Goal: Task Accomplishment & Management: Manage account settings

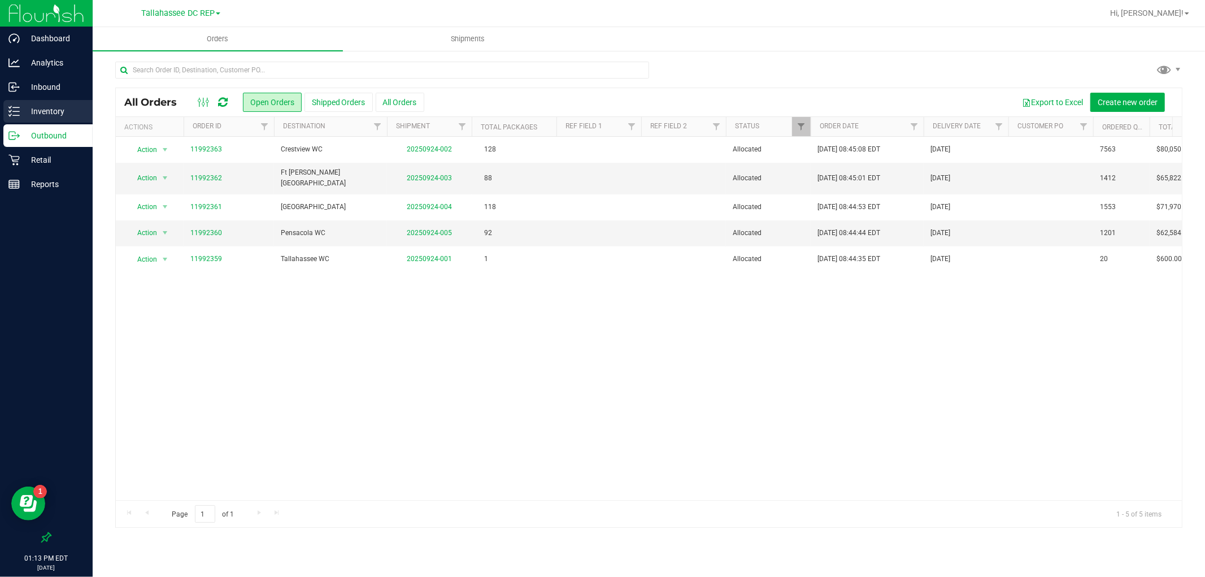
click at [64, 104] on p "Inventory" at bounding box center [54, 111] width 68 height 14
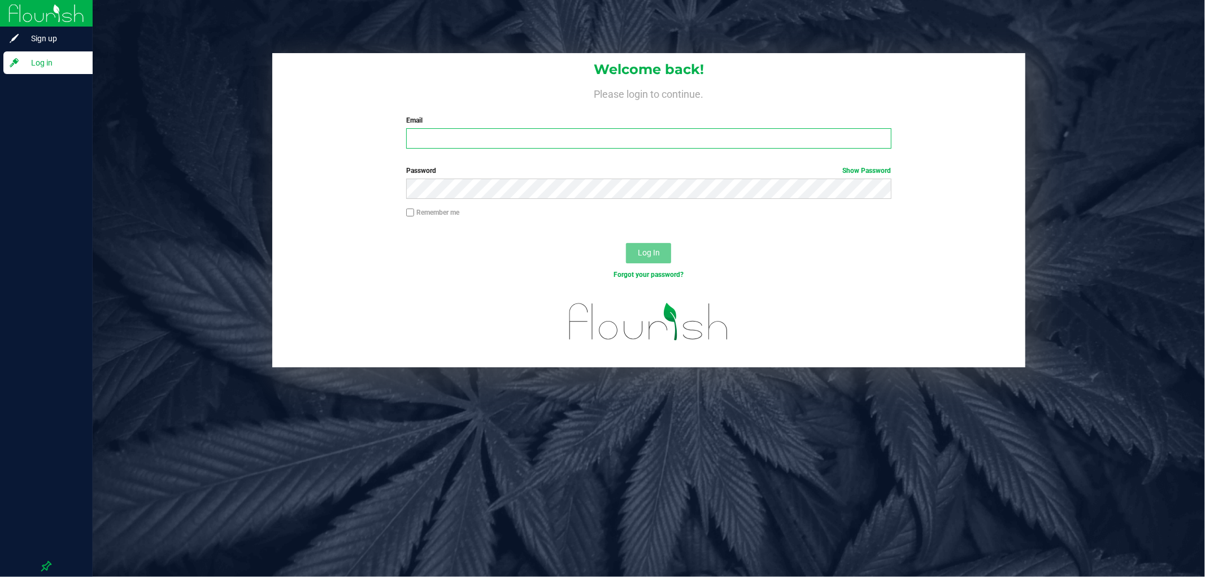
click at [514, 144] on input "Email" at bounding box center [648, 138] width 485 height 20
type input "[PERSON_NAME][EMAIL_ADDRESS][DOMAIN_NAME]"
click at [626, 243] on button "Log In" at bounding box center [648, 253] width 45 height 20
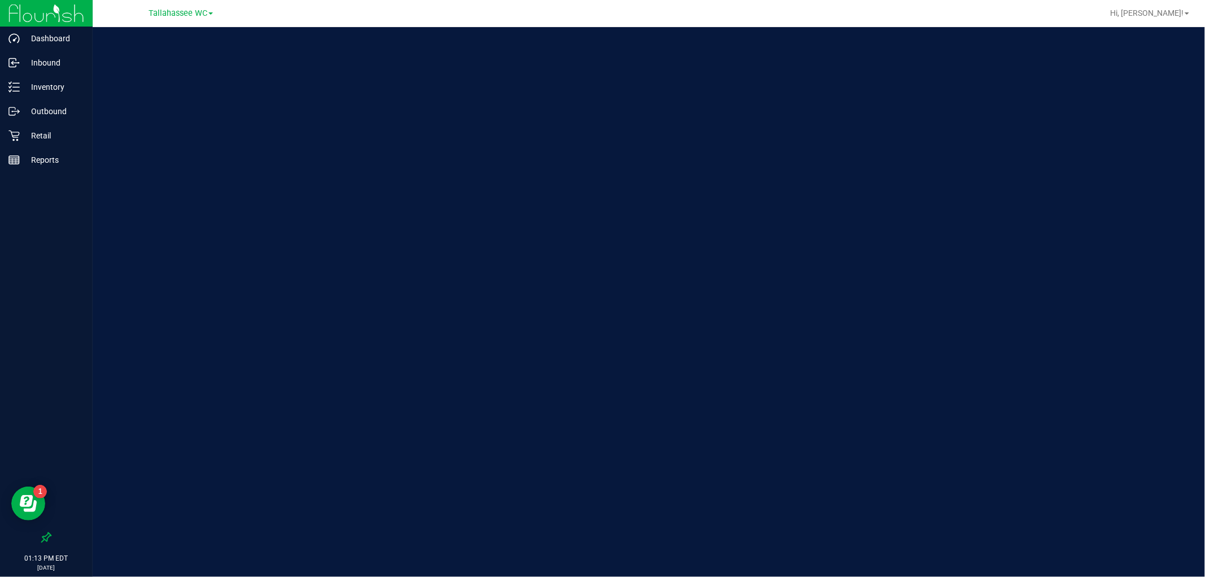
click at [156, 19] on div "Tallahassee WC" at bounding box center [181, 13] width 64 height 14
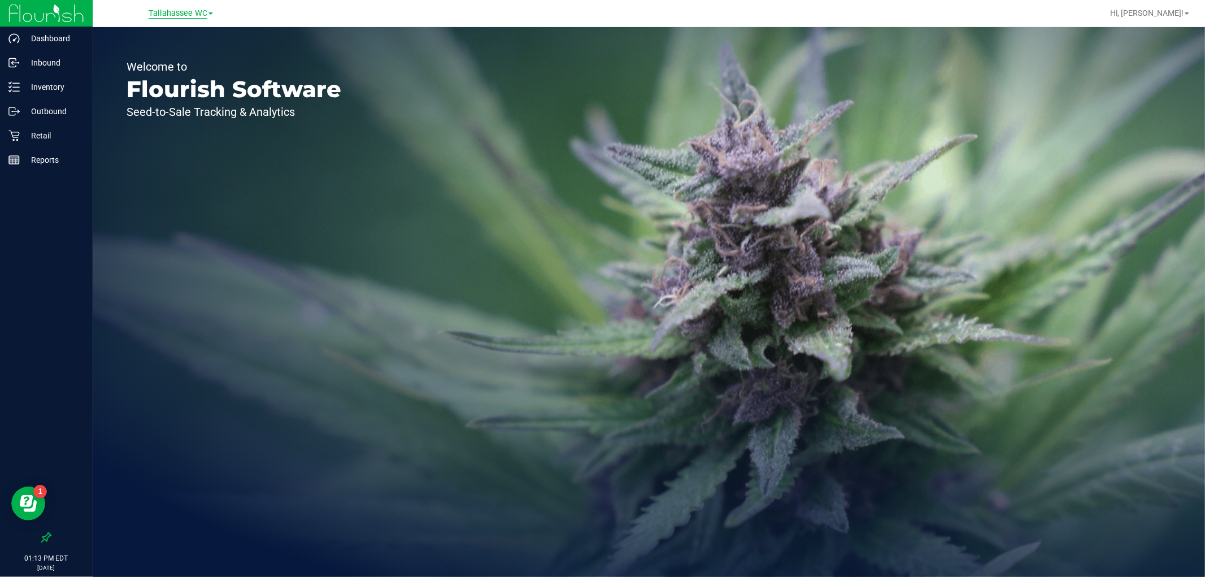
click at [161, 15] on span "Tallahassee WC" at bounding box center [178, 13] width 59 height 10
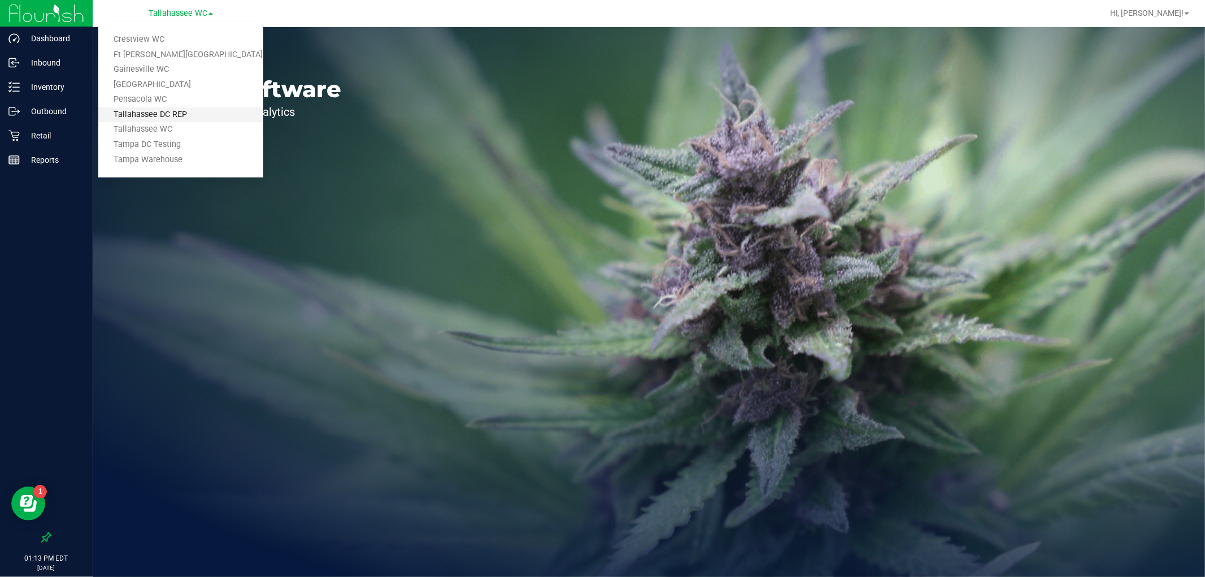
click at [188, 116] on link "Tallahassee DC REP" at bounding box center [180, 114] width 165 height 15
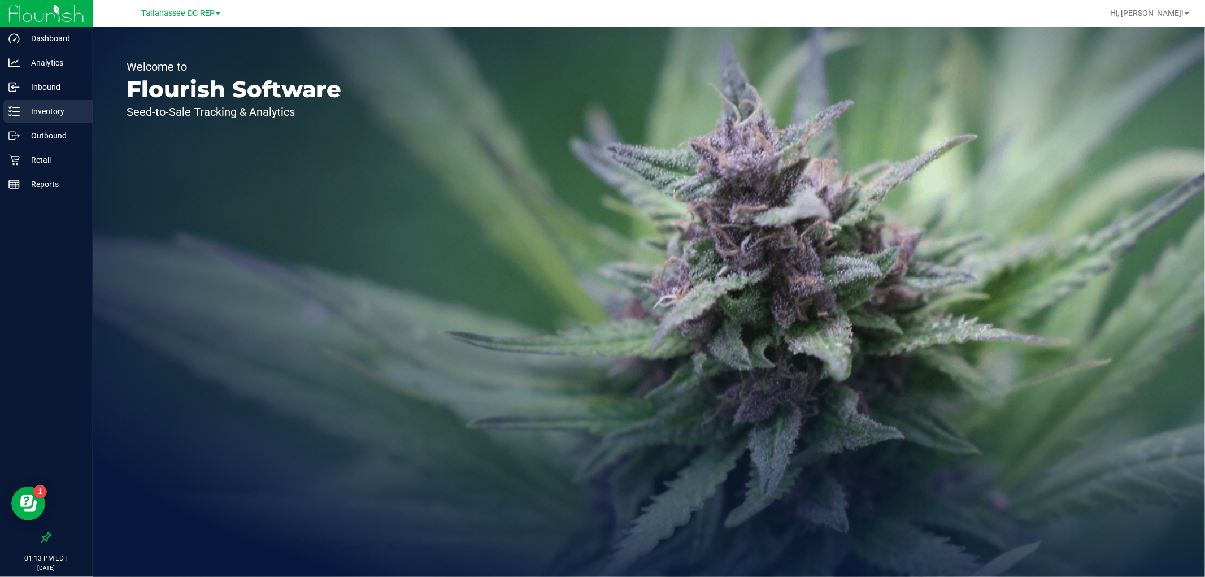
click at [69, 106] on p "Inventory" at bounding box center [54, 111] width 68 height 14
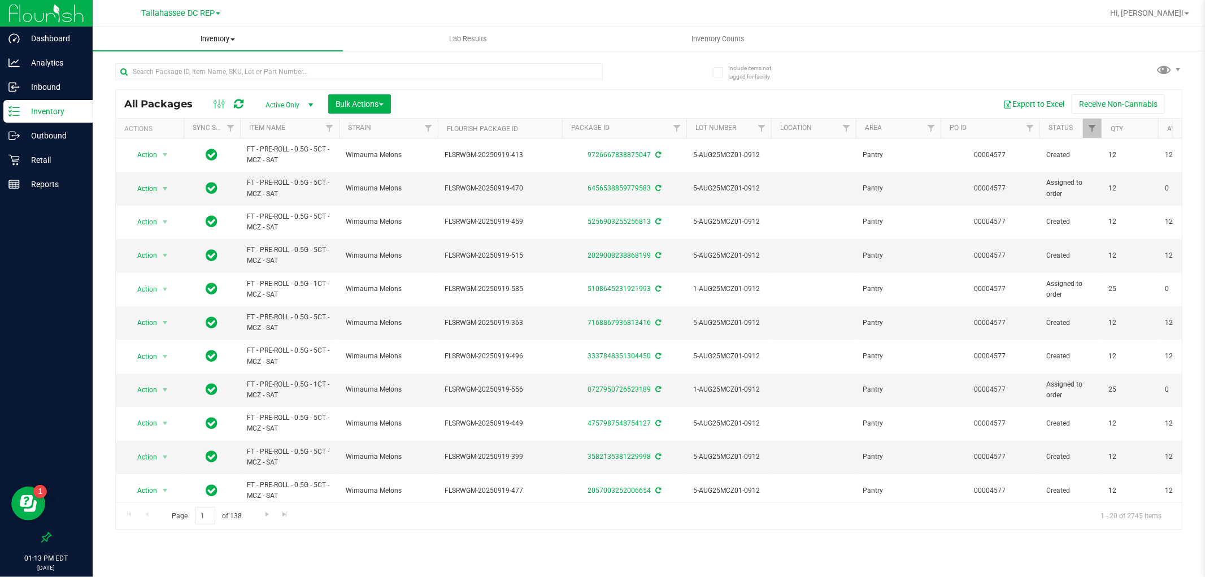
click at [217, 32] on uib-tab-heading "Inventory All packages All inventory Waste log Create inventory" at bounding box center [218, 39] width 250 height 24
click at [201, 82] on li "All inventory" at bounding box center [218, 82] width 250 height 14
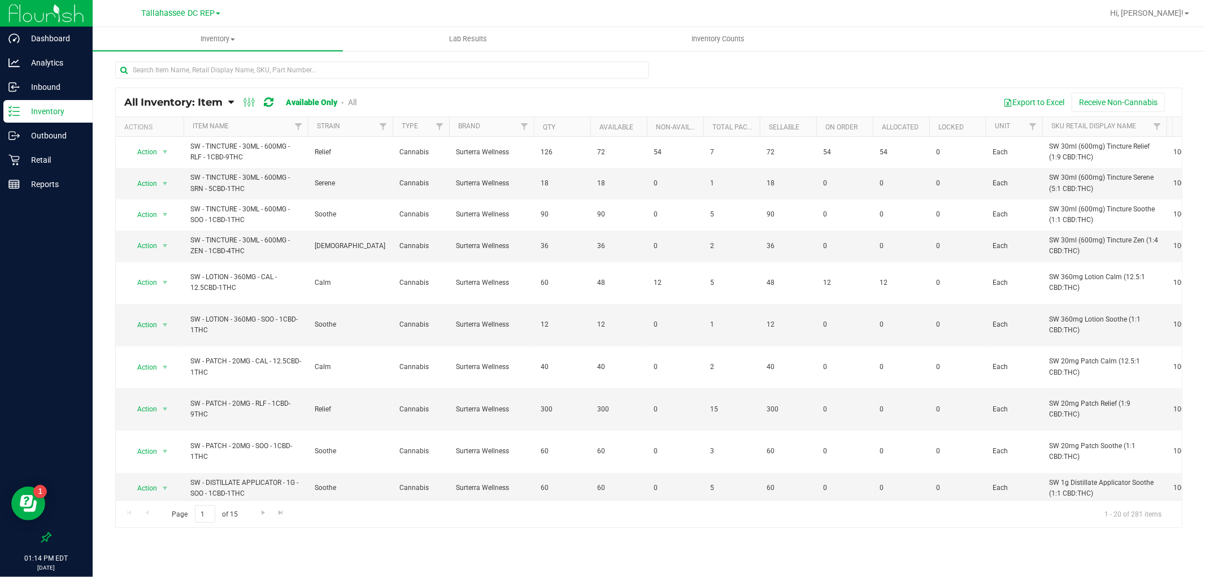
click at [234, 121] on th "Item Name" at bounding box center [246, 127] width 124 height 20
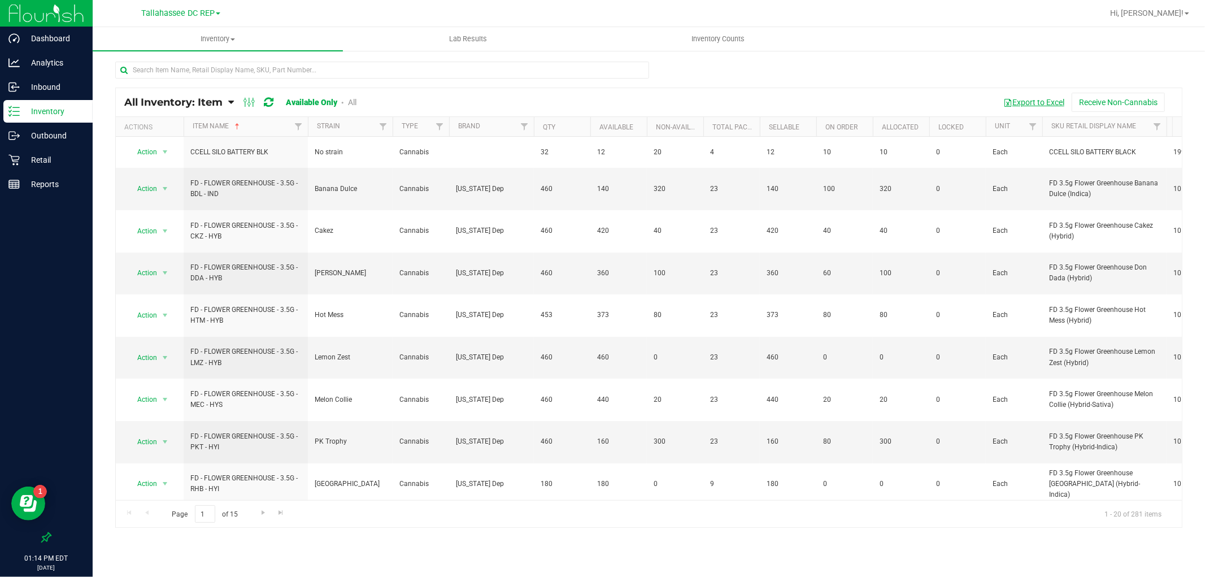
click at [1048, 98] on button "Export to Excel" at bounding box center [1034, 102] width 76 height 19
click at [42, 136] on p "Outbound" at bounding box center [54, 136] width 68 height 14
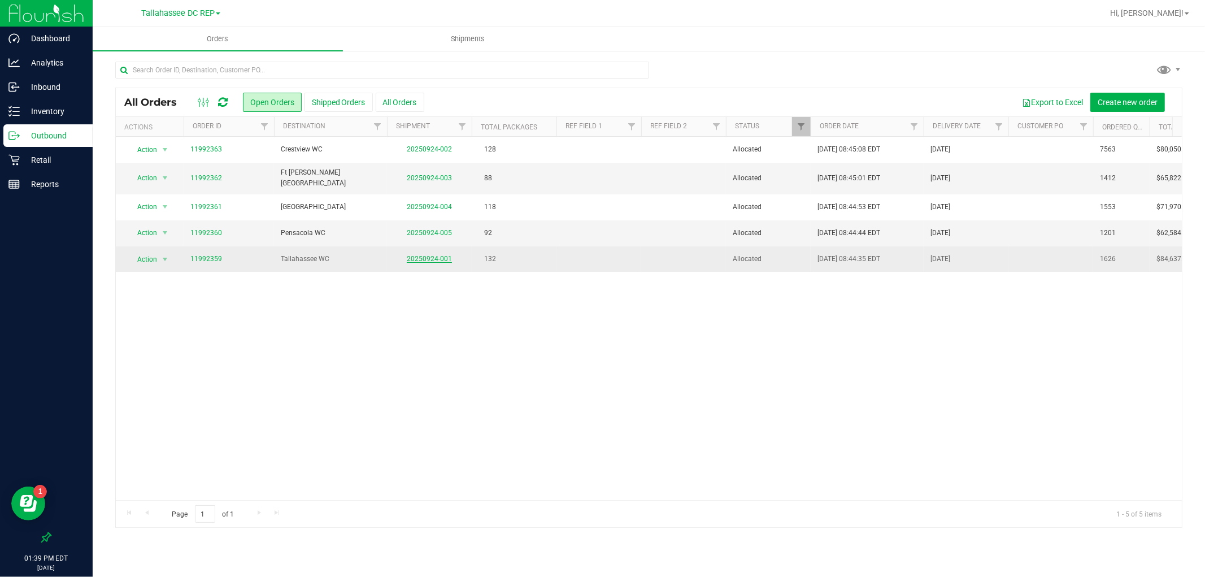
click at [443, 258] on link "20250924-001" at bounding box center [429, 259] width 45 height 8
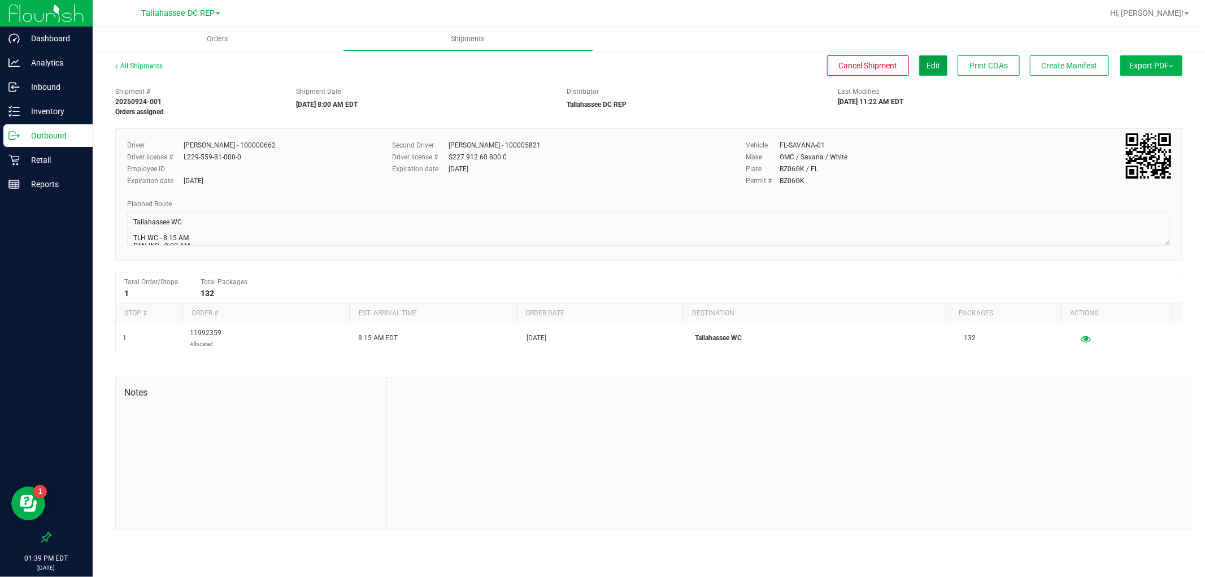
click at [939, 62] on button "Edit" at bounding box center [933, 65] width 28 height 20
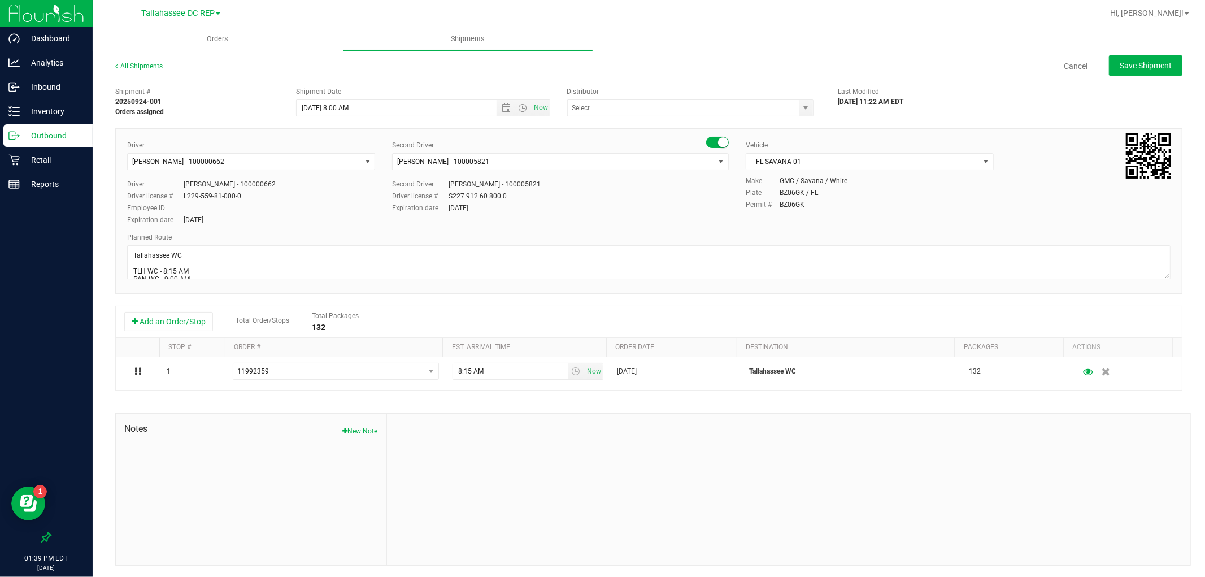
type input "Tallahassee DC REP"
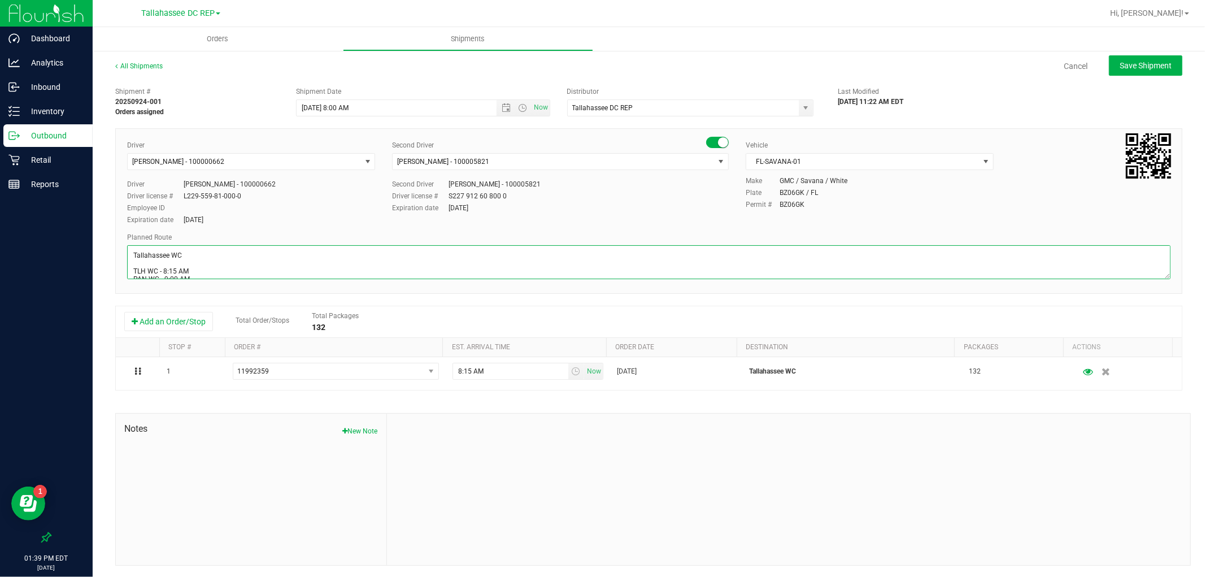
click at [200, 256] on textarea at bounding box center [648, 262] width 1043 height 34
type textarea "Tallahassee WC 7 totes TLH WC - 8:15 AM PAN WC - 9:00 AM FWB WC - 11:00 AM CRV …"
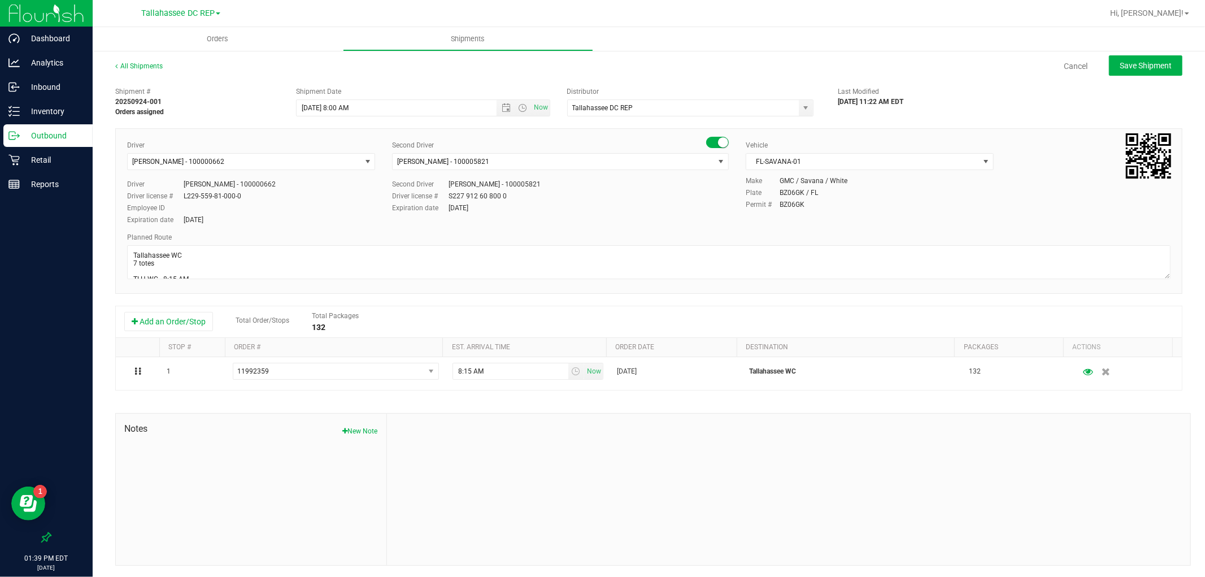
click at [1155, 47] on ul "Orders Shipments" at bounding box center [695, 39] width 1205 height 24
click at [1157, 64] on span "Save Shipment" at bounding box center [1145, 65] width 52 height 9
type input "[DATE] 12:00 PM"
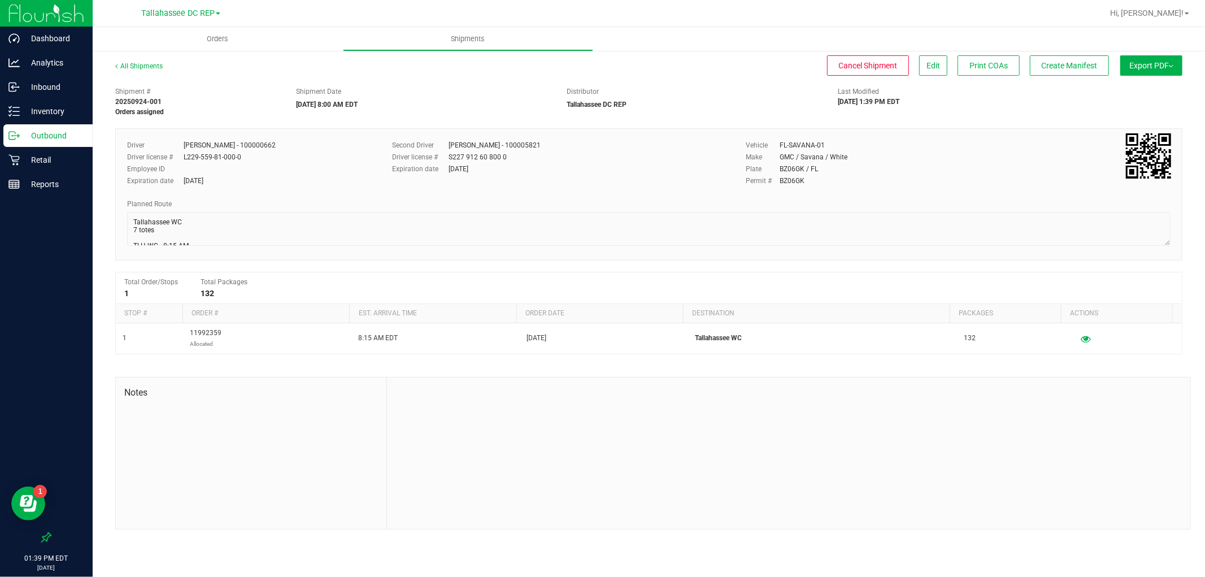
click at [1151, 72] on button "Export PDF" at bounding box center [1151, 65] width 62 height 20
click at [1160, 94] on li "Manifest by Package ID" at bounding box center [1148, 90] width 114 height 17
click at [77, 131] on p "Outbound" at bounding box center [54, 136] width 68 height 14
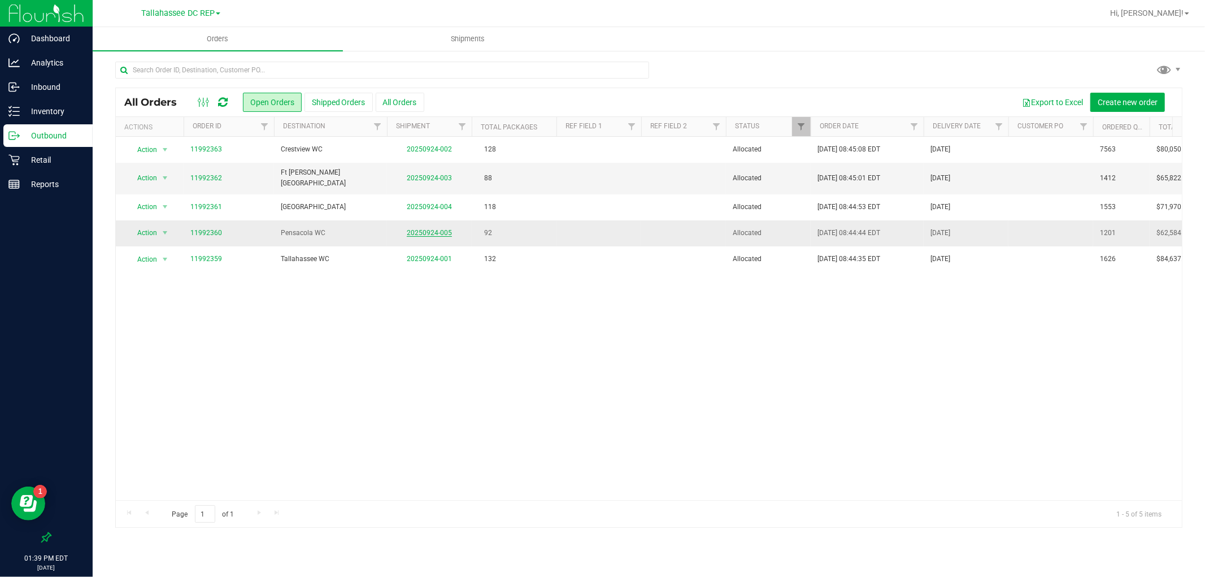
click at [448, 229] on link "20250924-005" at bounding box center [429, 233] width 45 height 8
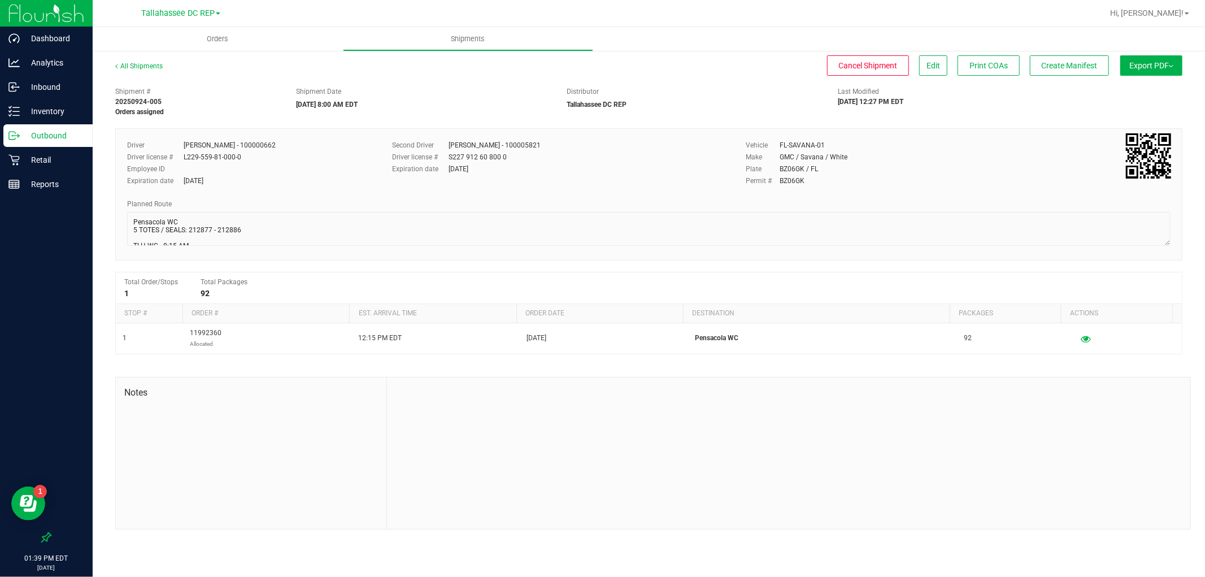
click at [1131, 78] on div "Export PDF Manifest by Package ID Manifest by Lot Standard [US_STATE] Trip Tick…" at bounding box center [1148, 71] width 68 height 20
click at [1141, 71] on button "Export PDF" at bounding box center [1151, 65] width 62 height 20
click at [1143, 89] on span "Manifest by Package ID" at bounding box center [1135, 90] width 72 height 8
click at [151, 63] on link "All Shipments" at bounding box center [138, 66] width 47 height 8
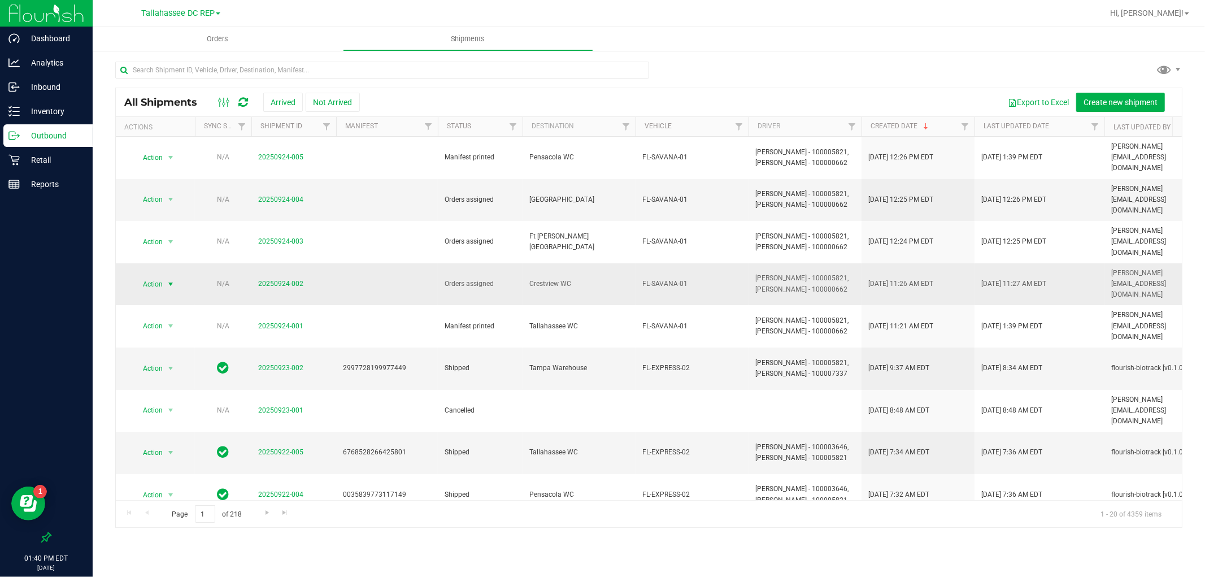
click at [169, 280] on span "select" at bounding box center [170, 284] width 9 height 9
click at [200, 324] on li "Manifest by package ID" at bounding box center [175, 322] width 84 height 31
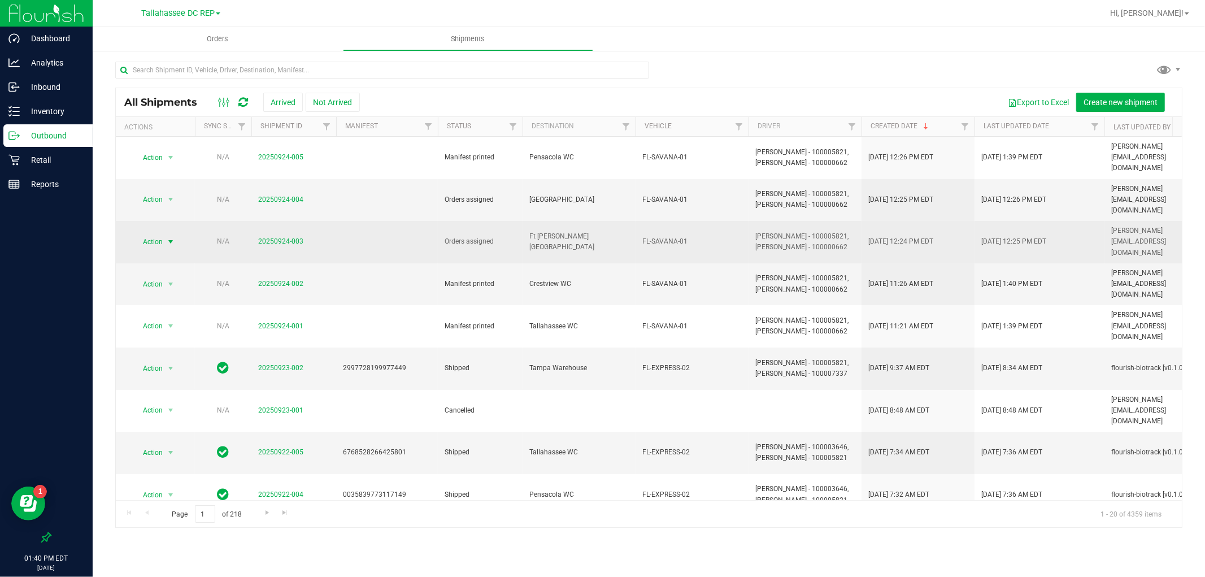
click at [153, 234] on span "Action" at bounding box center [148, 242] width 30 height 16
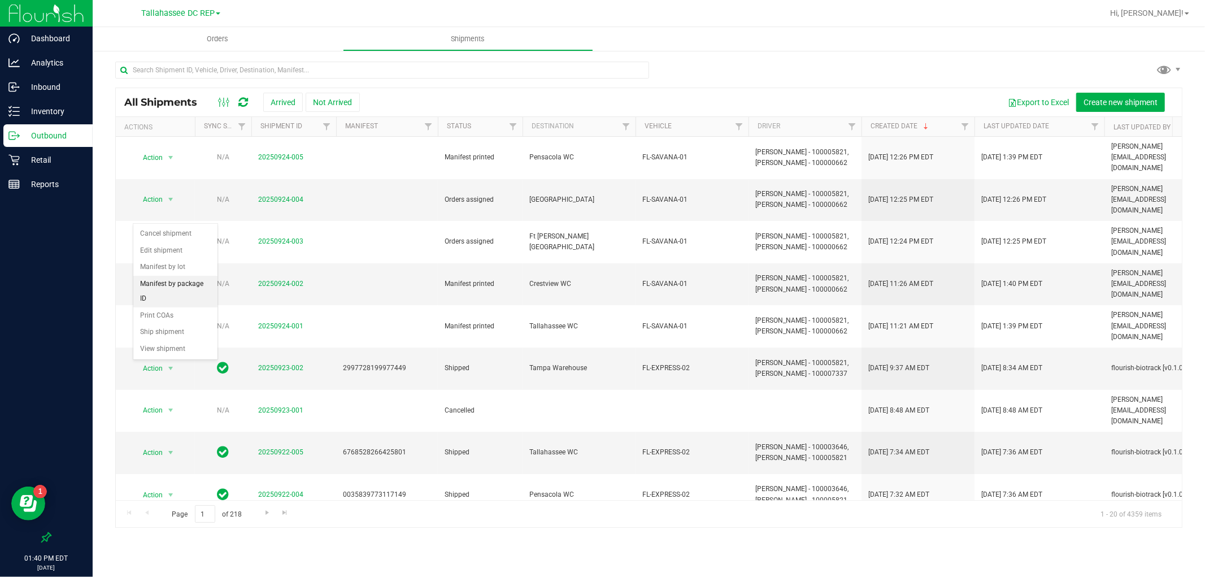
click at [185, 289] on li "Manifest by package ID" at bounding box center [175, 291] width 84 height 31
click at [171, 195] on span "select" at bounding box center [170, 199] width 9 height 9
click at [191, 266] on li "Manifest by package ID" at bounding box center [175, 260] width 84 height 31
click at [51, 96] on div "Inbound" at bounding box center [47, 87] width 89 height 23
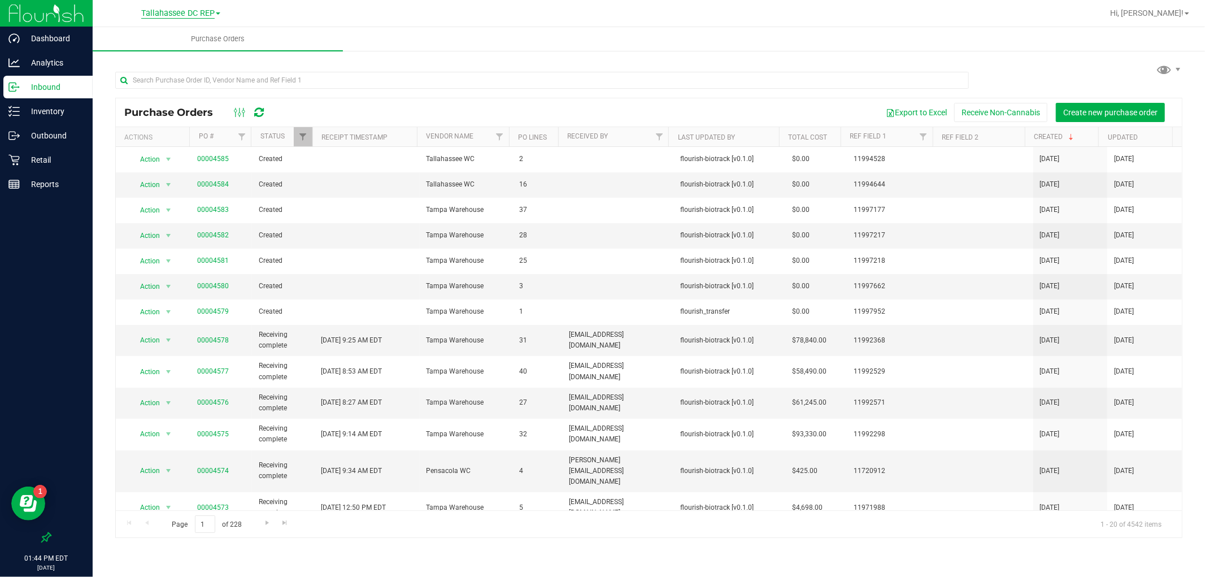
click at [177, 17] on span "Tallahassee DC REP" at bounding box center [177, 13] width 73 height 10
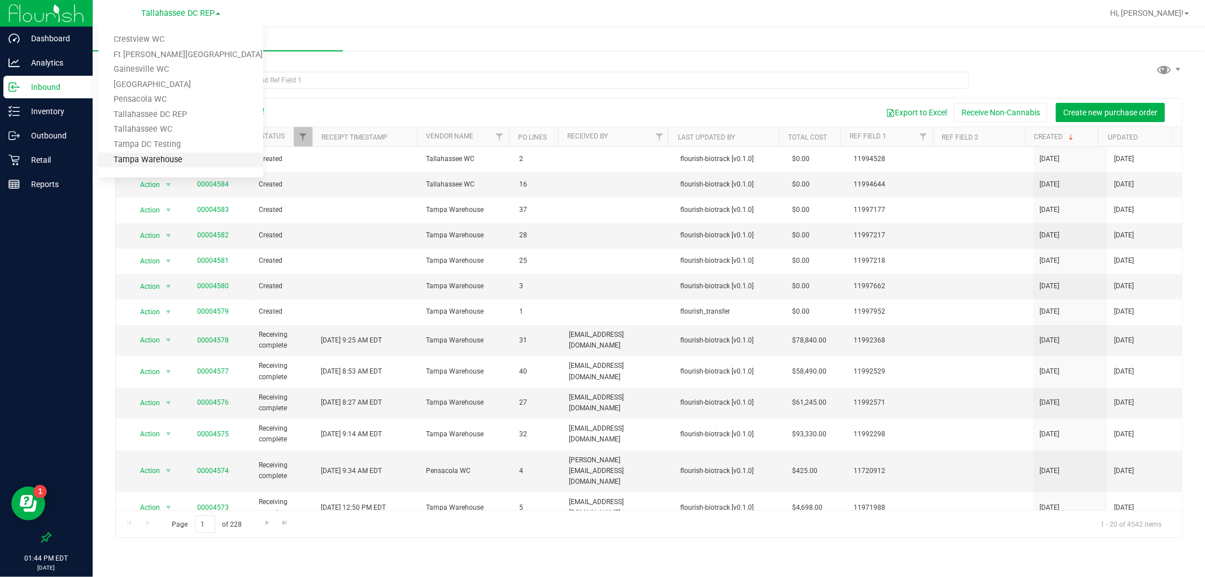
click at [204, 153] on link "Tampa Warehouse" at bounding box center [180, 159] width 165 height 15
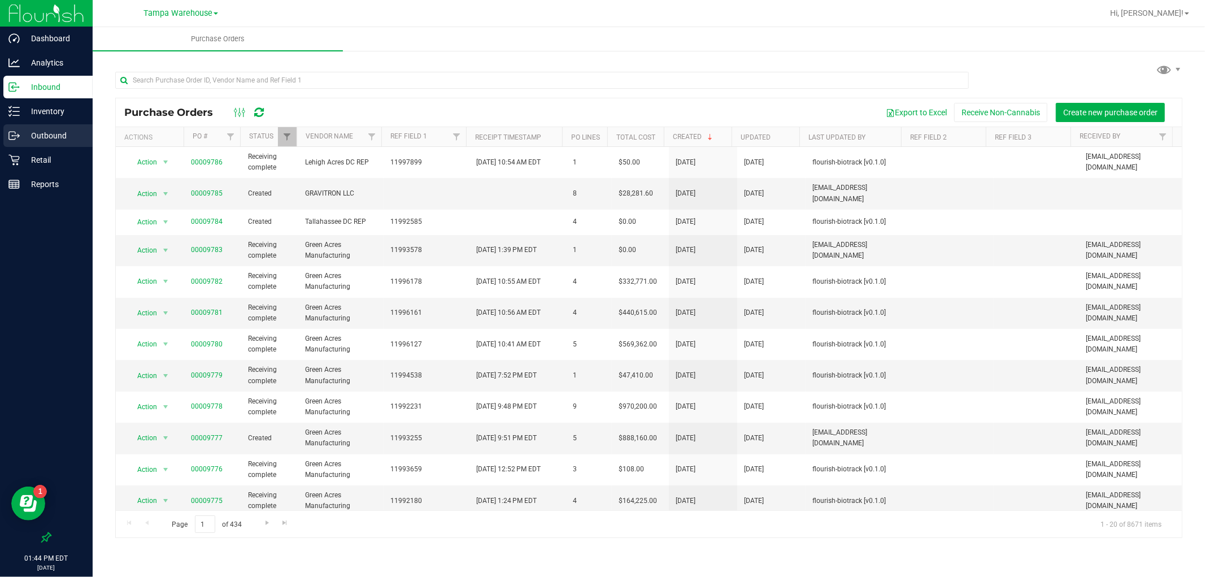
click at [66, 138] on p "Outbound" at bounding box center [54, 136] width 68 height 14
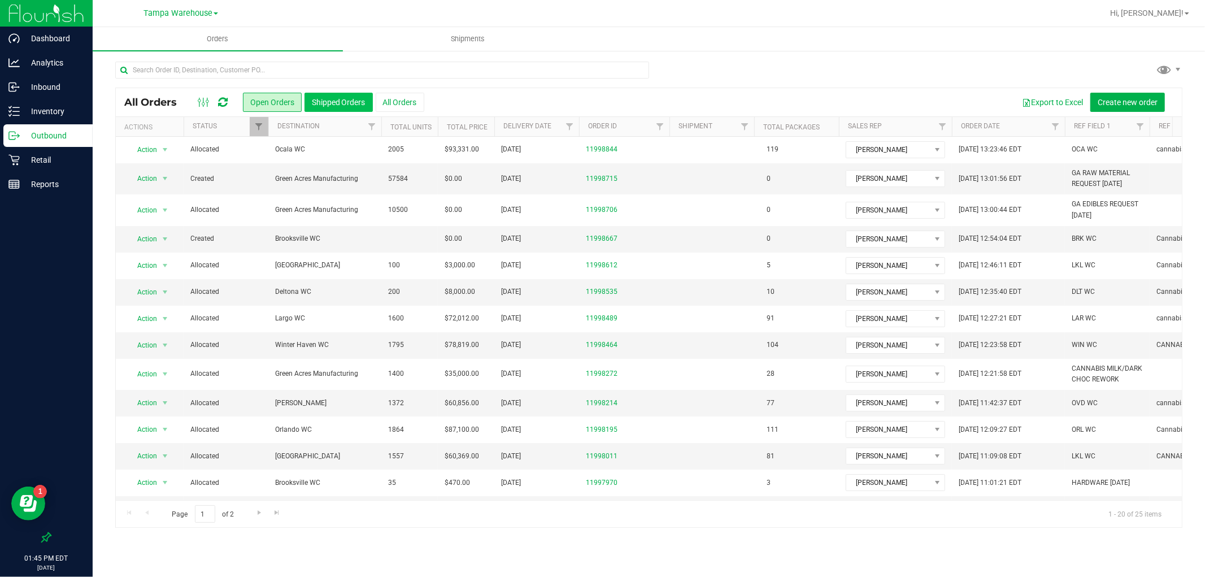
click at [357, 104] on button "Shipped Orders" at bounding box center [338, 102] width 68 height 19
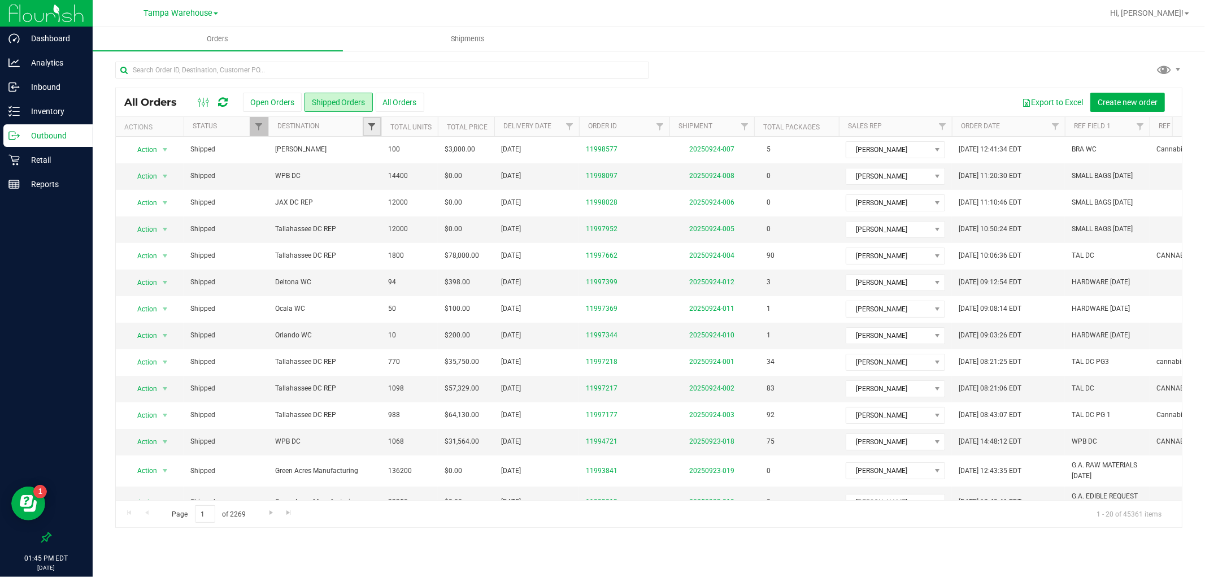
click at [372, 125] on span "Filter" at bounding box center [371, 126] width 9 height 9
type input "tall"
click at [377, 190] on input "Tallahassee DC REP" at bounding box center [377, 193] width 7 height 7
checkbox input "true"
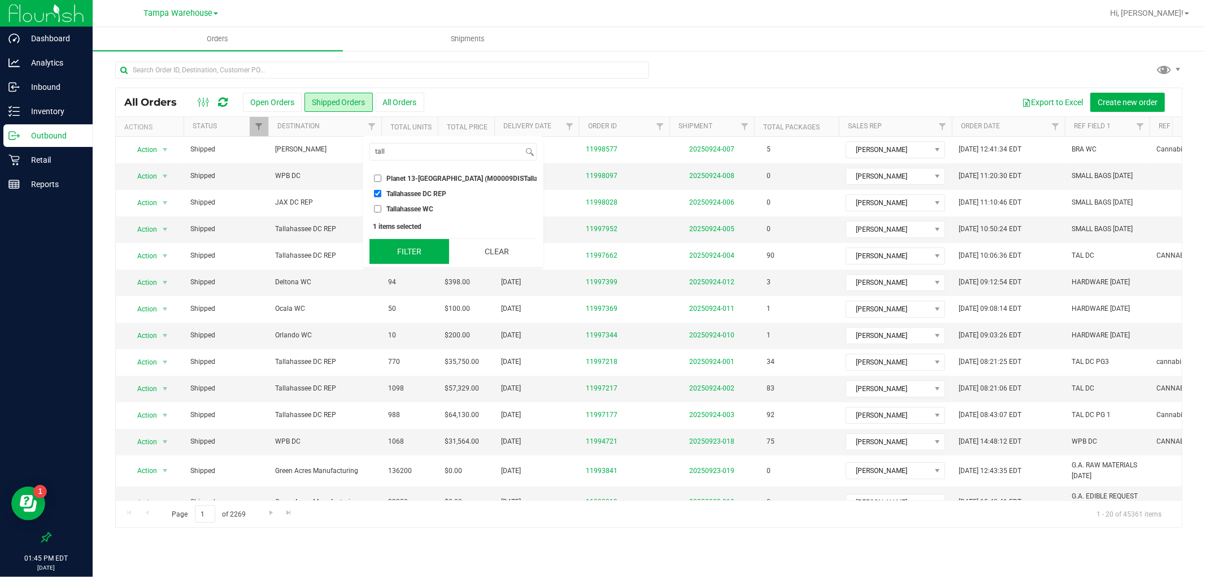
click at [397, 254] on button "Filter" at bounding box center [409, 251] width 80 height 25
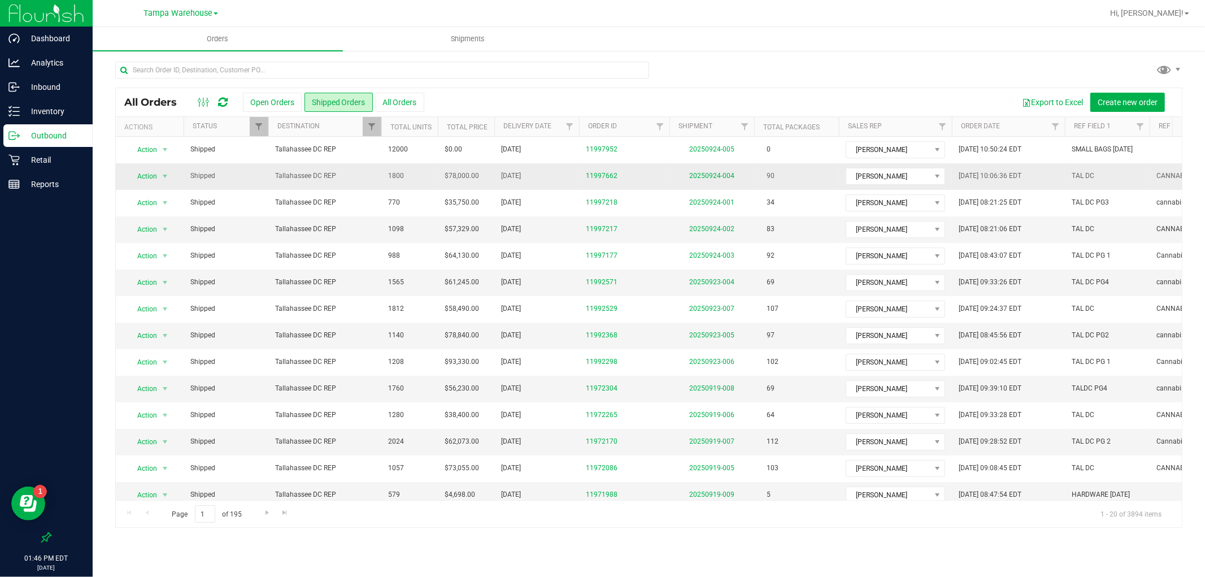
drag, startPoint x: 489, startPoint y: 258, endPoint x: 379, endPoint y: 181, distance: 134.6
click at [379, 181] on tbody "Action Action Clone order Mark as fully paid Order audit log Print COAs (single…" at bounding box center [816, 402] width 1401 height 530
click at [631, 10] on div at bounding box center [685, 13] width 835 height 22
click at [57, 130] on p "Outbound" at bounding box center [54, 136] width 68 height 14
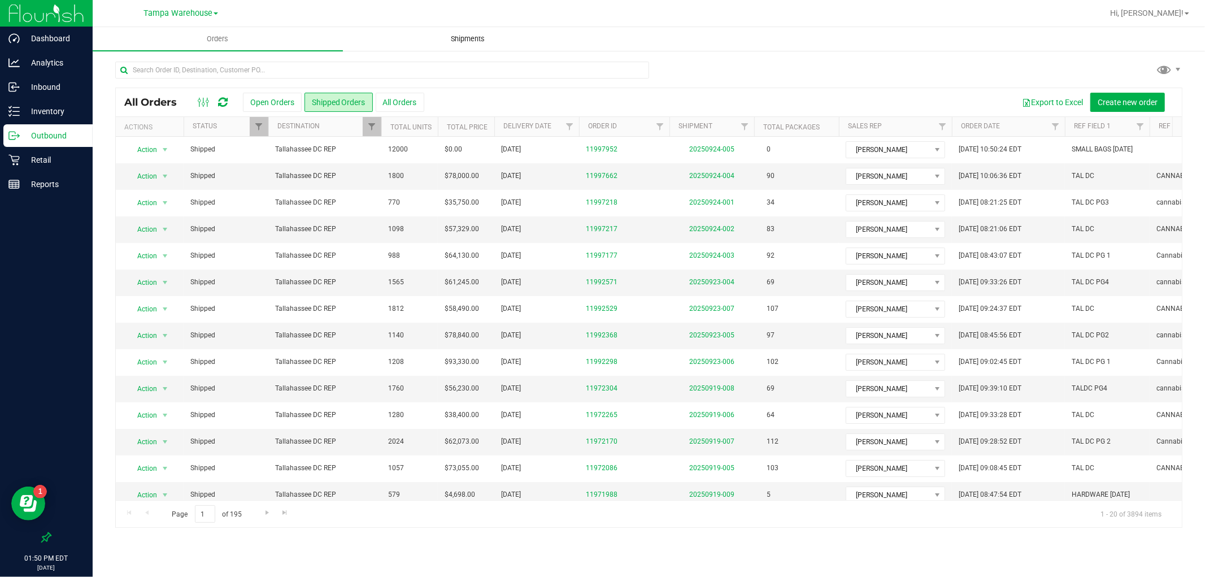
click at [478, 42] on span "Shipments" at bounding box center [468, 39] width 64 height 10
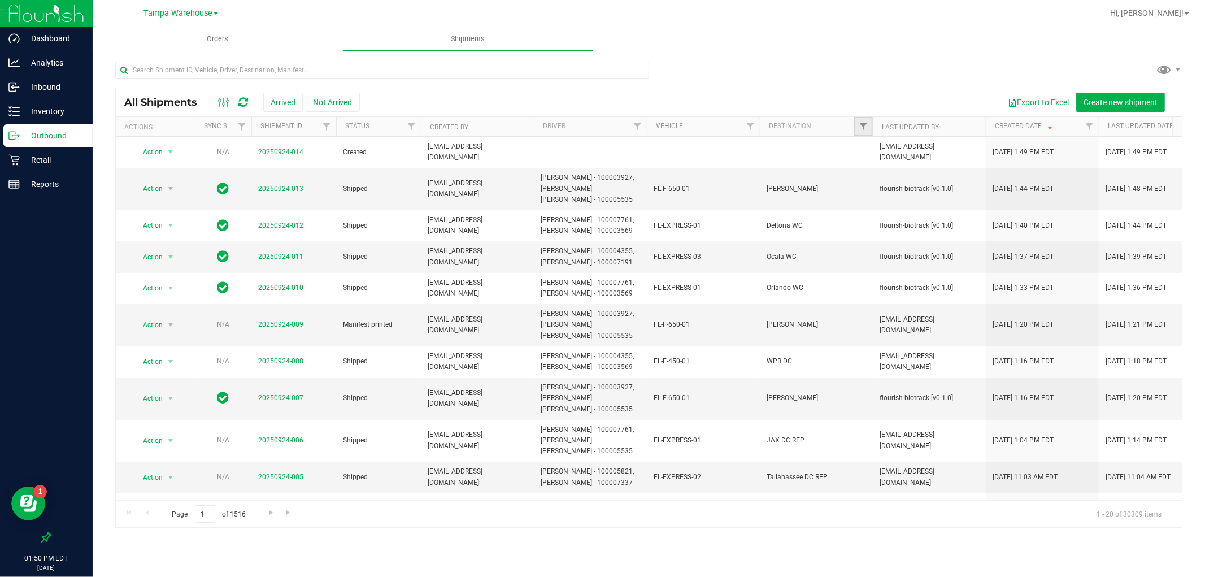
click at [863, 121] on link "Filter" at bounding box center [863, 126] width 19 height 19
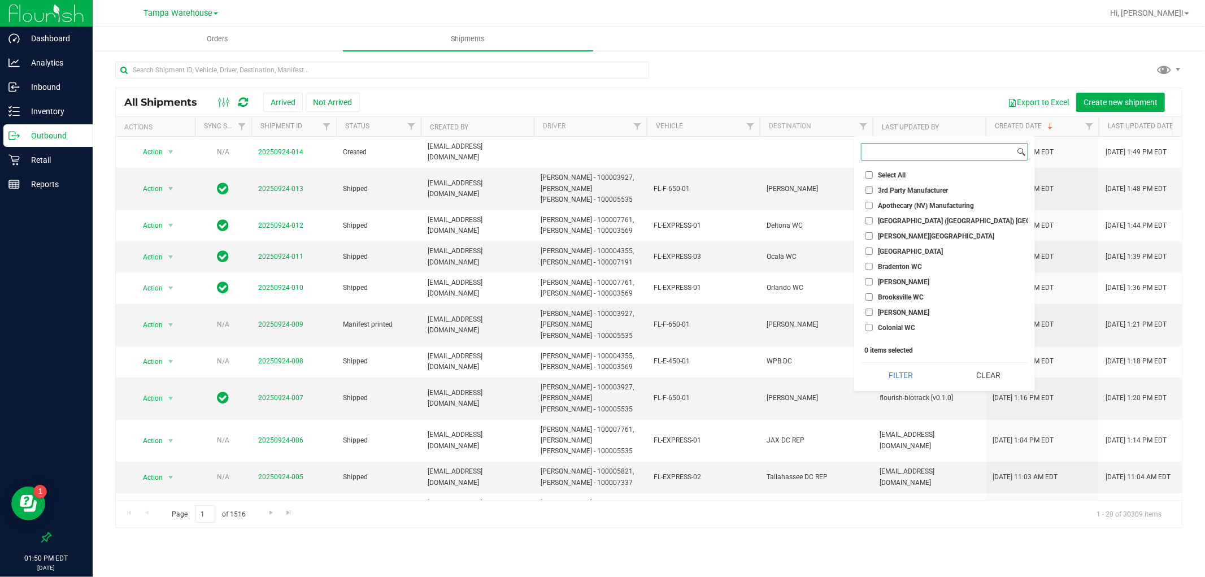
click at [879, 153] on input at bounding box center [937, 151] width 153 height 16
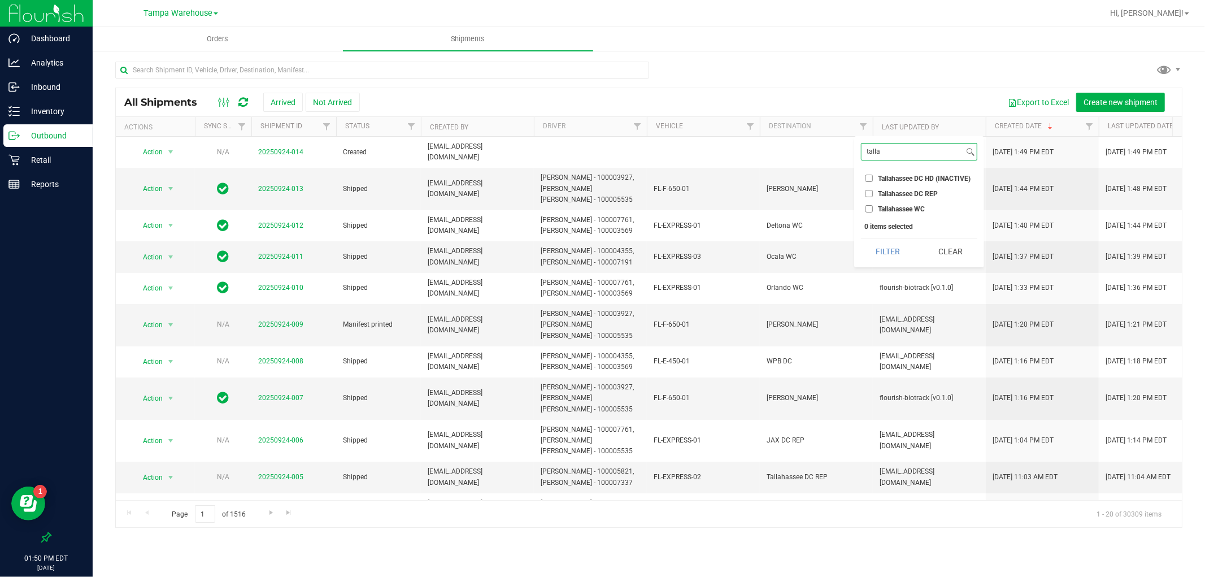
type input "talla"
click at [868, 195] on input "Tallahassee DC REP" at bounding box center [868, 193] width 7 height 7
checkbox input "true"
click at [892, 249] on button "Filter" at bounding box center [888, 251] width 54 height 25
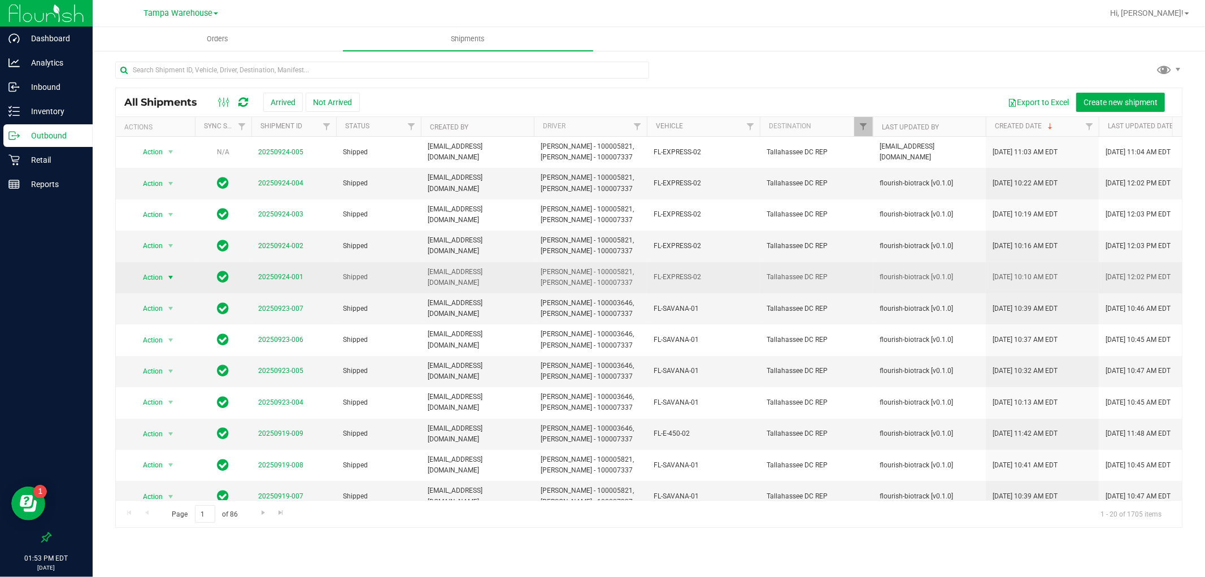
click at [168, 278] on span "select" at bounding box center [170, 277] width 9 height 9
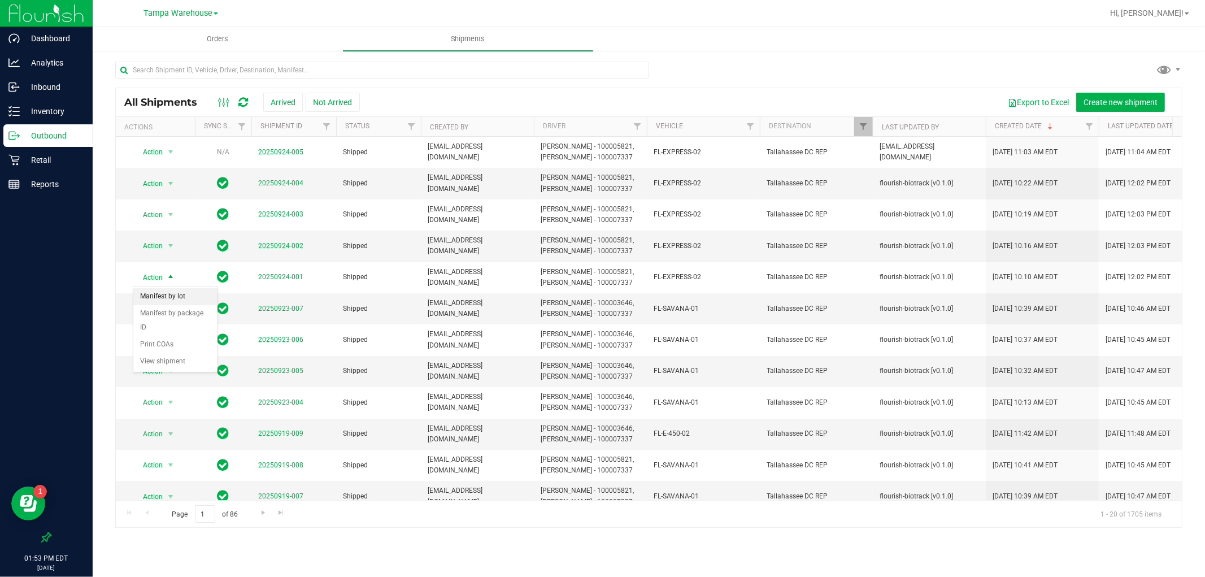
click at [174, 292] on li "Manifest by lot" at bounding box center [175, 296] width 84 height 17
click at [148, 249] on span "Action" at bounding box center [148, 246] width 30 height 16
click at [187, 265] on li "Manifest by lot" at bounding box center [175, 264] width 84 height 17
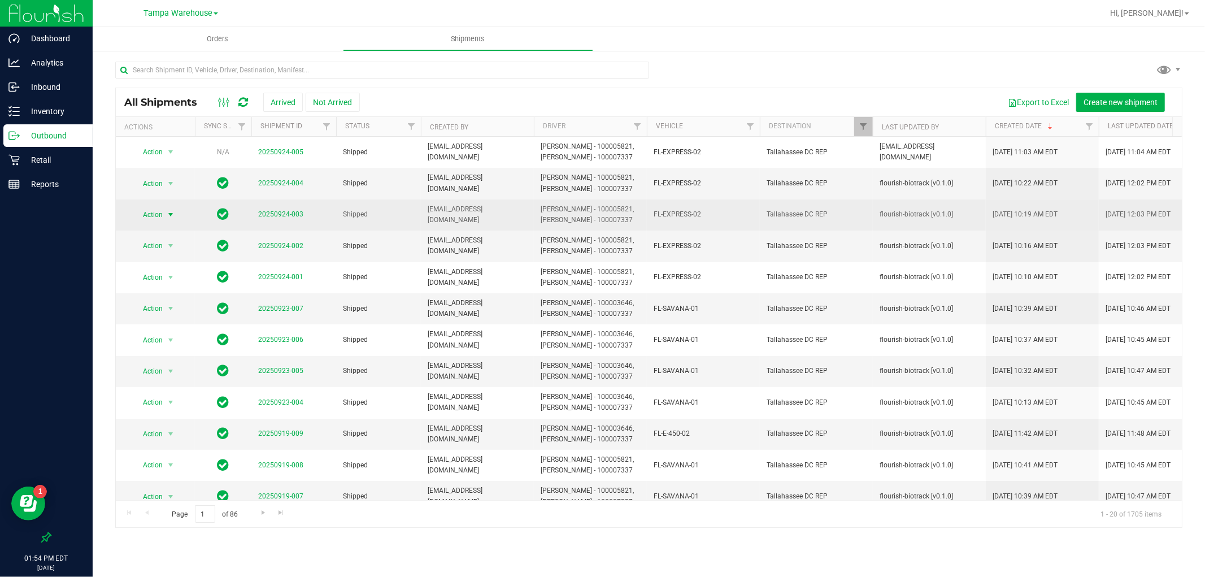
click at [165, 215] on span "select" at bounding box center [171, 215] width 14 height 16
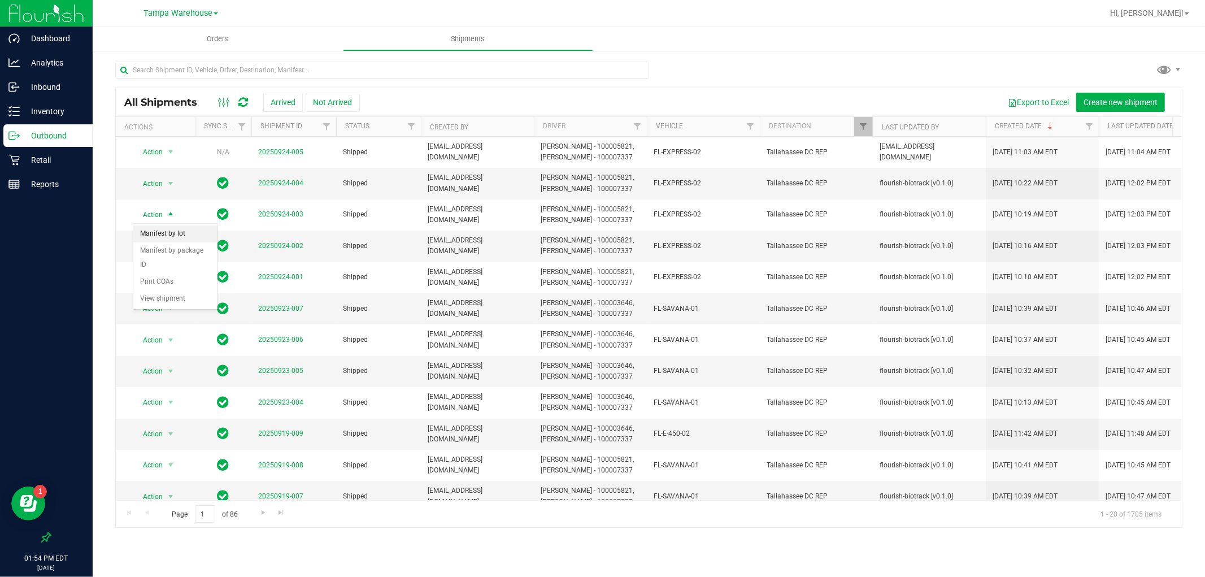
click at [197, 238] on li "Manifest by lot" at bounding box center [175, 233] width 84 height 17
click at [168, 184] on span "select" at bounding box center [170, 183] width 9 height 9
click at [181, 201] on li "Manifest by lot" at bounding box center [175, 202] width 84 height 17
click at [199, 17] on span "Tampa Warehouse" at bounding box center [177, 13] width 69 height 10
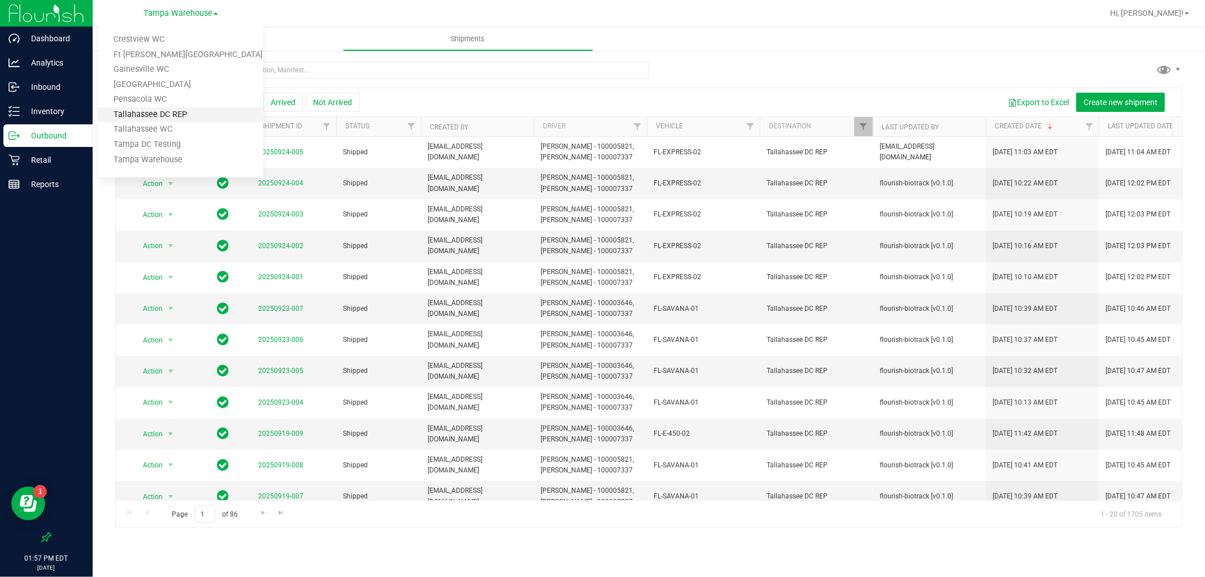
click at [197, 109] on link "Tallahassee DC REP" at bounding box center [180, 114] width 165 height 15
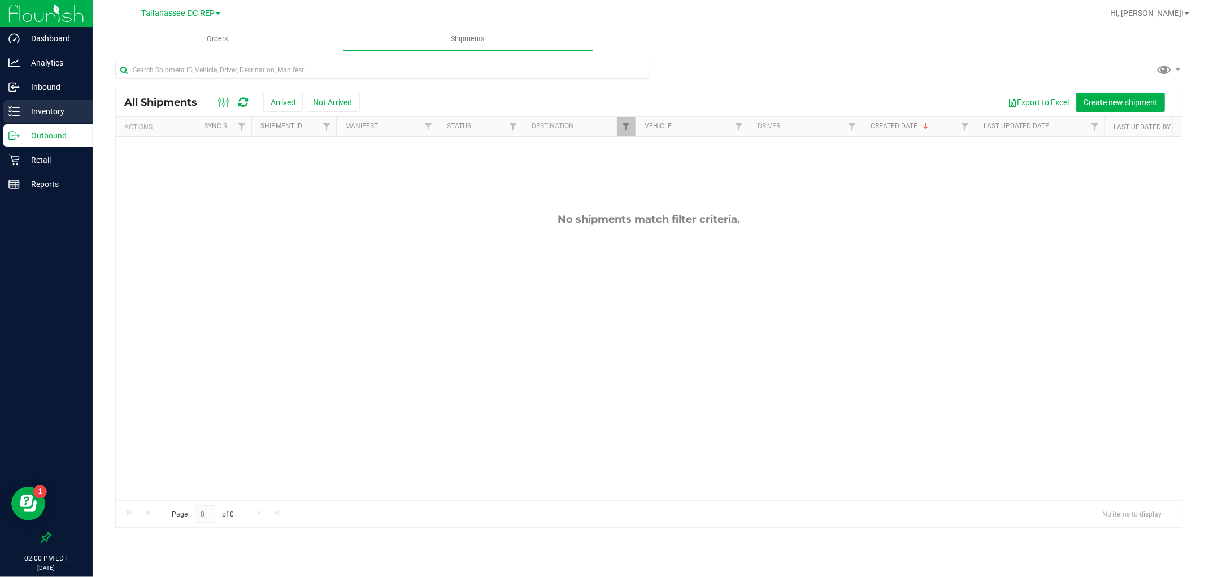
click at [63, 103] on div "Inventory" at bounding box center [47, 111] width 89 height 23
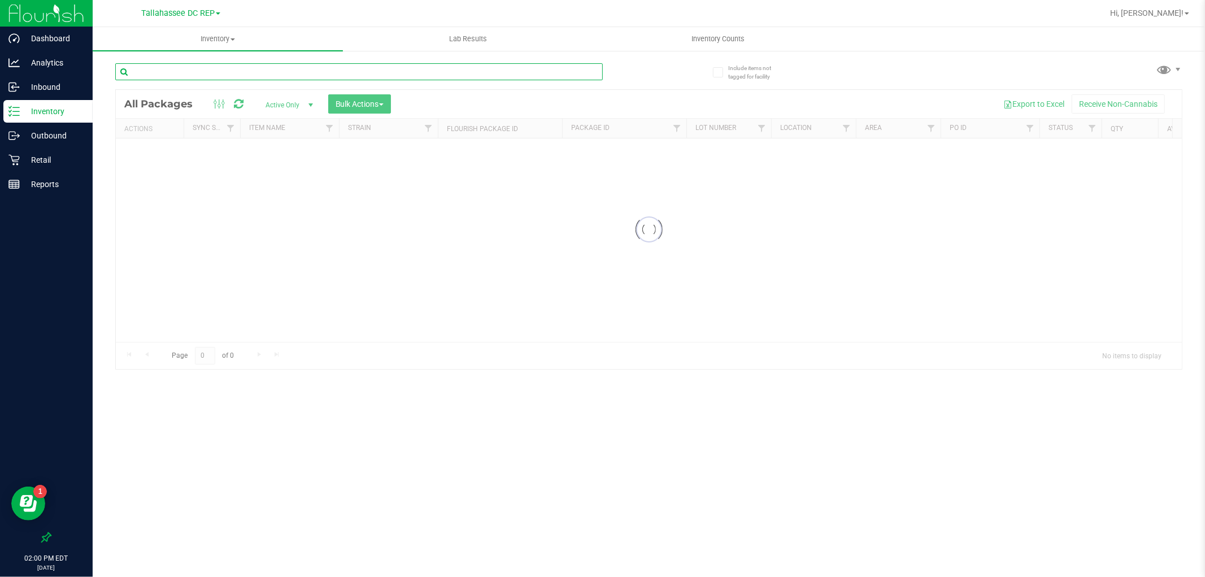
click at [230, 70] on input "text" at bounding box center [358, 71] width 487 height 17
type input "apb"
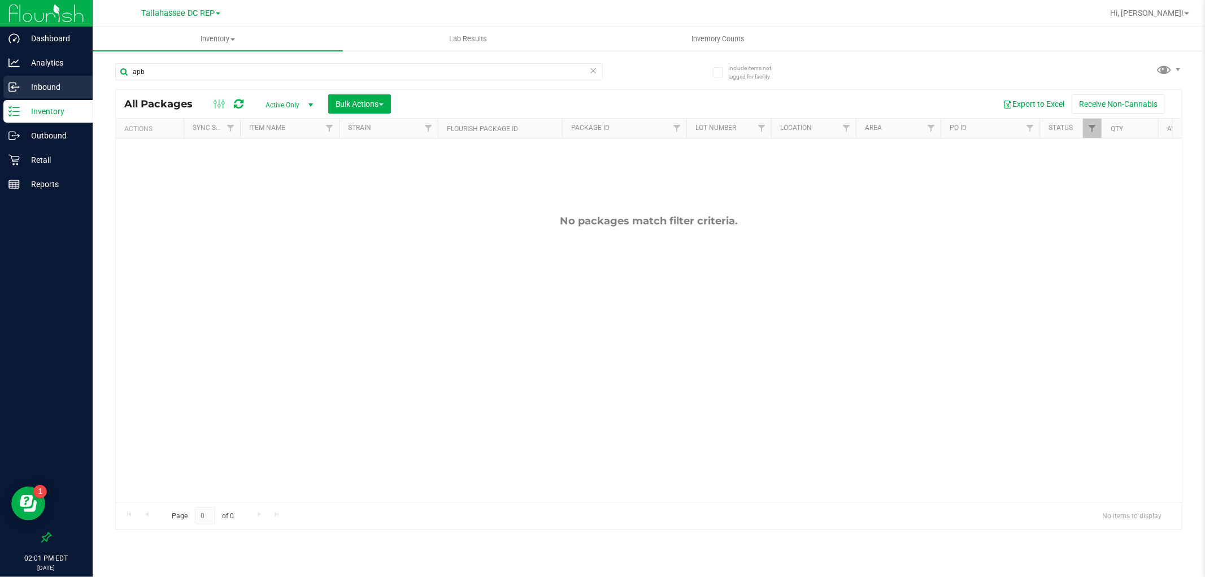
click at [47, 94] on div "Inbound" at bounding box center [47, 87] width 89 height 23
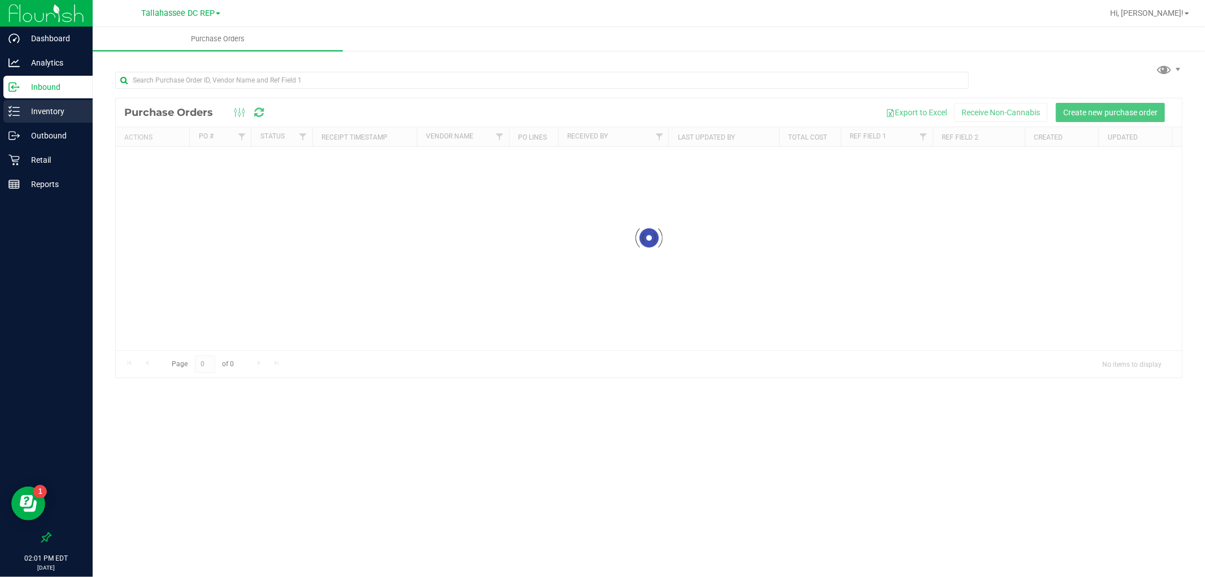
click at [73, 111] on p "Inventory" at bounding box center [54, 111] width 68 height 14
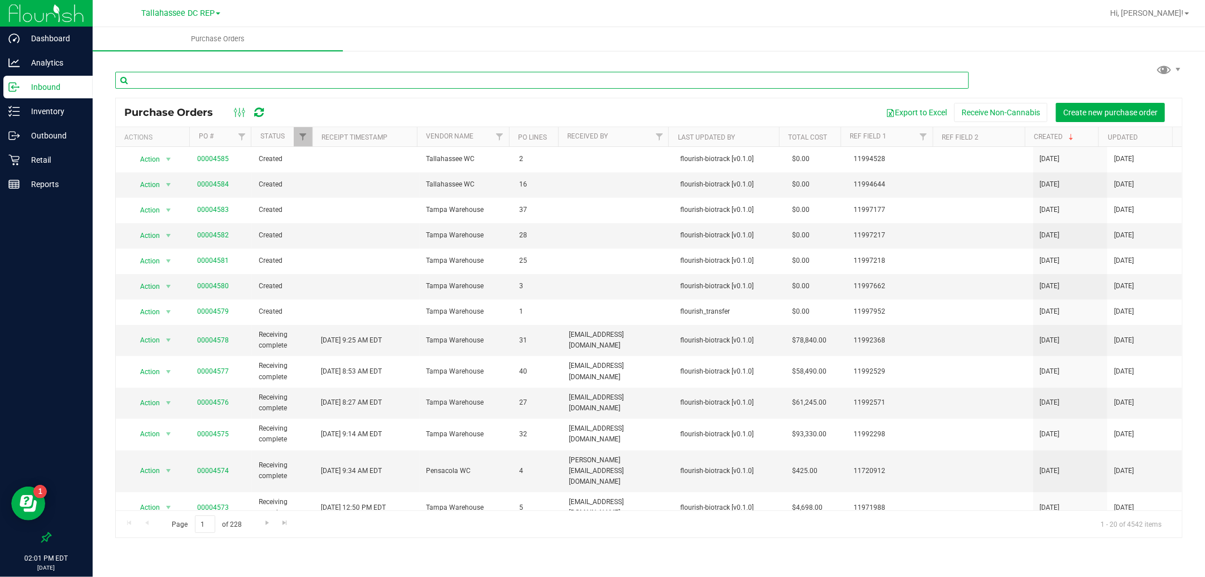
click at [249, 80] on input "text" at bounding box center [541, 80] width 853 height 17
click at [74, 109] on p "Inventory" at bounding box center [54, 111] width 68 height 14
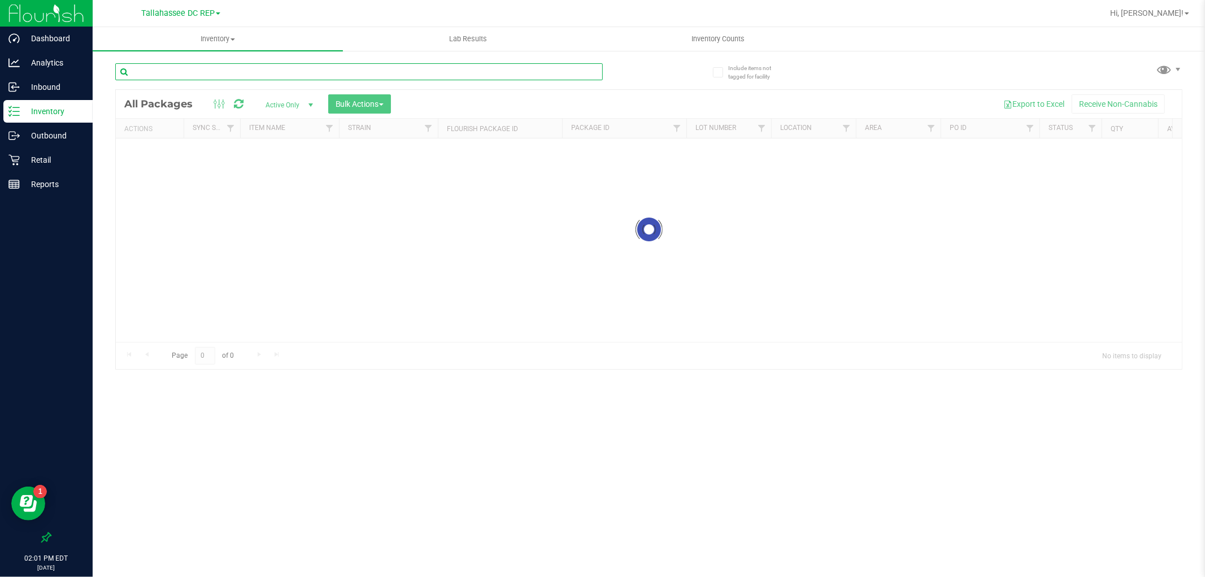
click at [215, 77] on input "text" at bounding box center [358, 71] width 487 height 17
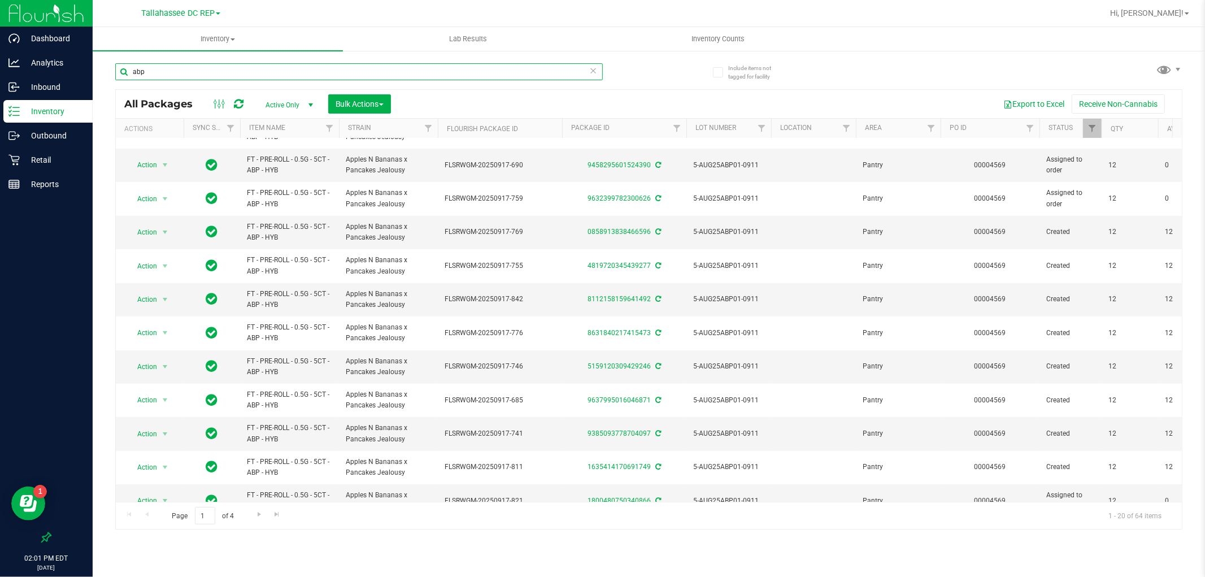
scroll to position [317, 0]
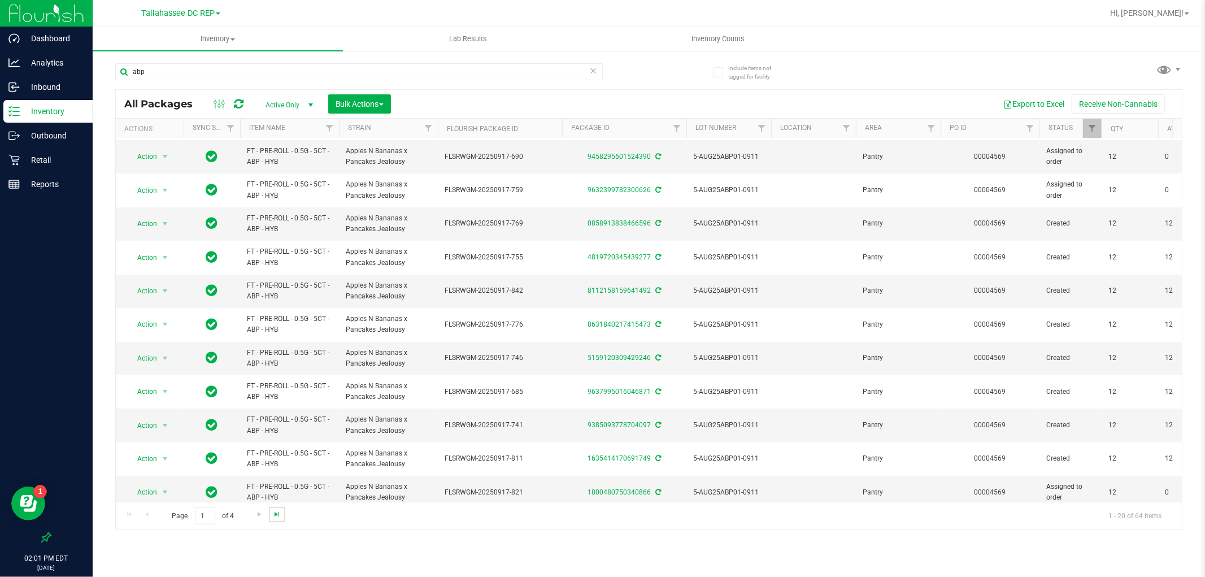
click at [277, 517] on span "Go to the last page" at bounding box center [276, 513] width 9 height 9
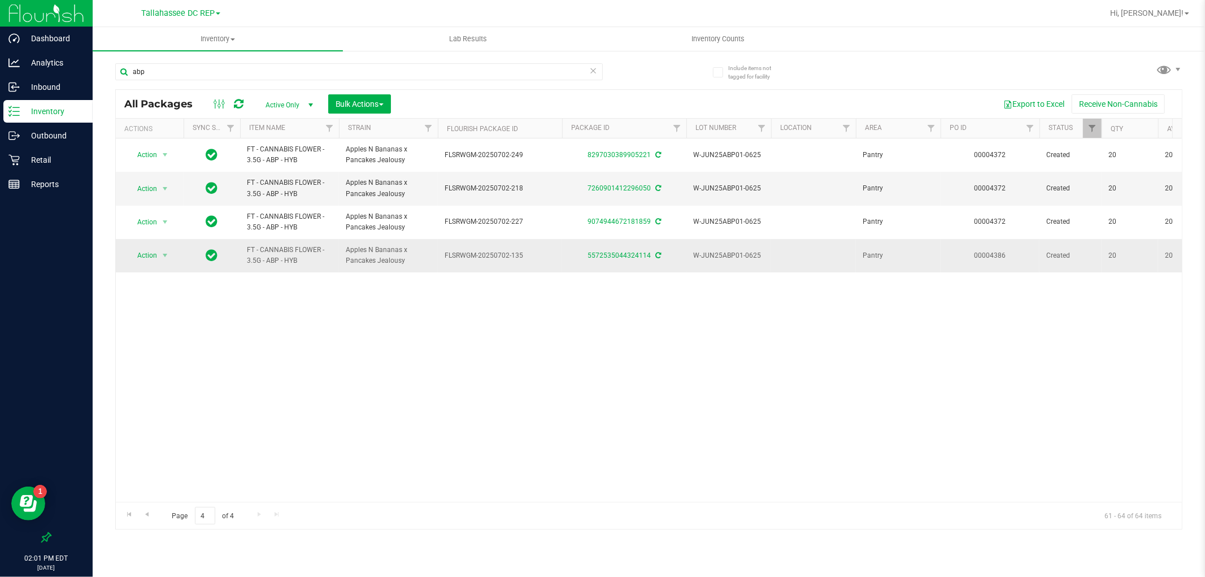
drag, startPoint x: 308, startPoint y: 264, endPoint x: 219, endPoint y: 247, distance: 90.8
copy tr "FT - CANNABIS FLOWER - 3.5G - ABP - HYB"
click at [255, 63] on input "abp" at bounding box center [358, 71] width 487 height 17
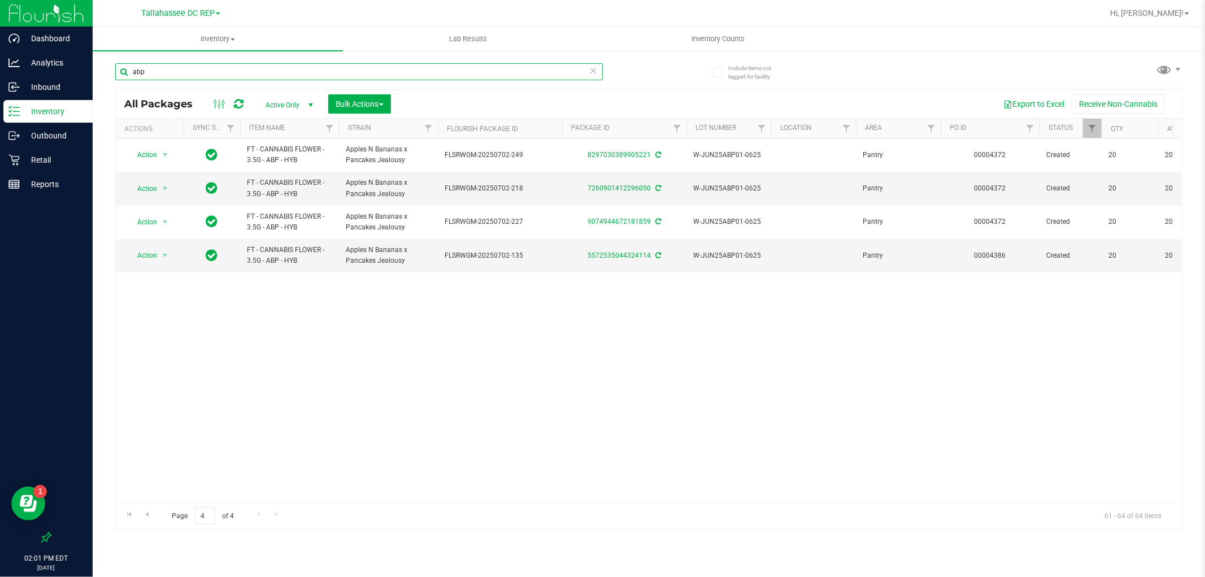
click at [255, 63] on input "abp" at bounding box center [358, 71] width 487 height 17
paste input "FT - CANNABIS FLOWER - 3.5G - ABP - HYB"
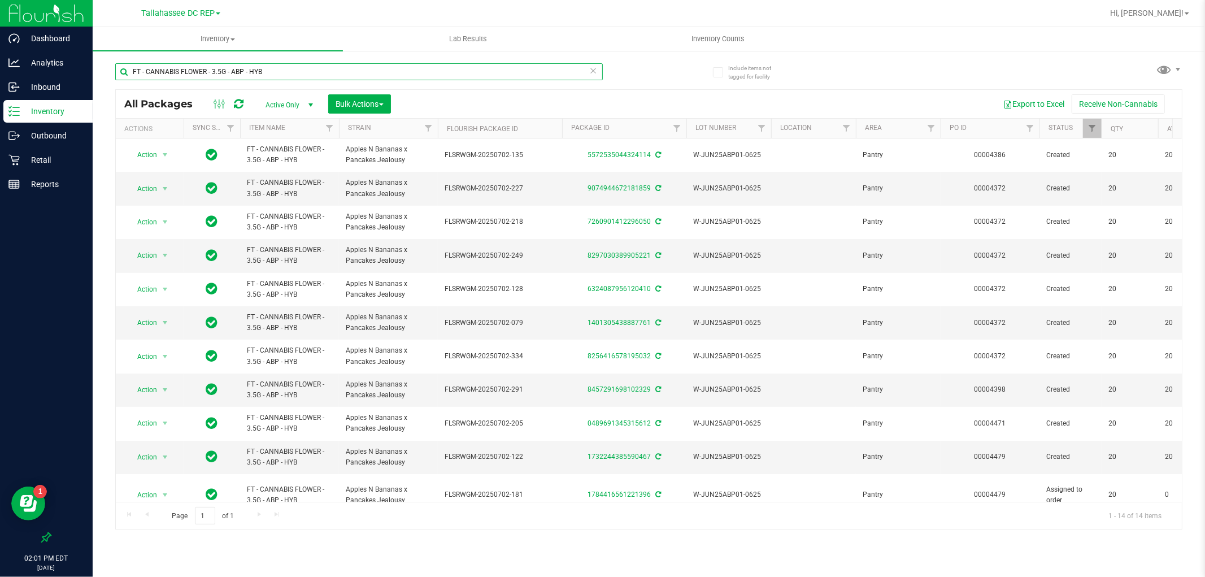
type input "FT - CANNABIS FLOWER - 3.5G - ABP - HYB"
click at [1090, 128] on span "Filter" at bounding box center [1091, 128] width 9 height 9
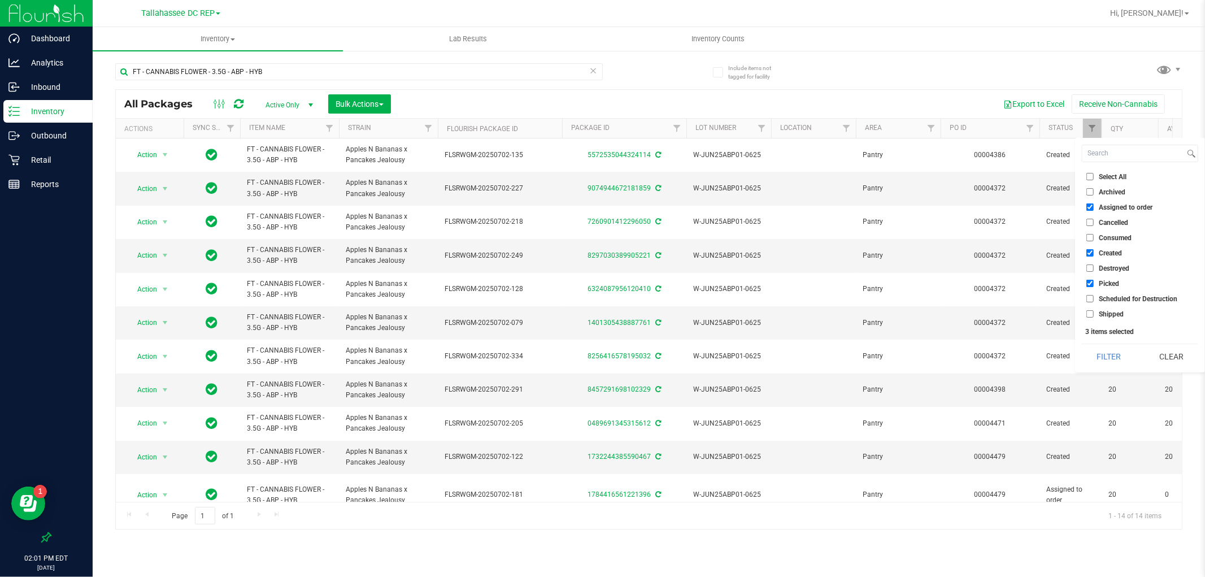
click at [1091, 204] on input "Assigned to order" at bounding box center [1089, 206] width 7 height 7
click at [1098, 353] on button "Filter" at bounding box center [1109, 356] width 54 height 25
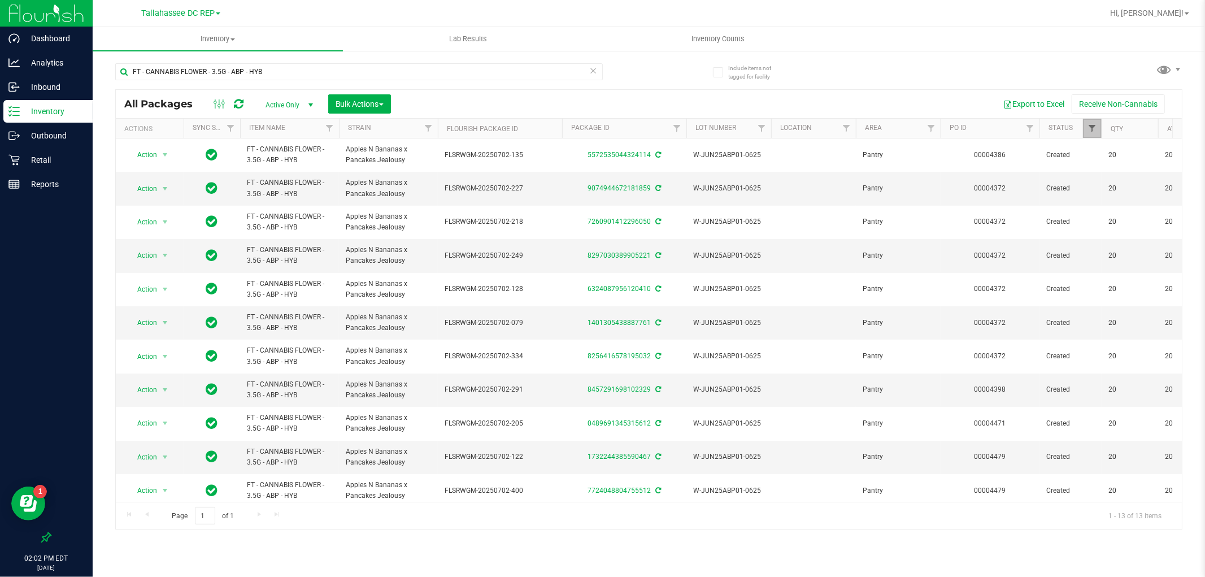
click at [1089, 127] on span "Filter" at bounding box center [1091, 128] width 9 height 9
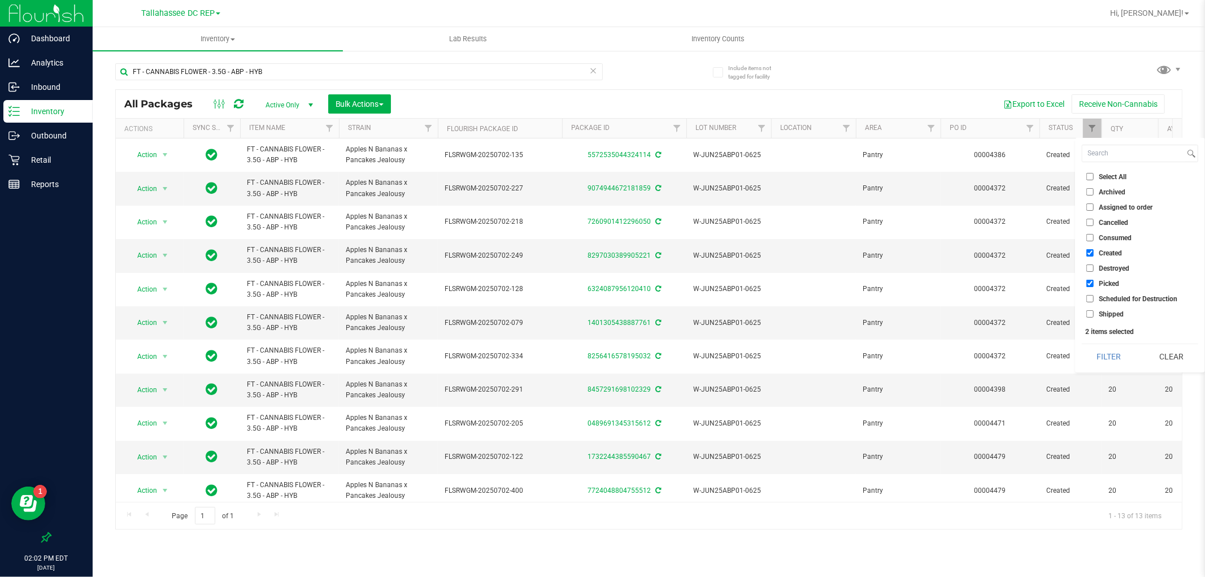
click at [1087, 206] on input "Assigned to order" at bounding box center [1089, 206] width 7 height 7
click at [1122, 352] on button "Filter" at bounding box center [1109, 356] width 54 height 25
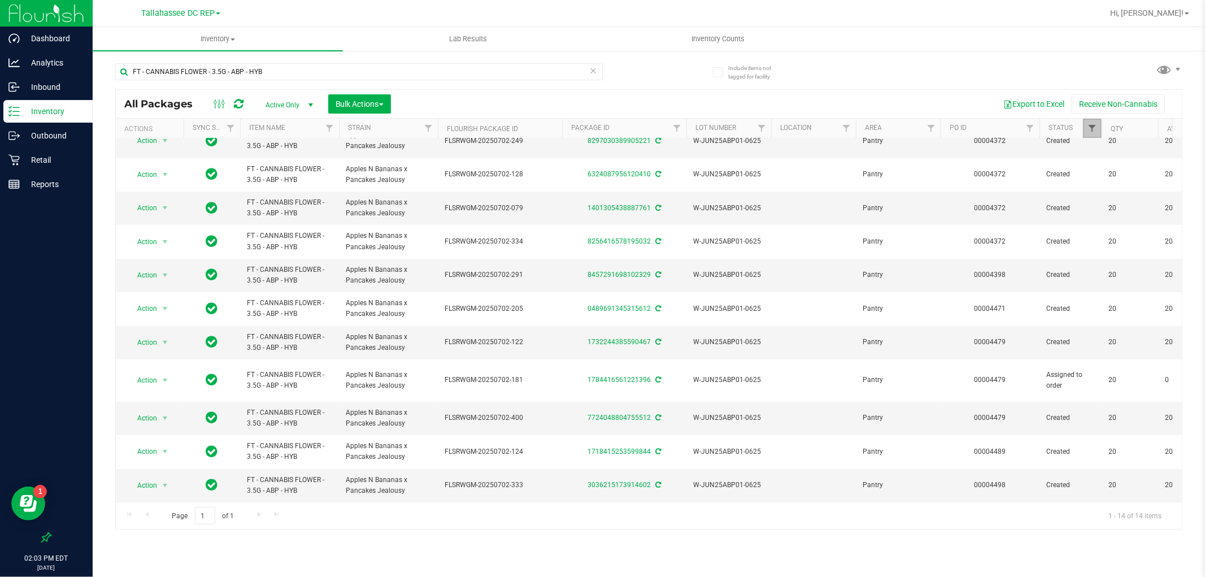
click at [1091, 125] on span "Filter" at bounding box center [1091, 128] width 9 height 9
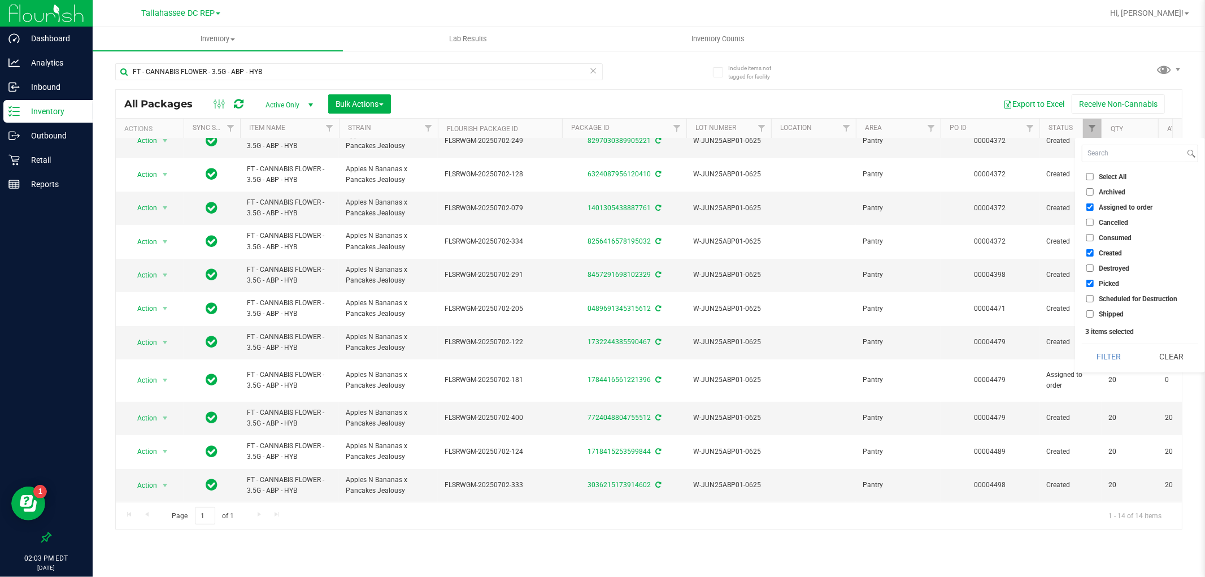
click at [1090, 204] on input "Assigned to order" at bounding box center [1089, 206] width 7 height 7
checkbox input "false"
click at [1091, 348] on button "Filter" at bounding box center [1109, 356] width 54 height 25
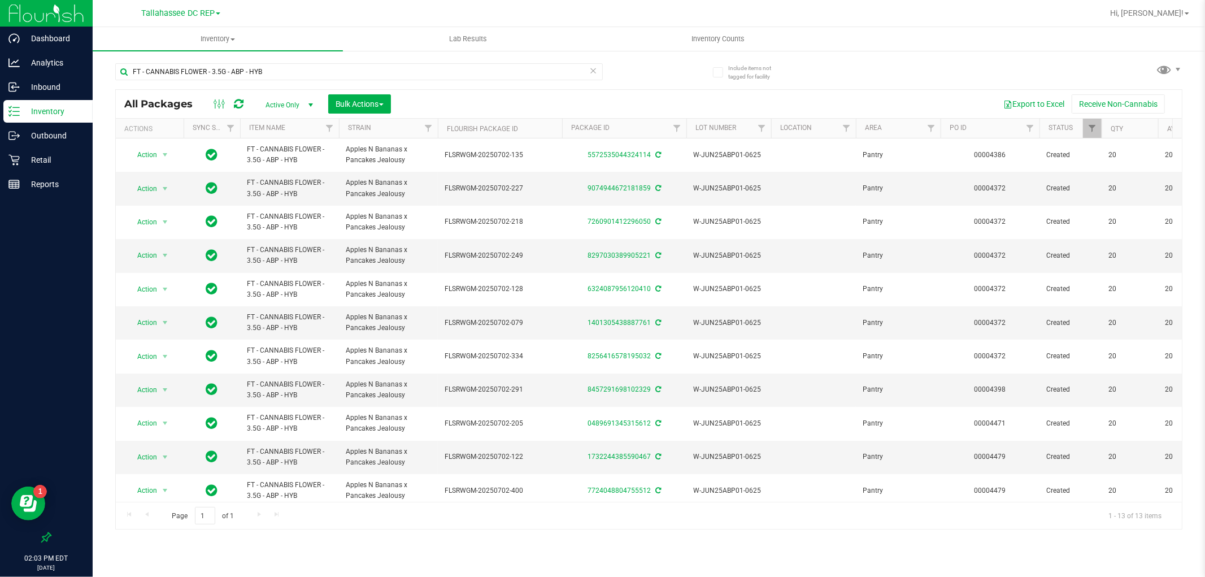
click at [533, 128] on th "Flourish Package ID" at bounding box center [500, 129] width 124 height 20
click at [1034, 95] on button "Export to Excel" at bounding box center [1034, 103] width 76 height 19
click at [32, 91] on p "Inbound" at bounding box center [54, 87] width 68 height 14
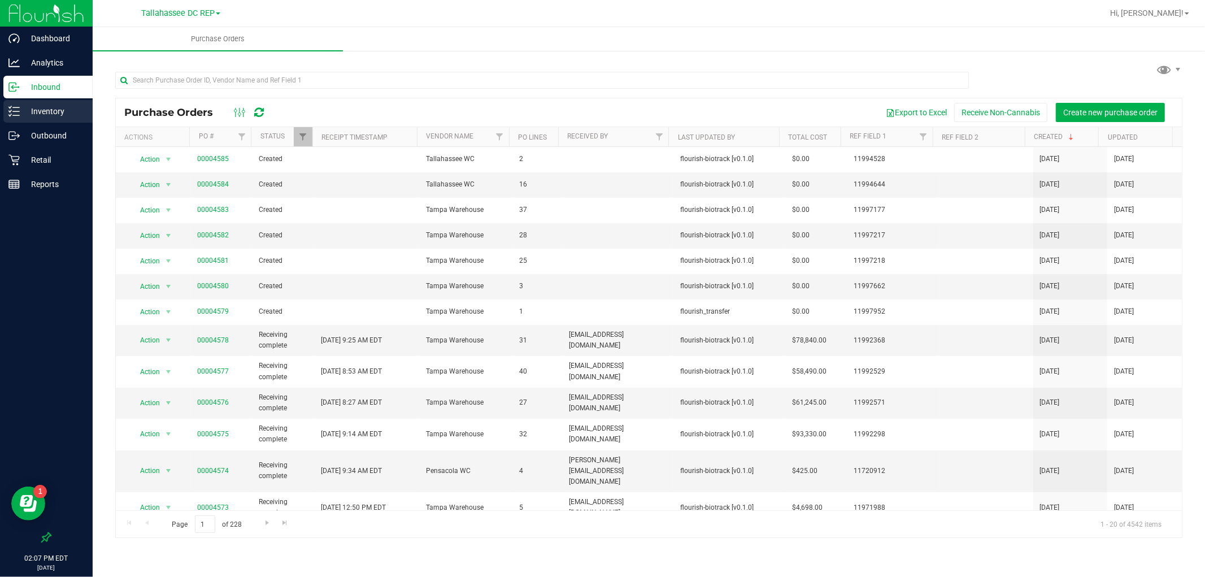
click at [46, 114] on p "Inventory" at bounding box center [54, 111] width 68 height 14
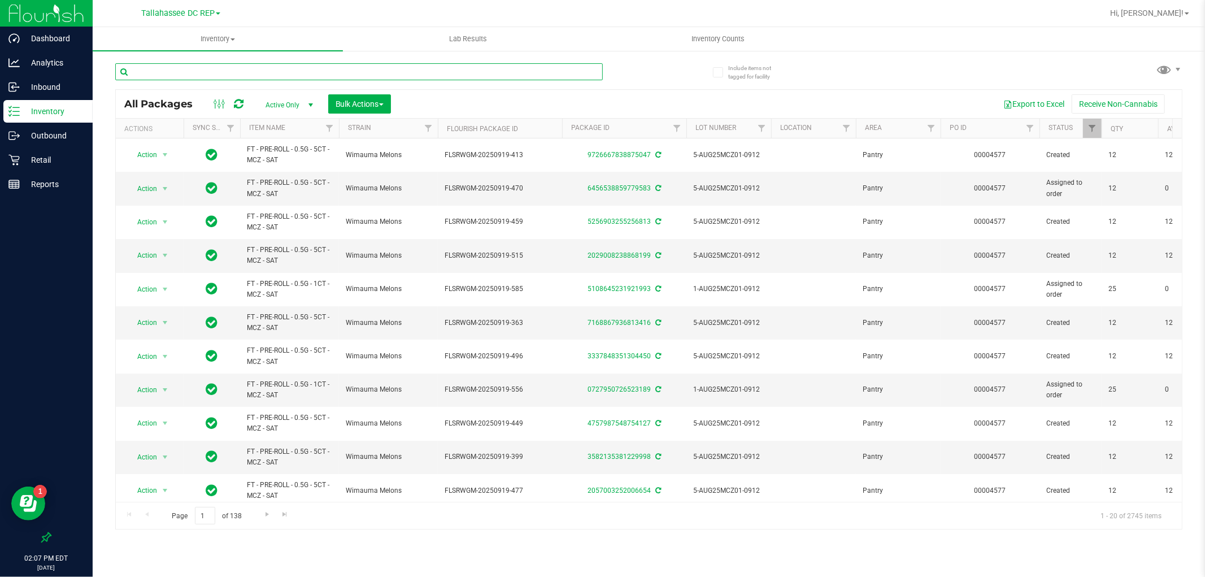
click at [323, 71] on input "text" at bounding box center [358, 71] width 487 height 17
paste input "FT - CANNABIS FLOWER - 3.5G - ABP - HYB"
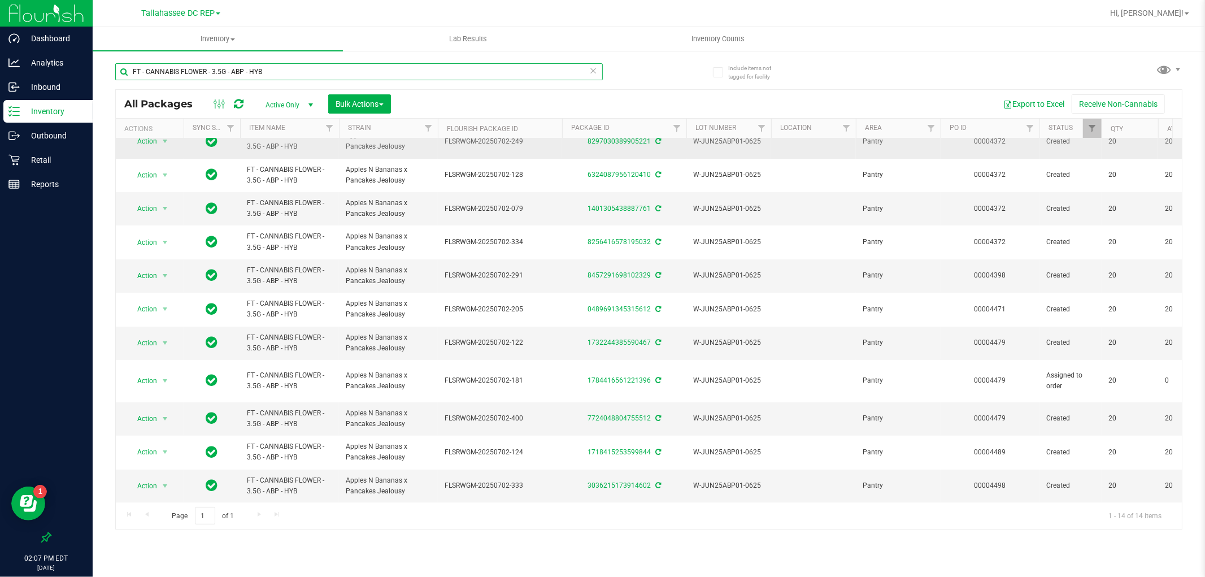
scroll to position [115, 0]
click at [517, 74] on input "FT - CANNABIS FLOWER - 3.5G - ABP - HYB" at bounding box center [358, 71] width 487 height 17
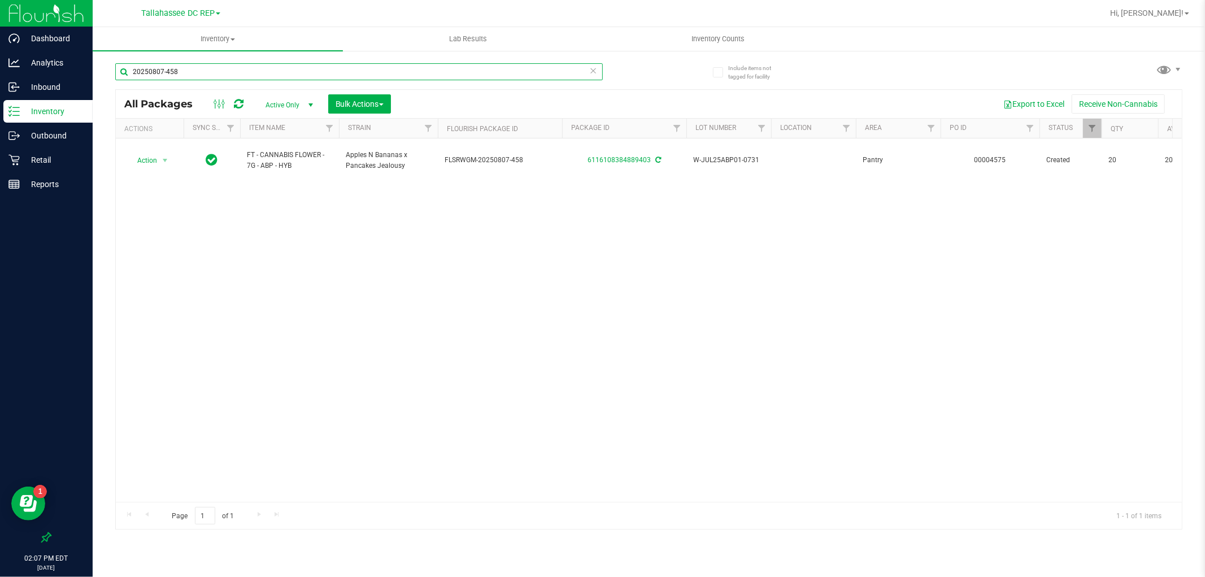
drag, startPoint x: 164, startPoint y: 72, endPoint x: 246, endPoint y: 66, distance: 81.5
click at [246, 66] on input "20250807-458" at bounding box center [358, 71] width 487 height 17
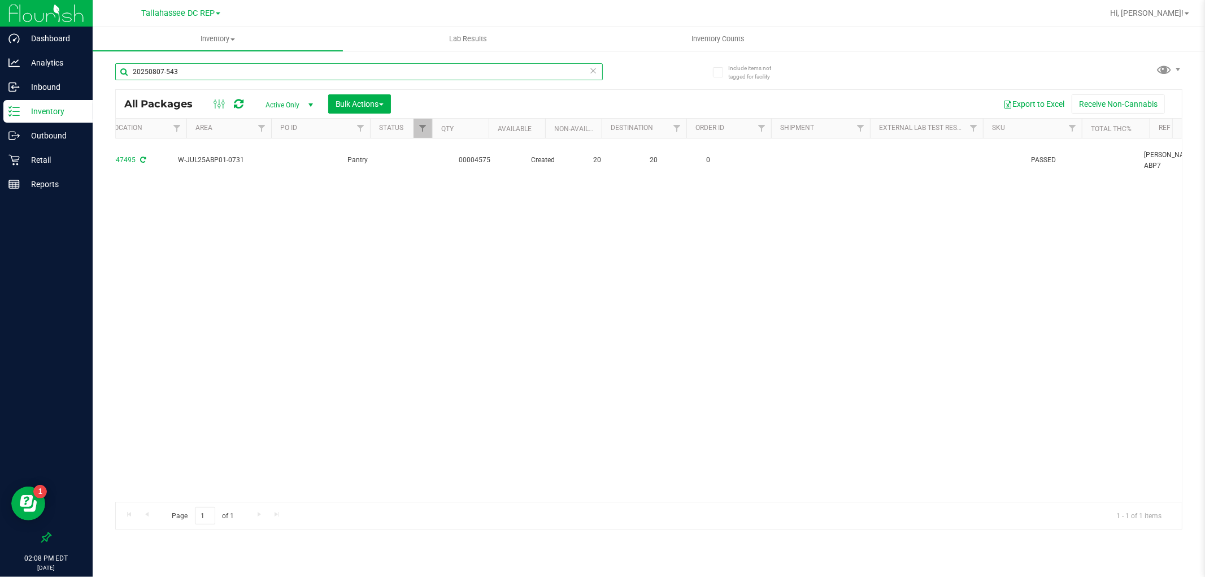
scroll to position [0, 399]
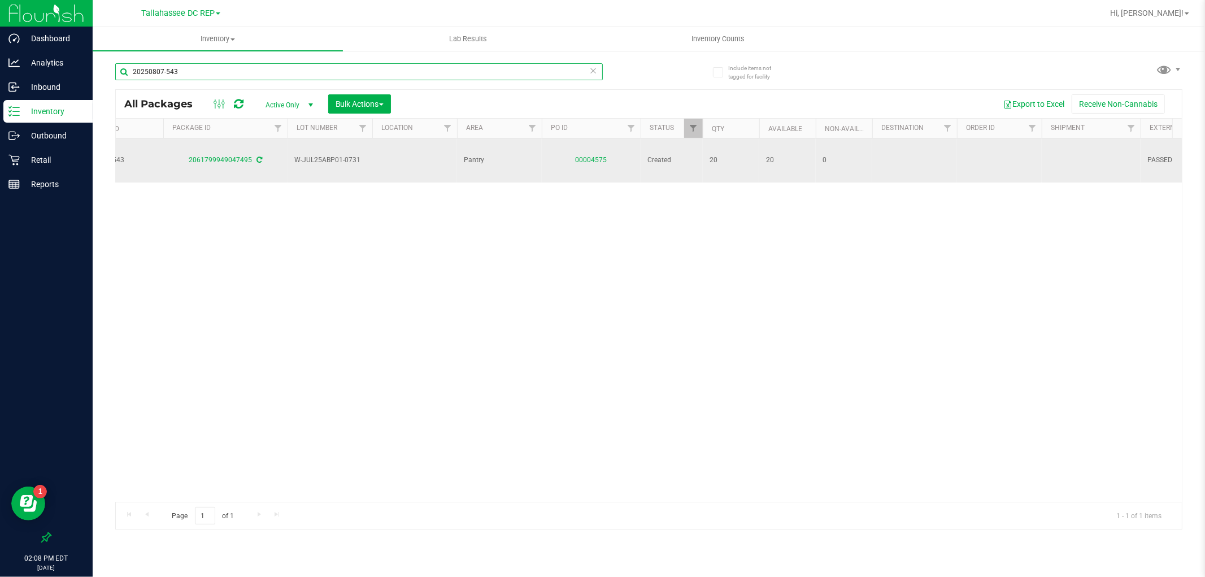
type input "20250807-543"
click at [585, 156] on link "00004575" at bounding box center [592, 160] width 32 height 8
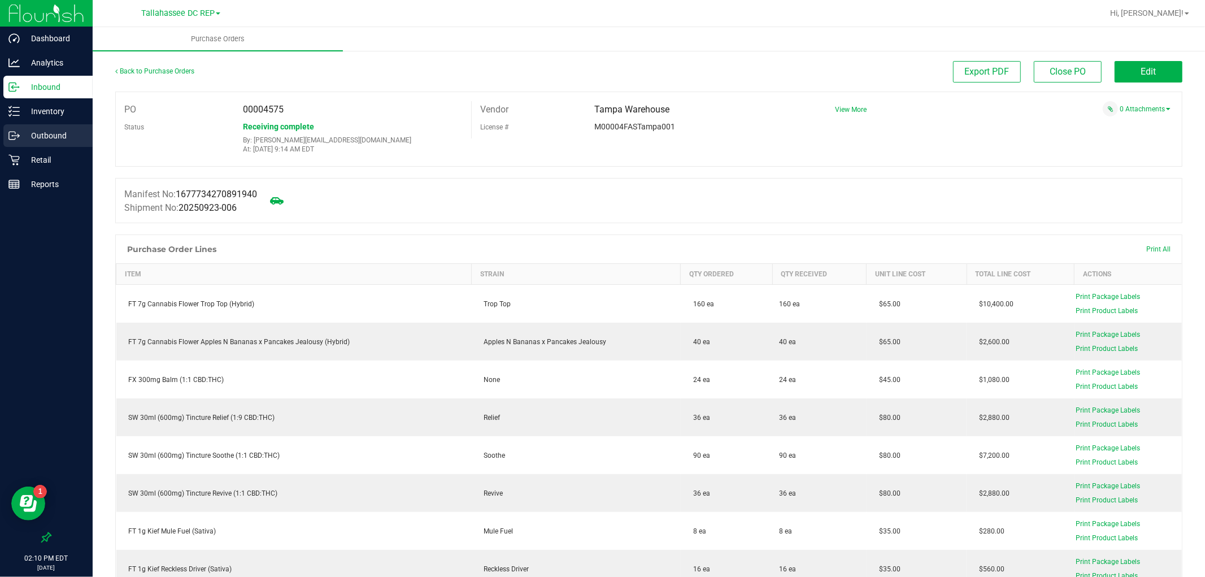
click at [77, 132] on p "Outbound" at bounding box center [54, 136] width 68 height 14
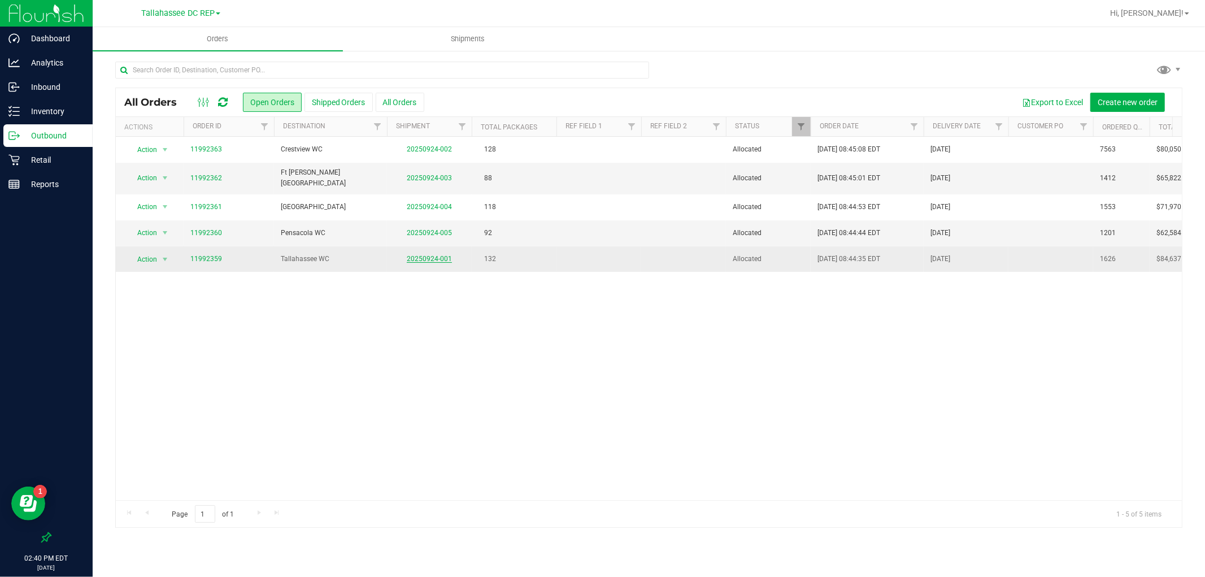
click at [435, 255] on link "20250924-001" at bounding box center [429, 259] width 45 height 8
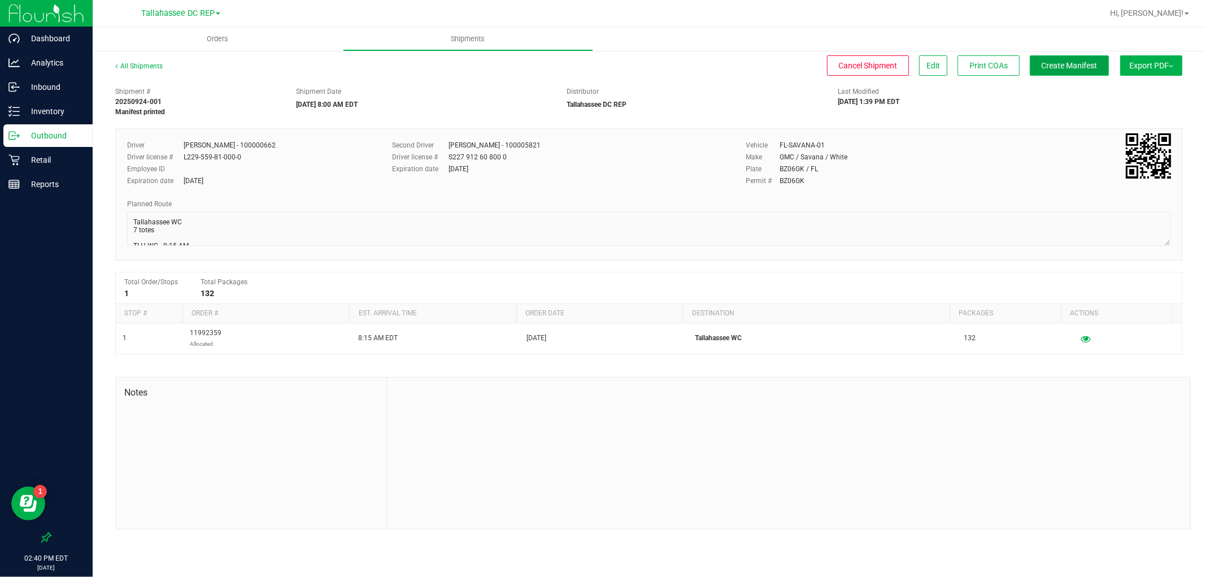
click at [1065, 61] on span "Create Manifest" at bounding box center [1069, 65] width 56 height 9
click at [1065, 59] on button "Ship Transfer" at bounding box center [1071, 65] width 73 height 20
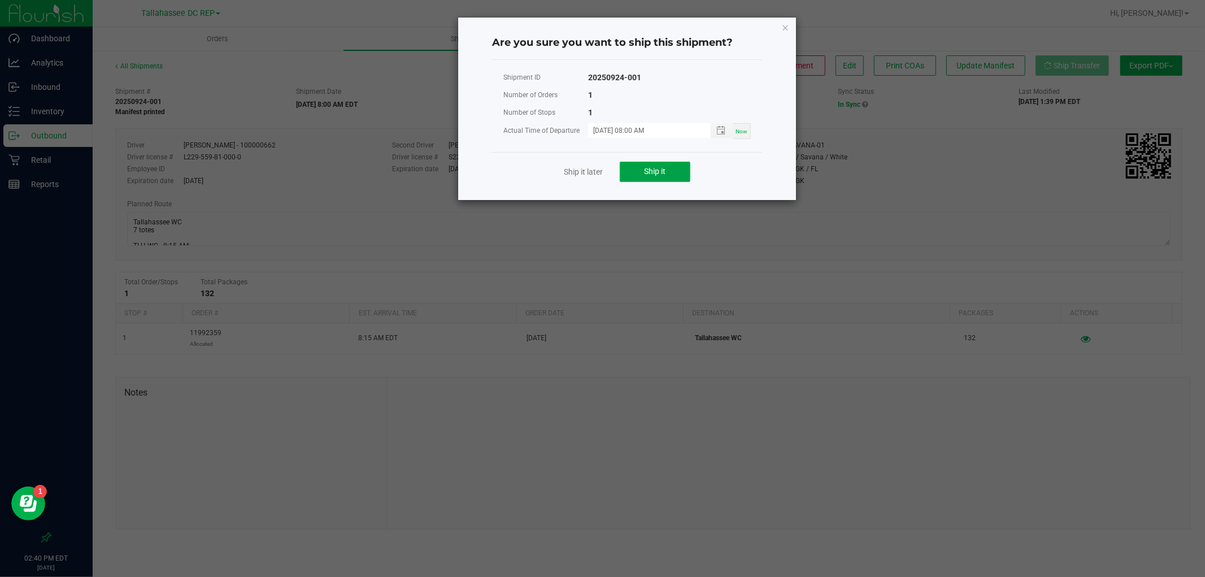
click at [682, 164] on button "Ship it" at bounding box center [655, 172] width 71 height 20
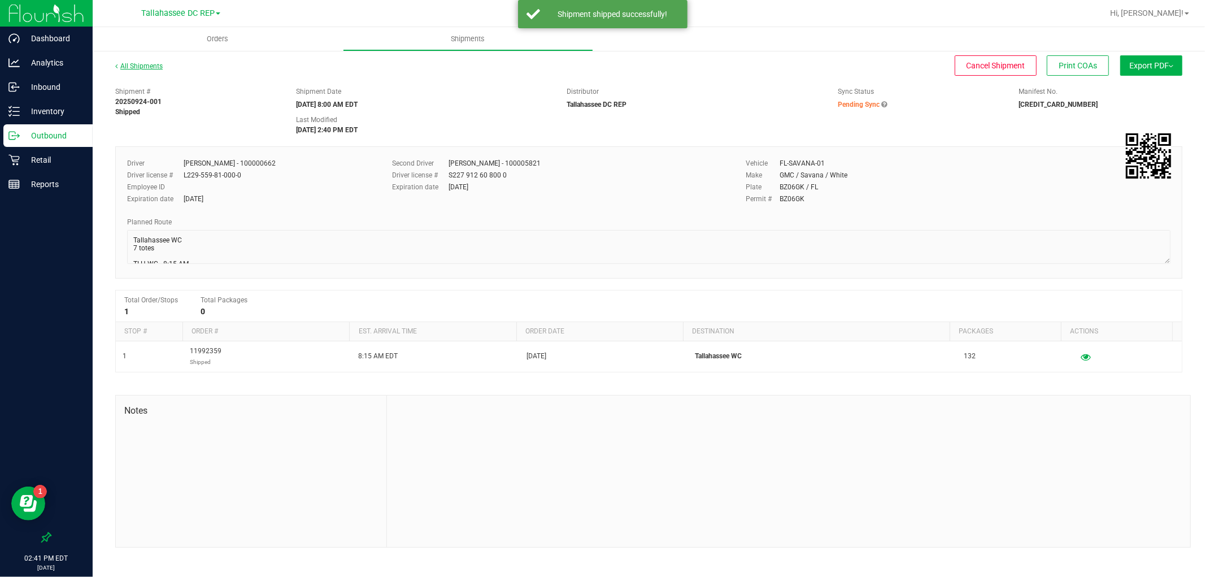
click at [157, 66] on link "All Shipments" at bounding box center [138, 66] width 47 height 8
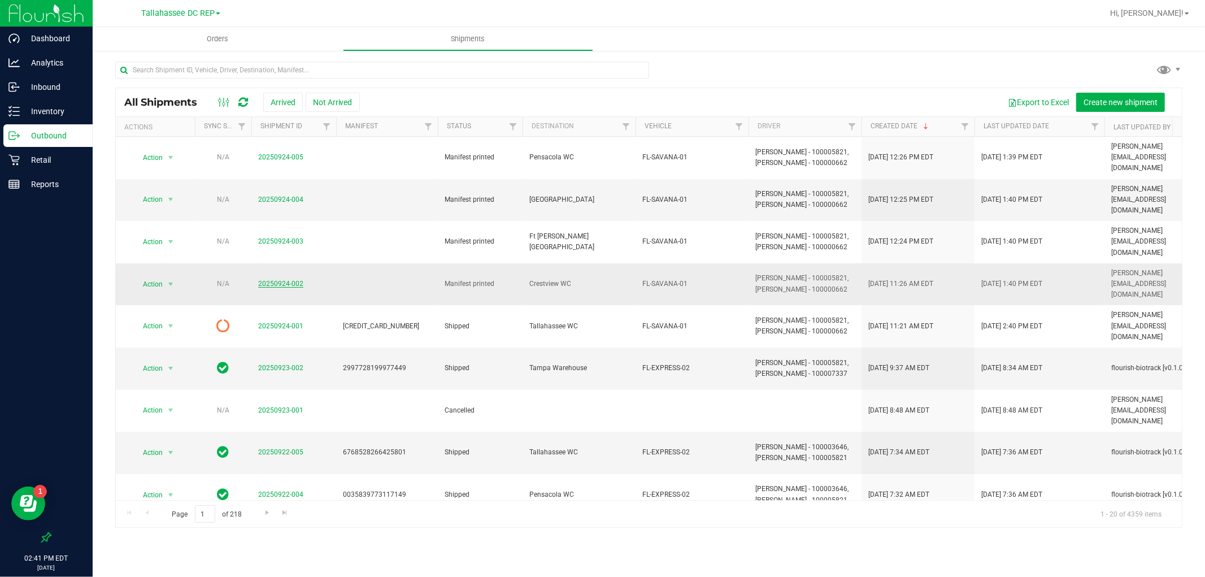
click at [295, 280] on link "20250924-002" at bounding box center [280, 284] width 45 height 8
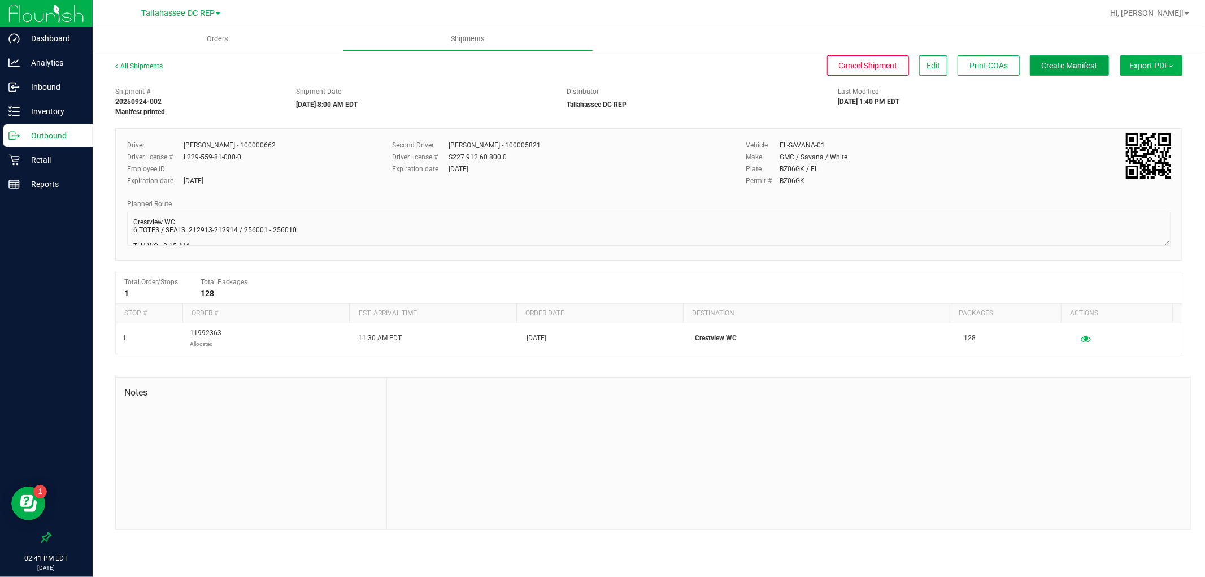
click at [1075, 69] on span "Create Manifest" at bounding box center [1069, 65] width 56 height 9
click at [1074, 64] on span "Ship Transfer" at bounding box center [1072, 65] width 46 height 9
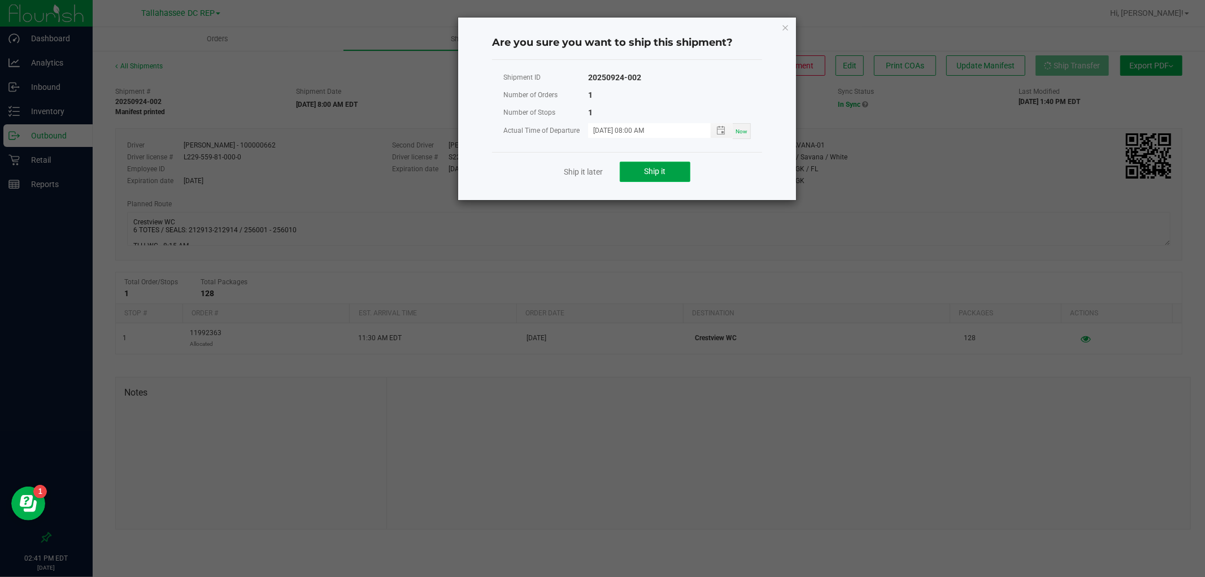
click at [644, 168] on span "Ship it" at bounding box center [654, 171] width 21 height 9
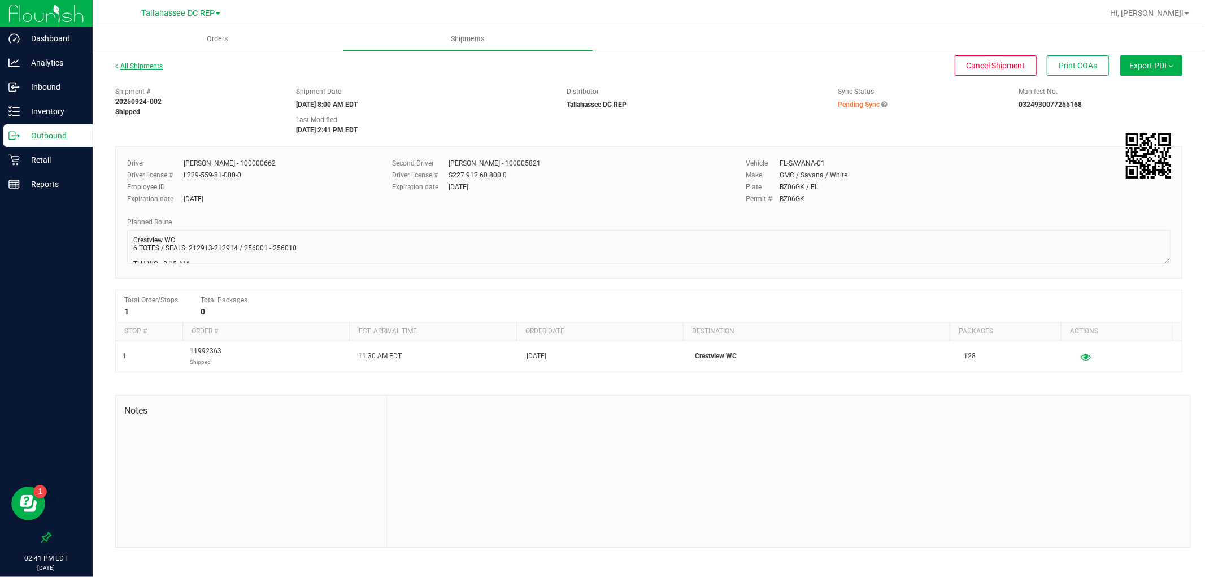
click at [143, 67] on link "All Shipments" at bounding box center [138, 66] width 47 height 8
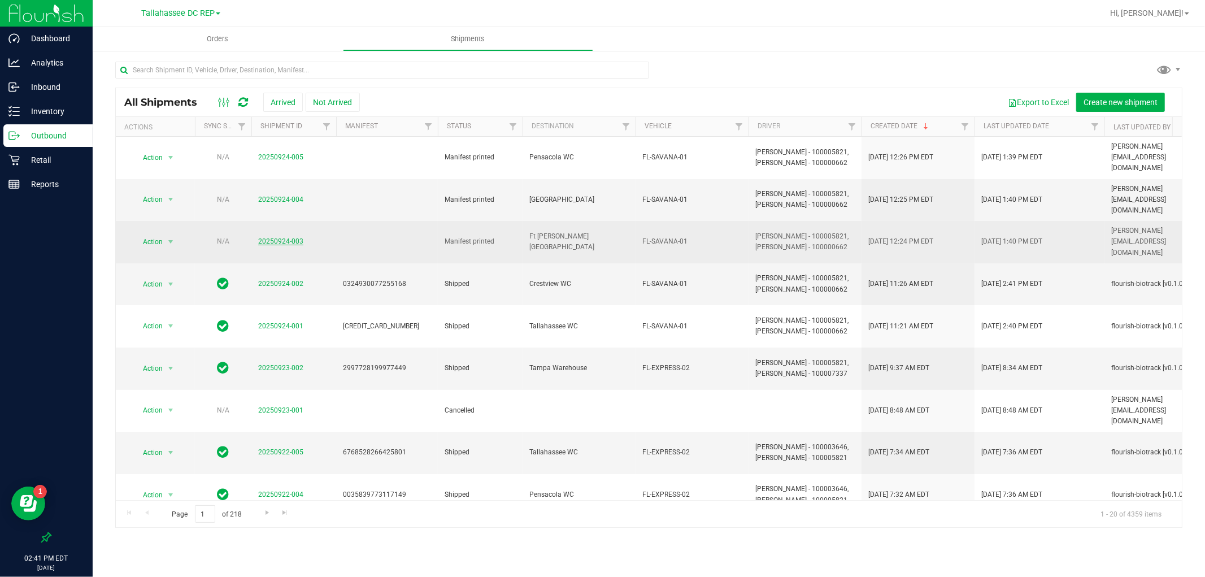
click at [272, 237] on link "20250924-003" at bounding box center [280, 241] width 45 height 8
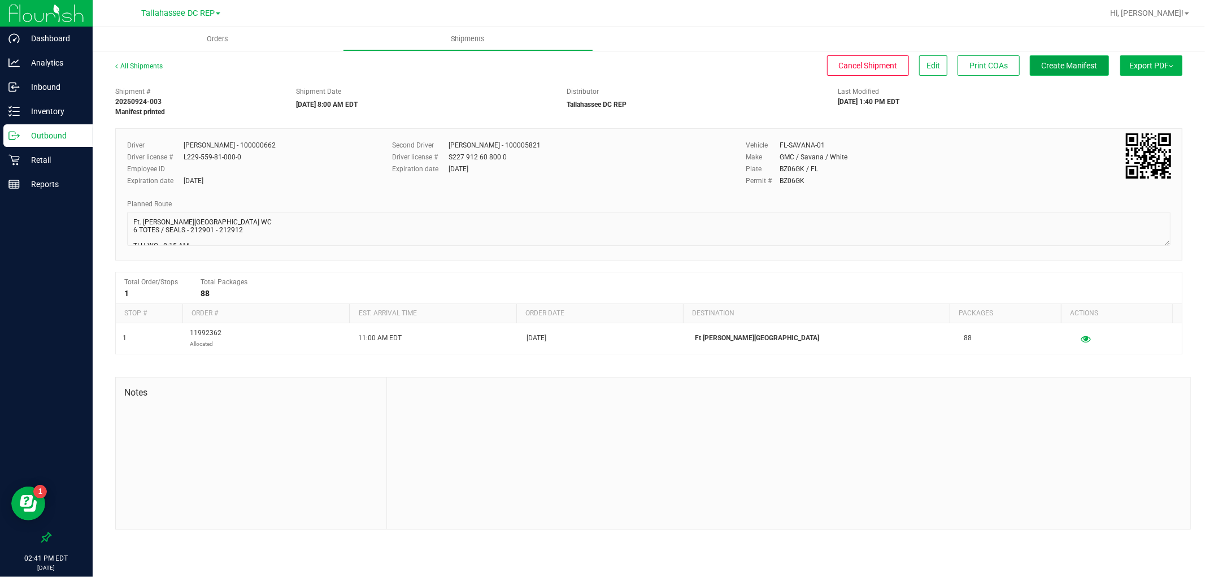
click at [1087, 65] on span "Create Manifest" at bounding box center [1069, 65] width 56 height 9
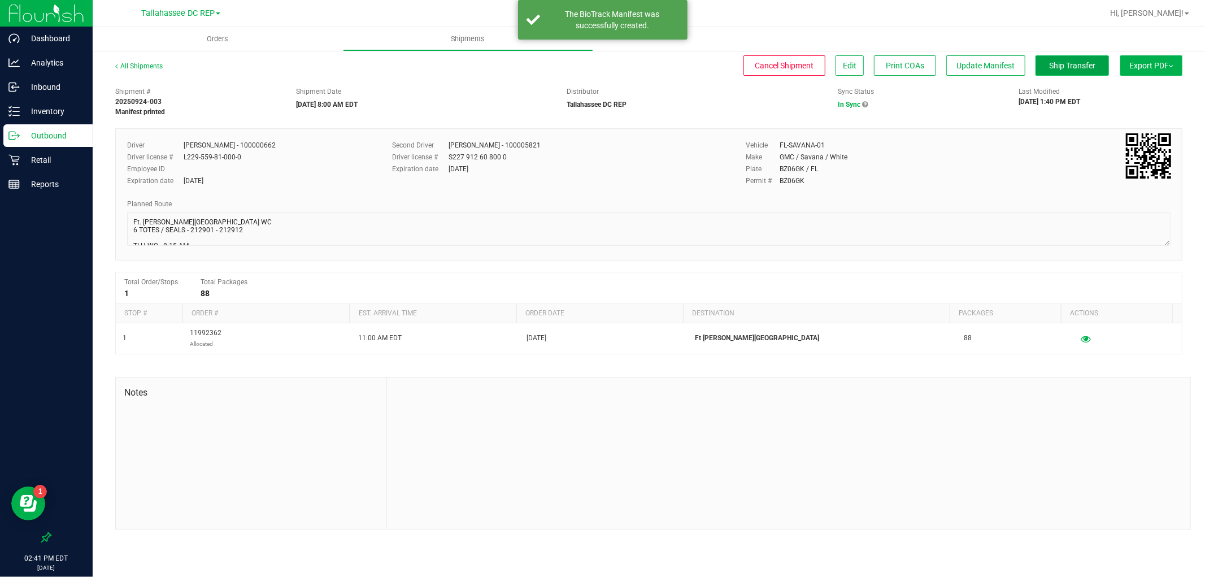
click at [1066, 65] on span "Ship Transfer" at bounding box center [1072, 65] width 46 height 9
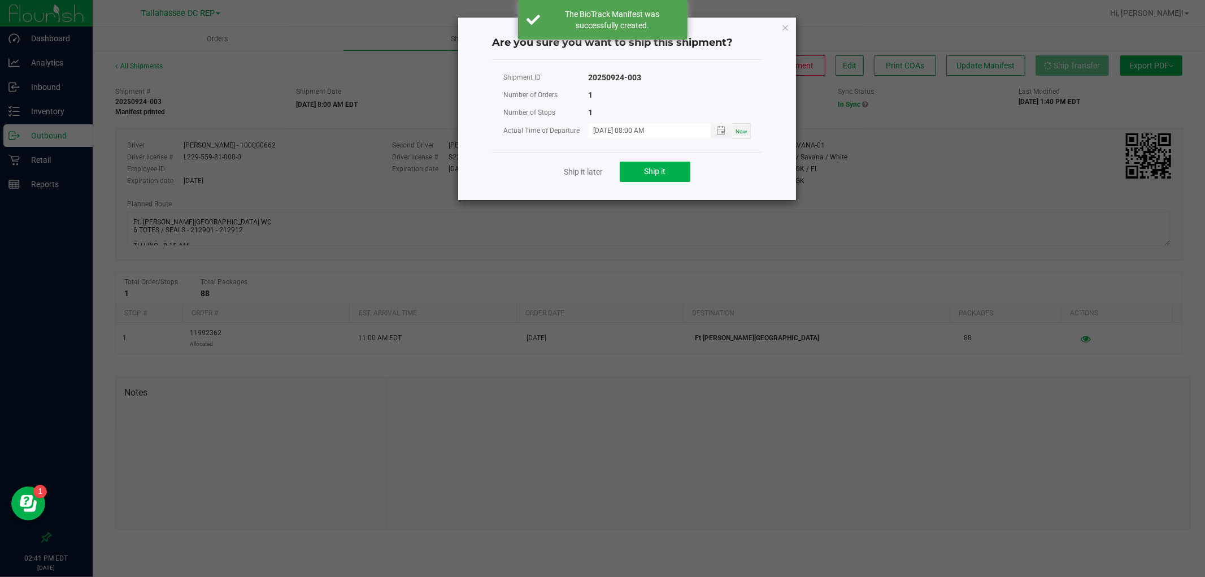
click at [681, 160] on div "Ship it later Ship it" at bounding box center [627, 171] width 270 height 39
click at [680, 164] on button "Ship it" at bounding box center [655, 172] width 71 height 20
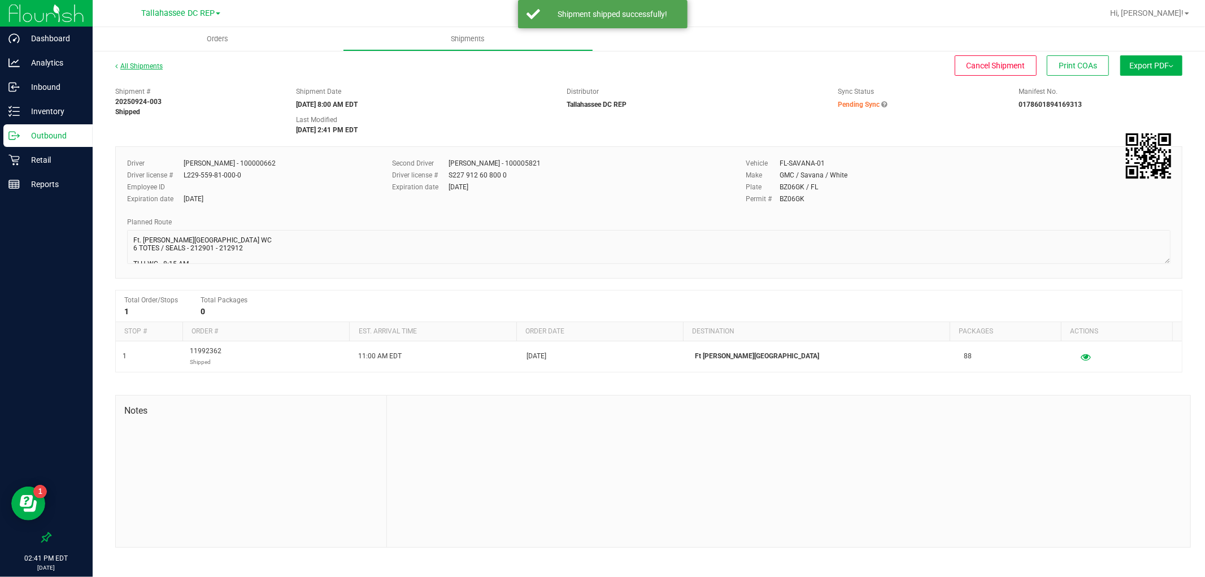
click at [136, 64] on link "All Shipments" at bounding box center [138, 66] width 47 height 8
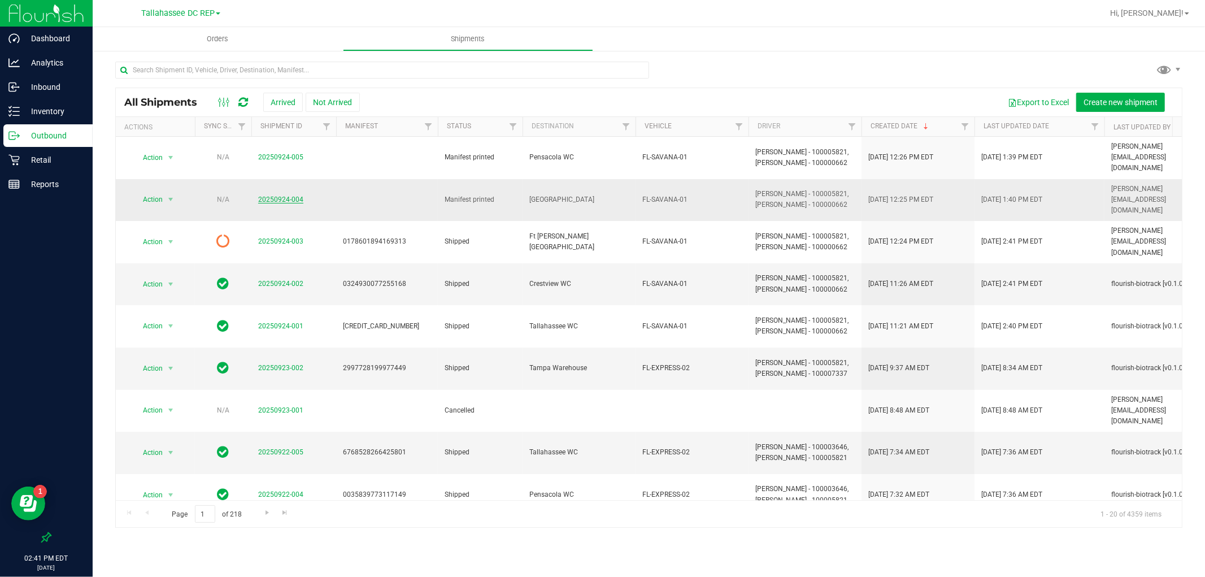
click at [289, 195] on link "20250924-004" at bounding box center [280, 199] width 45 height 8
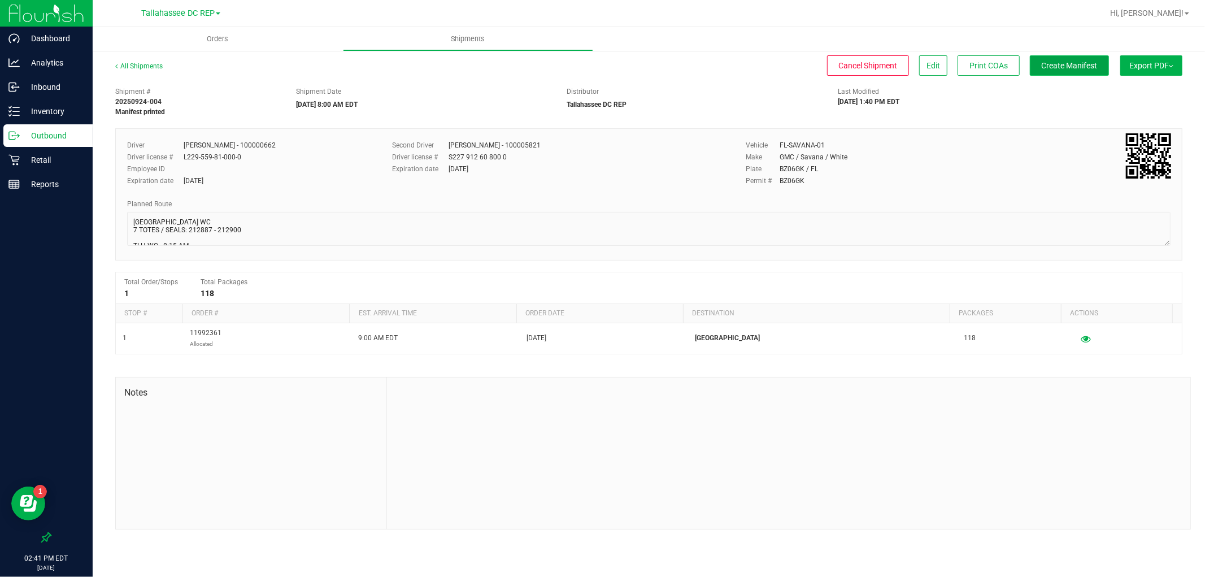
click at [1072, 69] on span "Create Manifest" at bounding box center [1069, 65] width 56 height 9
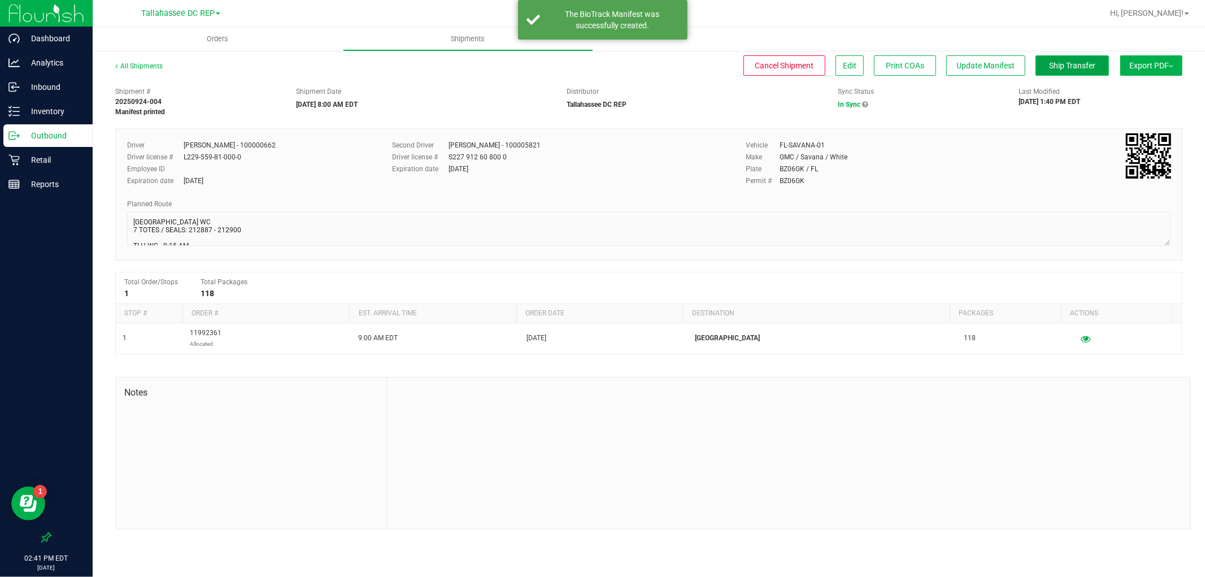
click at [1069, 70] on button "Ship Transfer" at bounding box center [1071, 65] width 73 height 20
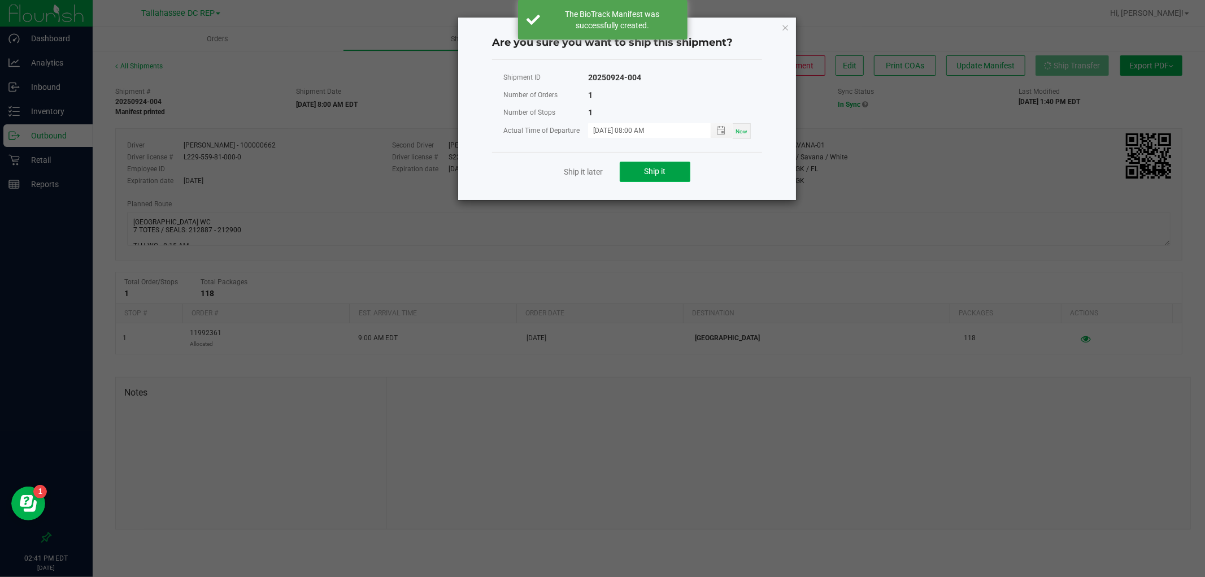
click at [664, 164] on button "Ship it" at bounding box center [655, 172] width 71 height 20
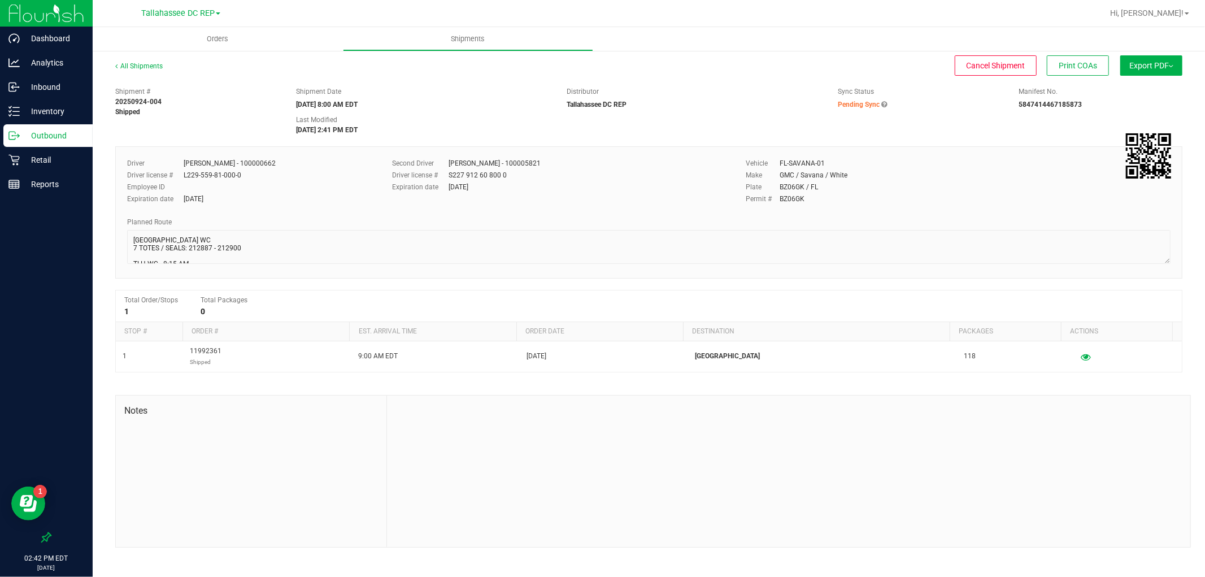
click at [45, 138] on p "Outbound" at bounding box center [54, 136] width 68 height 14
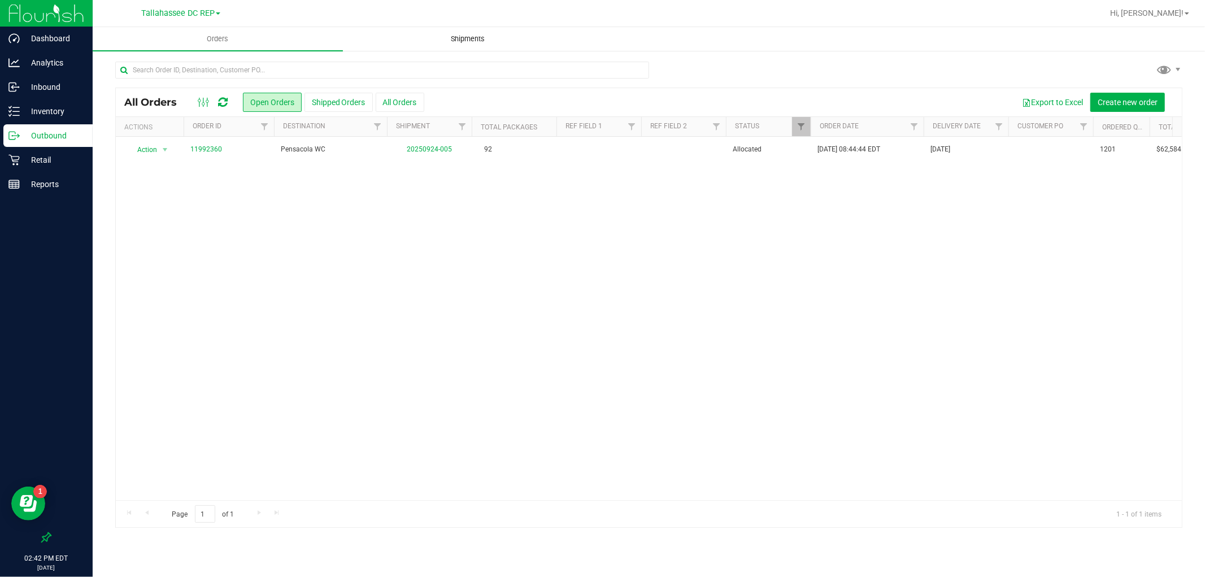
click at [469, 34] on span "Shipments" at bounding box center [468, 39] width 64 height 10
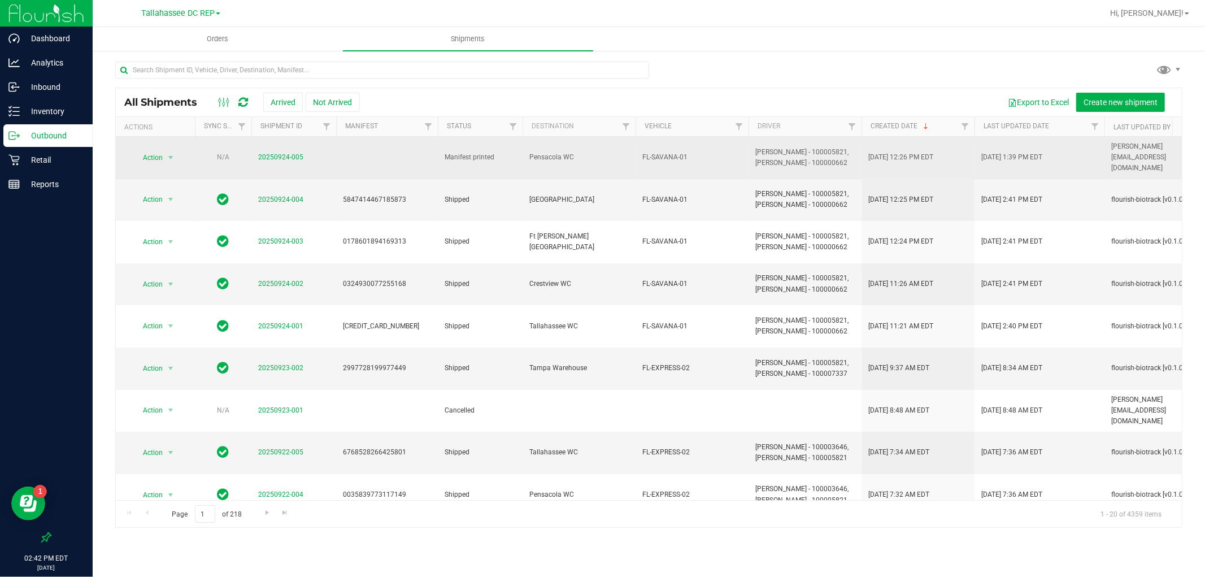
click at [280, 156] on span "20250924-005" at bounding box center [280, 157] width 45 height 11
click at [280, 153] on link "20250924-005" at bounding box center [280, 157] width 45 height 8
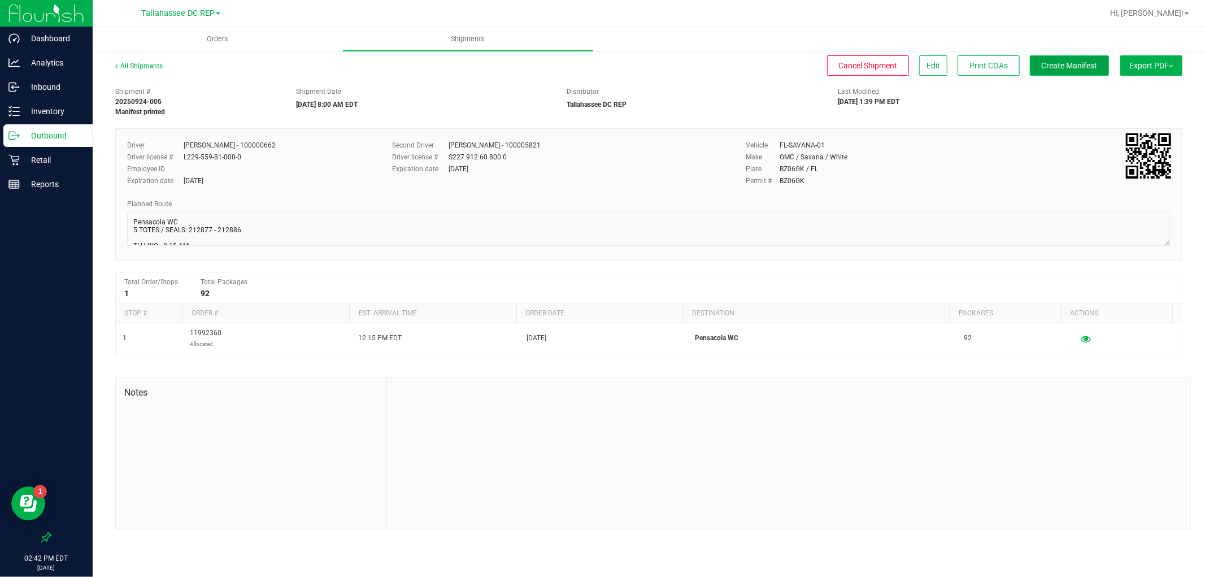
click at [1099, 68] on button "Create Manifest" at bounding box center [1069, 65] width 79 height 20
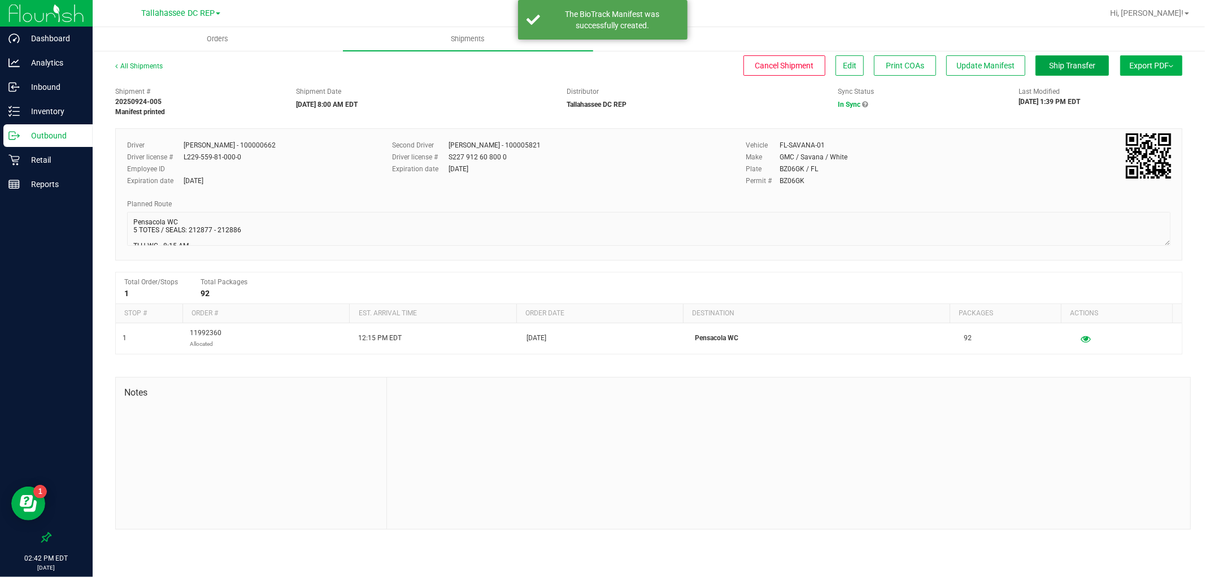
click at [1099, 68] on button "Ship Transfer" at bounding box center [1071, 65] width 73 height 20
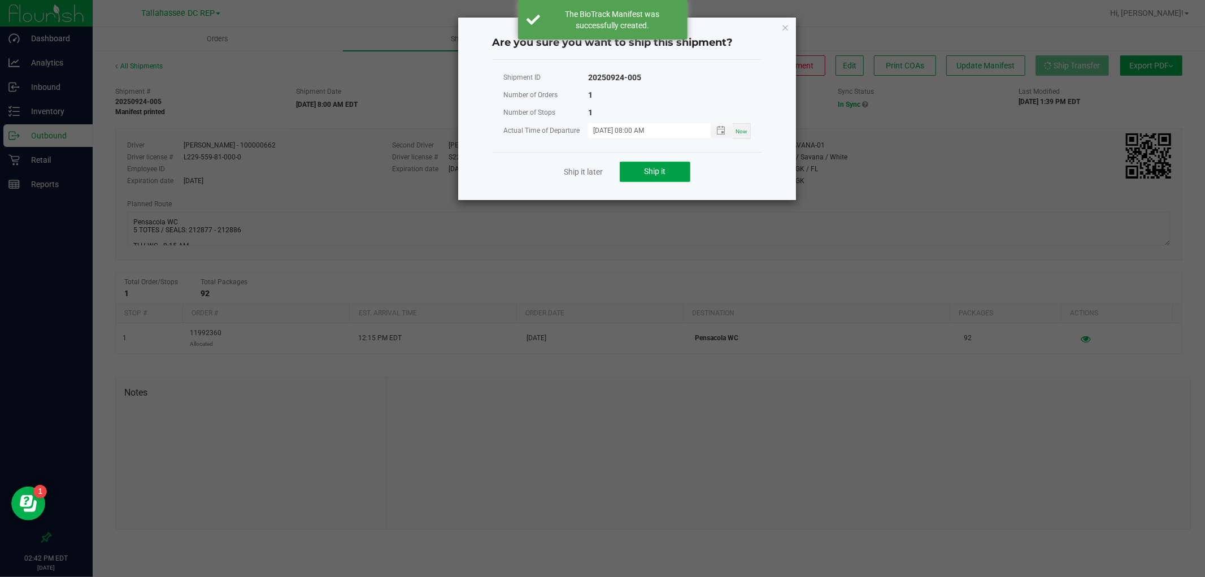
click at [656, 177] on button "Ship it" at bounding box center [655, 172] width 71 height 20
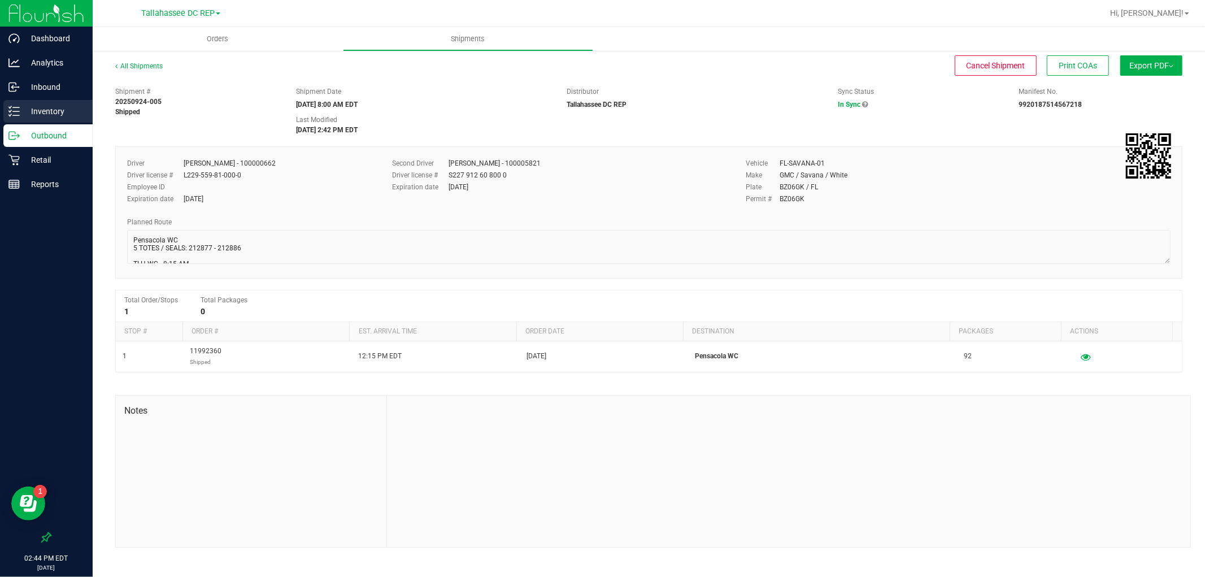
click at [24, 117] on p "Inventory" at bounding box center [54, 111] width 68 height 14
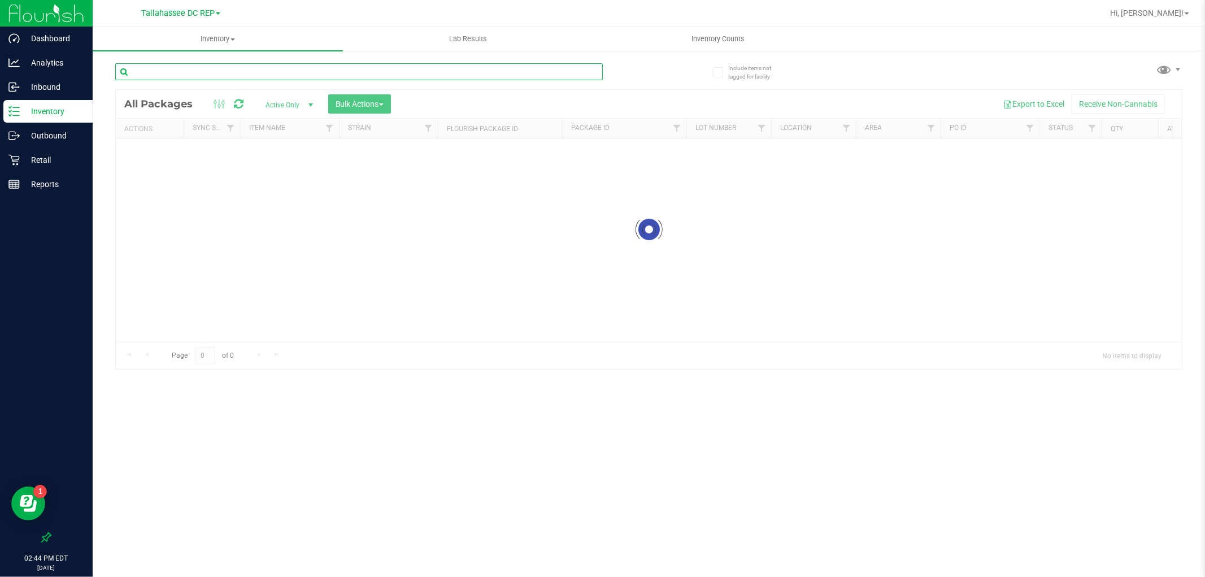
click at [279, 78] on input "text" at bounding box center [358, 71] width 487 height 17
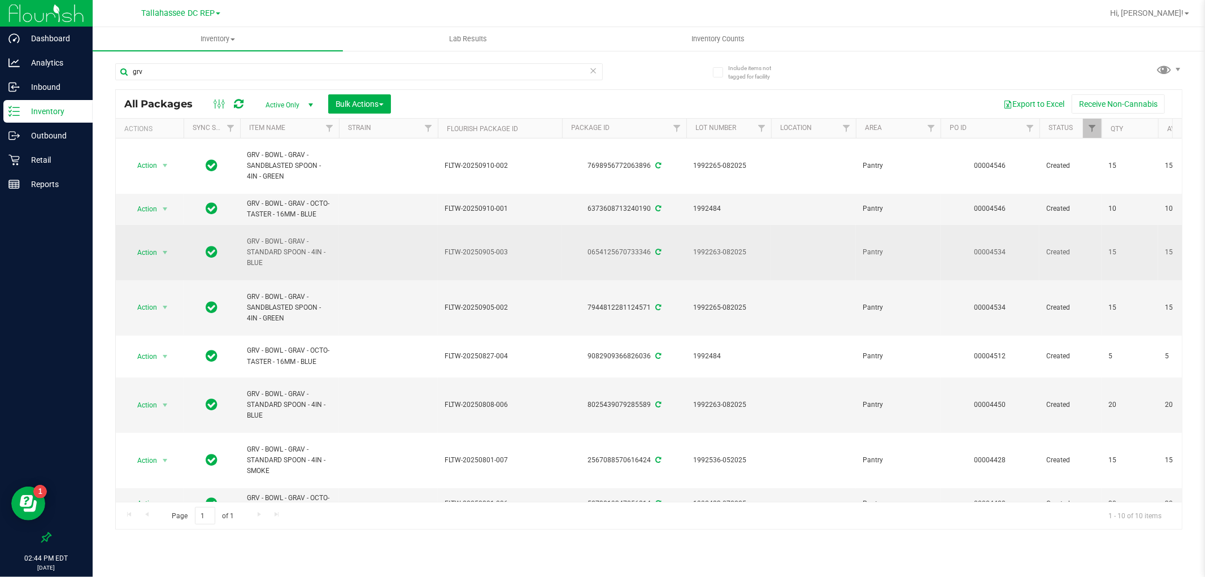
drag, startPoint x: 291, startPoint y: 265, endPoint x: 236, endPoint y: 238, distance: 62.4
copy tr "GRV - BOWL - GRAV - STANDARD SPOON - 4IN - BLUE"
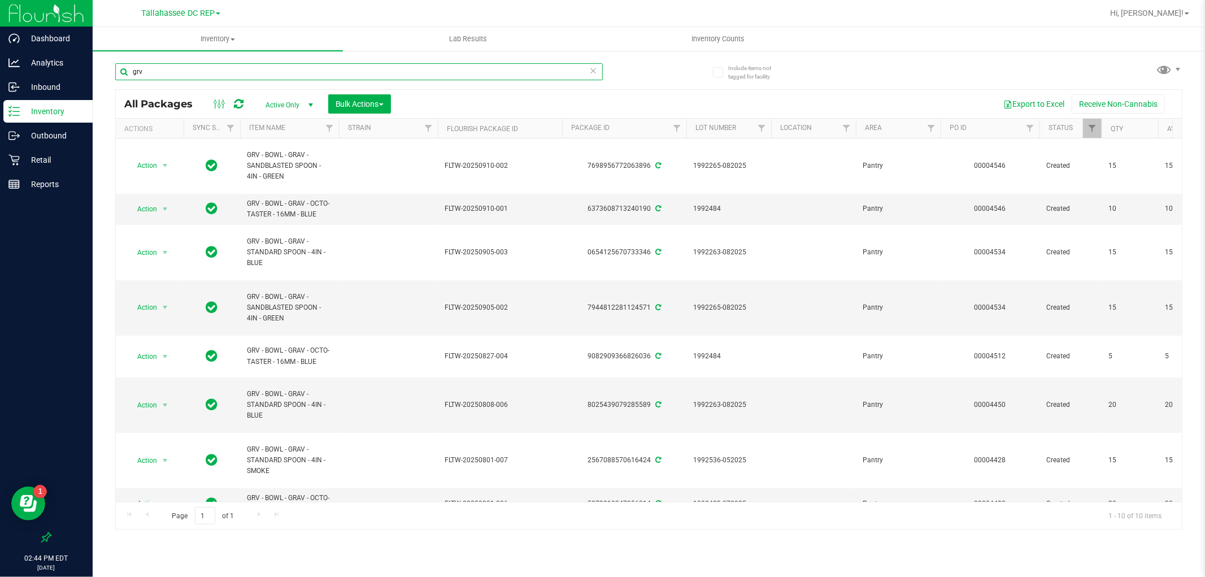
click at [245, 71] on input "grv" at bounding box center [358, 71] width 487 height 17
paste input "GRV - BOWL - GRAV - STANDARD SPOON - 4IN - BLUE"
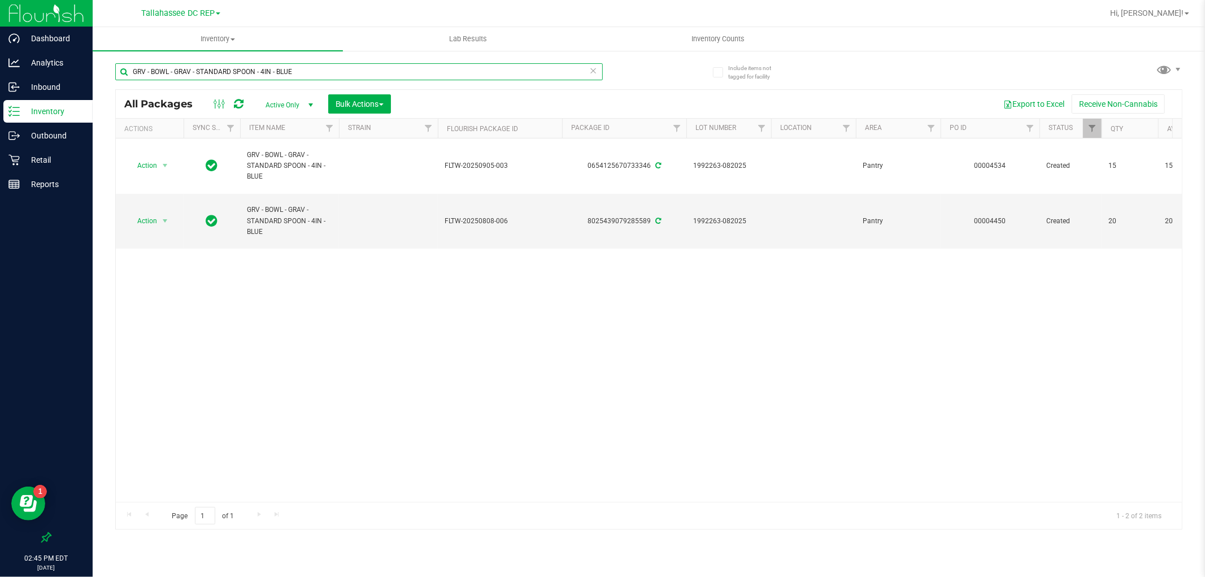
drag, startPoint x: 184, startPoint y: 71, endPoint x: 456, endPoint y: 62, distance: 271.8
click at [456, 62] on div "GRV - BOWL - GRAV - STANDARD SPOON - 4IN - BLUE" at bounding box center [382, 71] width 534 height 36
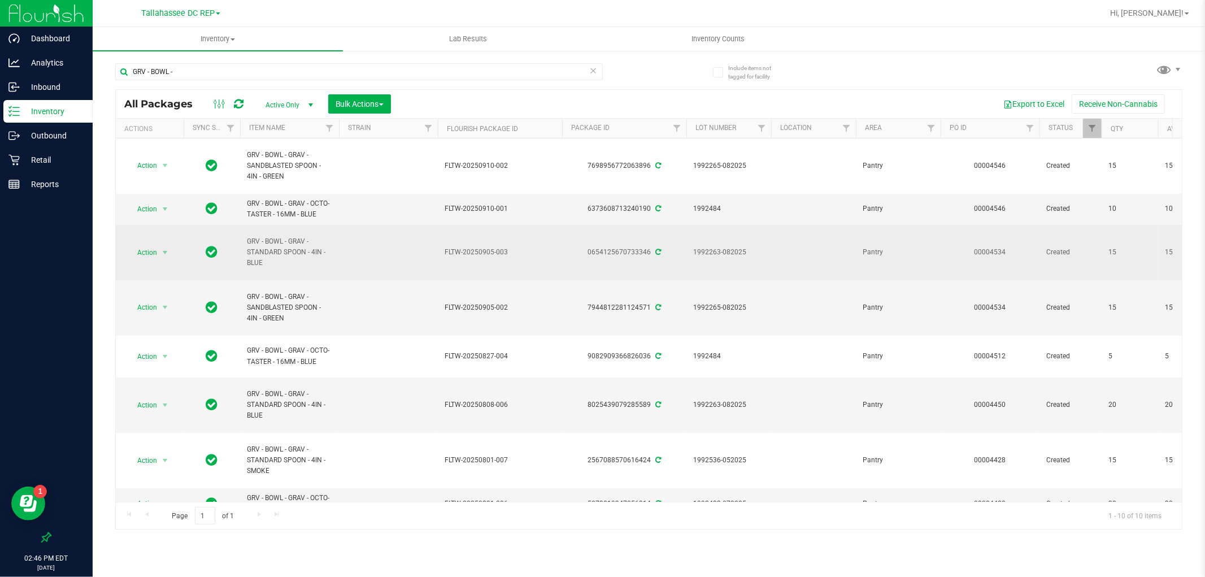
drag, startPoint x: 300, startPoint y: 263, endPoint x: 245, endPoint y: 245, distance: 57.9
click at [245, 245] on td "GRV - BOWL - GRAV - STANDARD SPOON - 4IN - BLUE" at bounding box center [289, 252] width 99 height 55
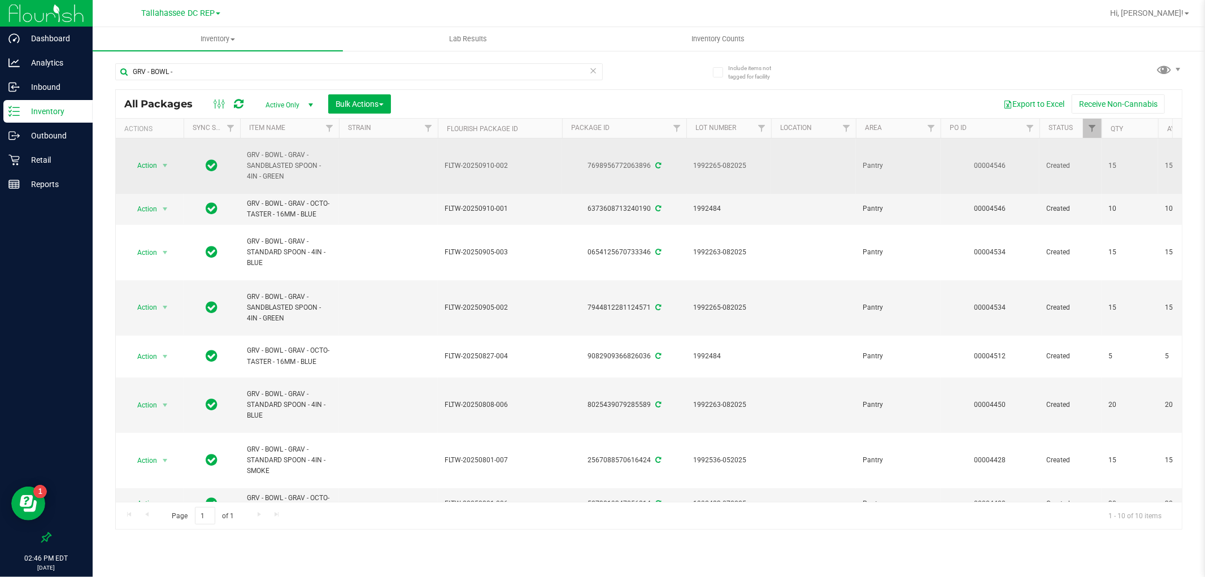
copy span "GRV - BOWL - GRAV - STANDARD SPOON - 4IN - BLUE"
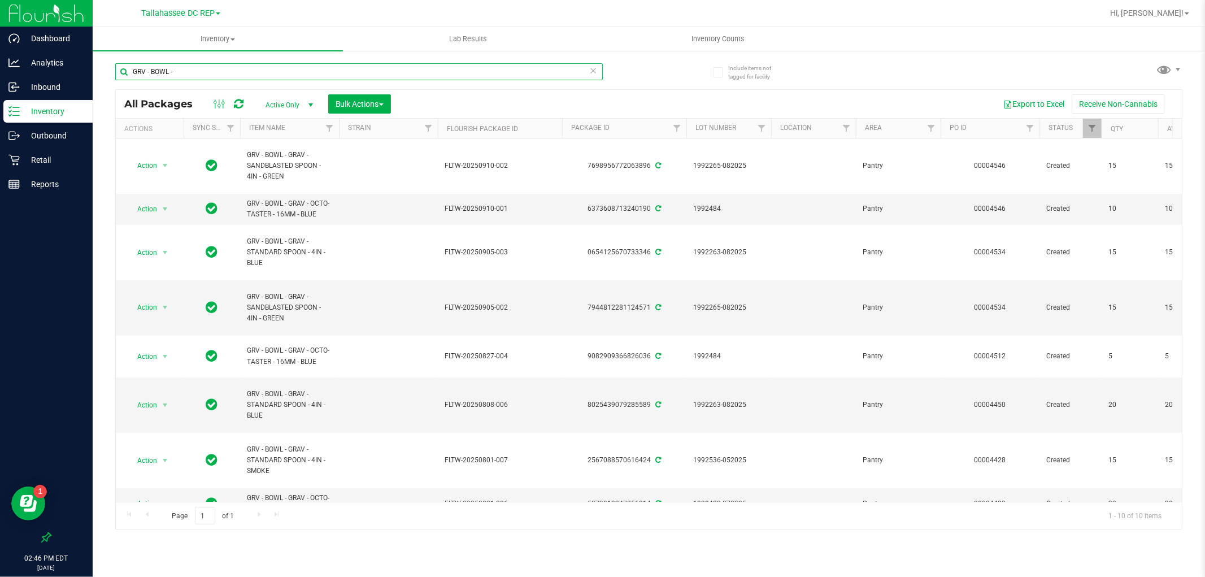
click at [228, 74] on input "GRV - BOWL -" at bounding box center [358, 71] width 487 height 17
paste input "GRV - BOWL - GRAV - STANDARD SPOON - 4IN - BLUE"
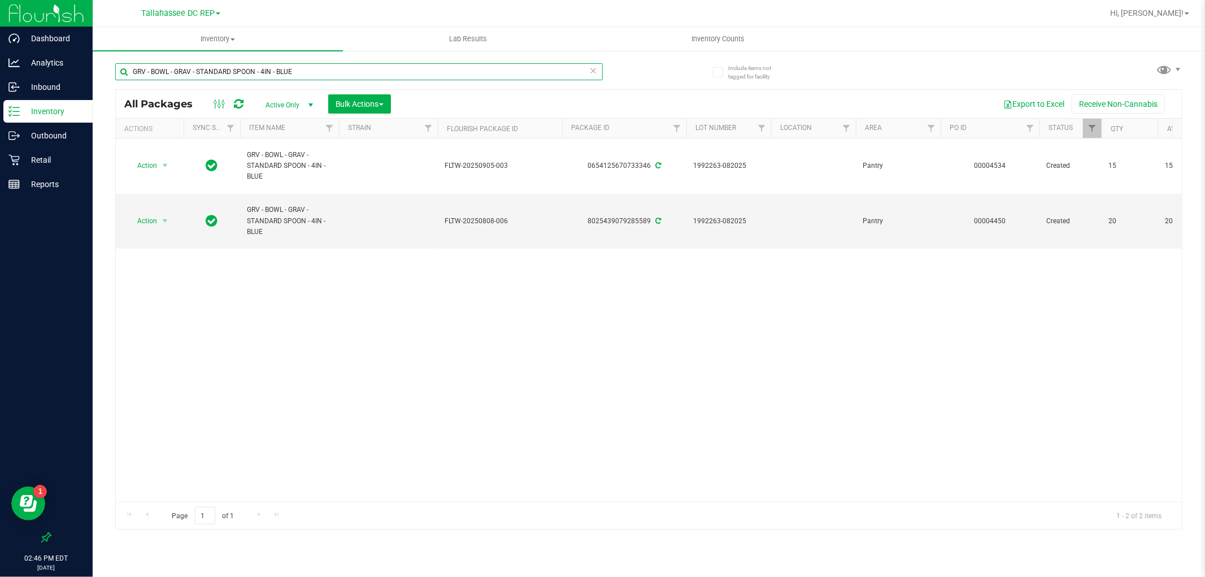
drag, startPoint x: 258, startPoint y: 70, endPoint x: 427, endPoint y: 86, distance: 170.2
click at [427, 86] on div "GRV - BOWL - GRAV - STANDARD SPOON - 4IN - BLUE" at bounding box center [358, 76] width 487 height 26
type input "GRV - BOWL - GRAV - STANDARD SPOON"
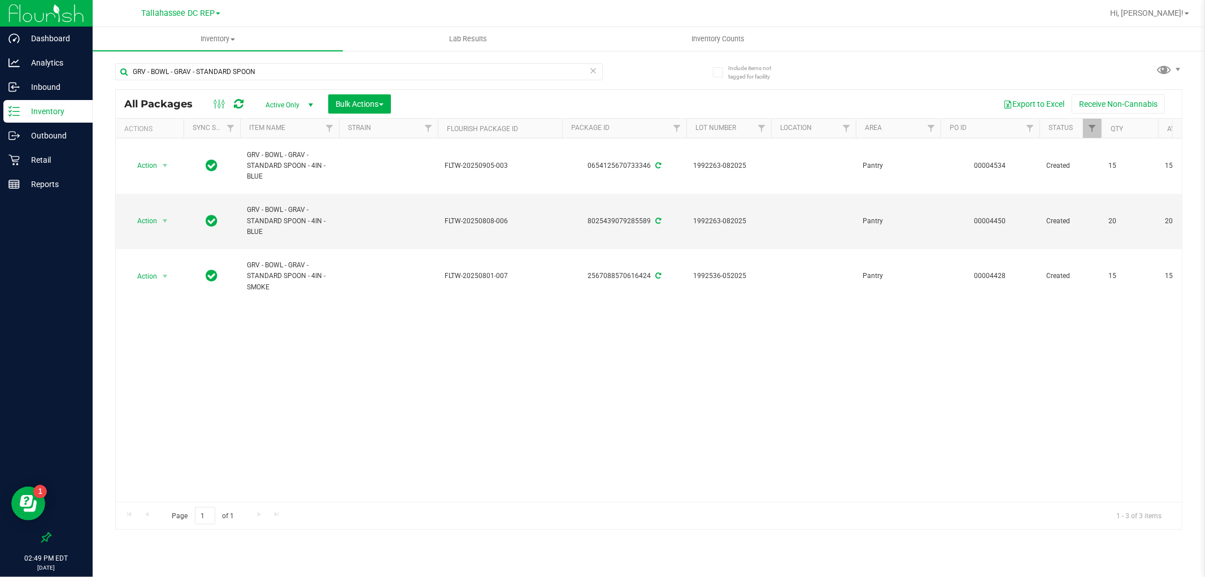
click at [488, 368] on div "Action Action Adjust qty Create package Edit attributes Global inventory Locate…" at bounding box center [649, 319] width 1066 height 363
click at [547, 435] on div "Action Action Adjust qty Create package Edit attributes Global inventory Locate…" at bounding box center [649, 319] width 1066 height 363
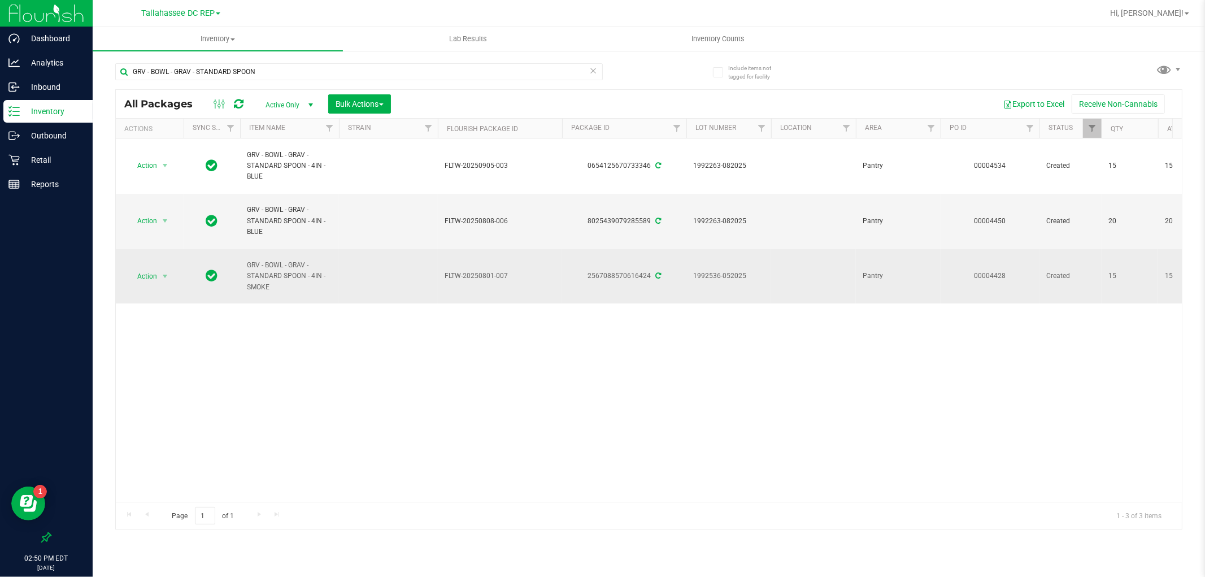
drag, startPoint x: 291, startPoint y: 290, endPoint x: 243, endPoint y: 269, distance: 53.1
click at [243, 269] on td "GRV - BOWL - GRAV - STANDARD SPOON - 4IN - SMOKE" at bounding box center [289, 276] width 99 height 55
copy span "GRV - BOWL - GRAV - STANDARD SPOON - 4IN - SMOKE"
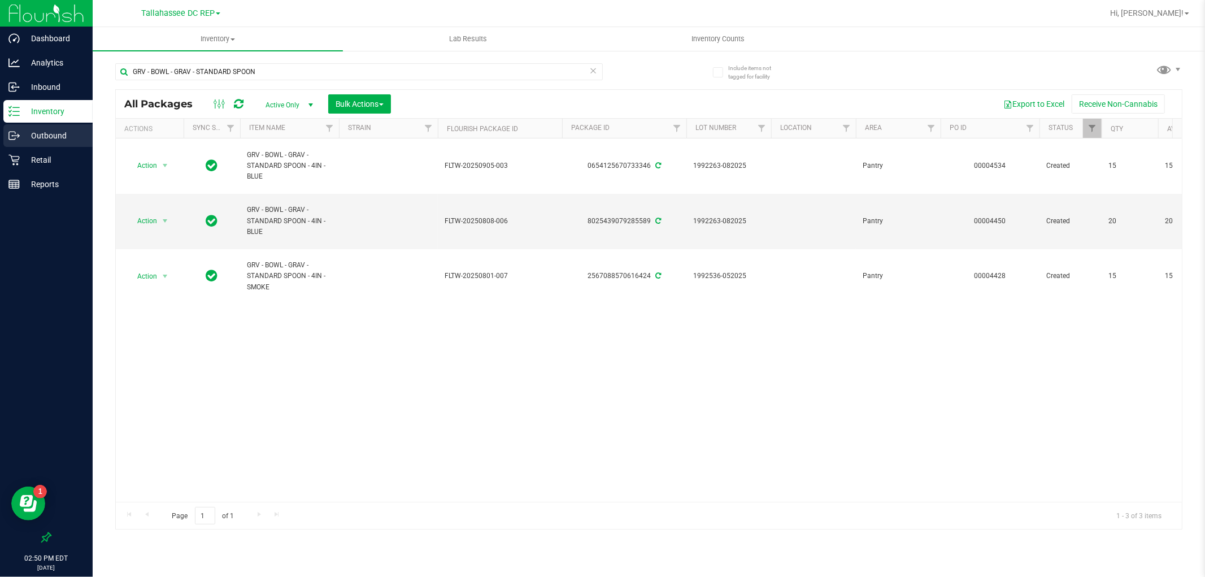
click at [60, 132] on p "Outbound" at bounding box center [54, 136] width 68 height 14
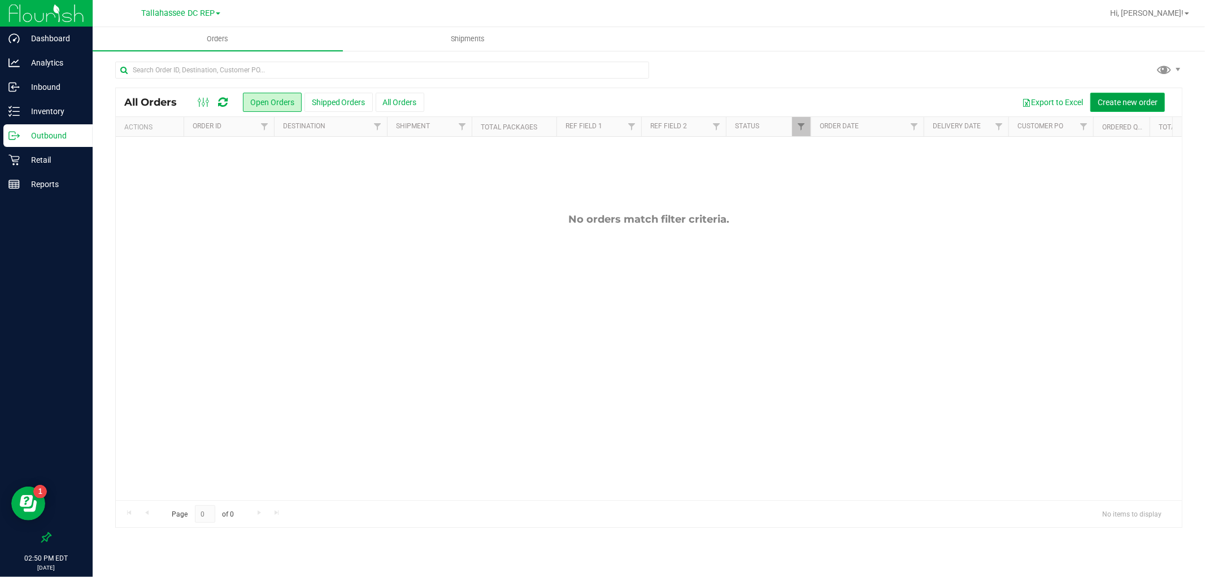
click at [1149, 108] on button "Create new order" at bounding box center [1127, 102] width 75 height 19
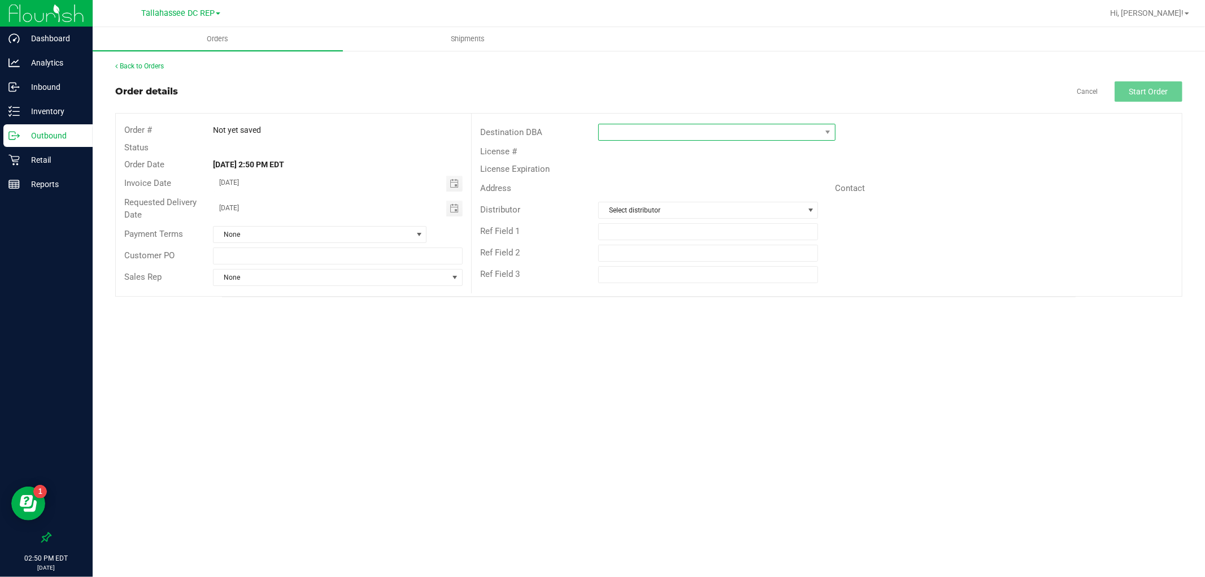
click at [609, 136] on span at bounding box center [710, 132] width 222 height 16
type input "ft"
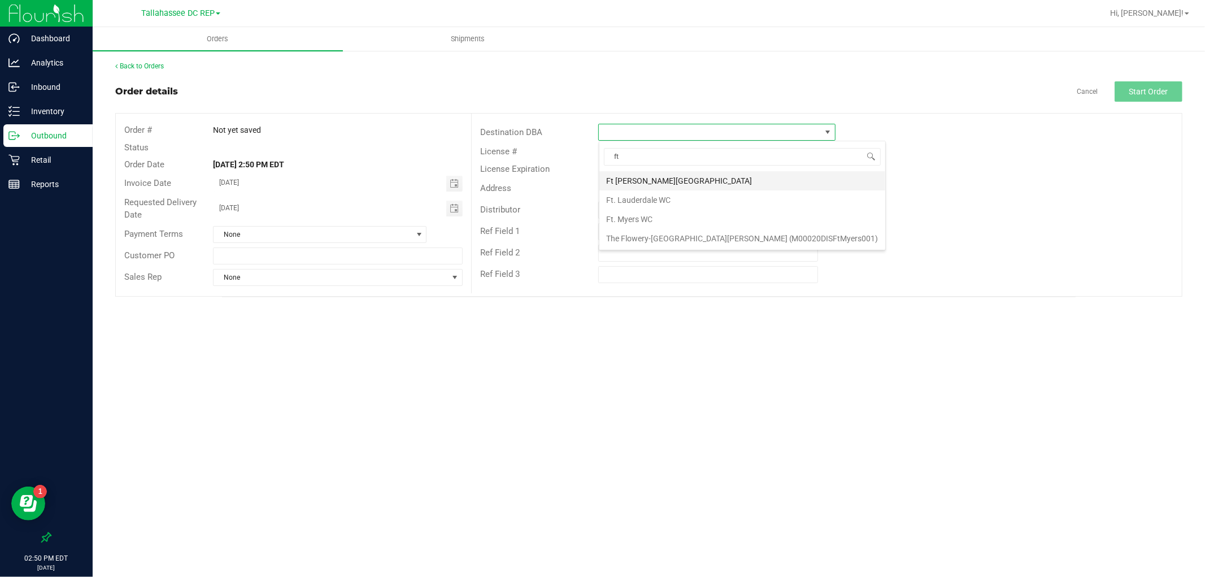
click at [666, 182] on li "Ft [PERSON_NAME][GEOGRAPHIC_DATA]" at bounding box center [742, 180] width 286 height 19
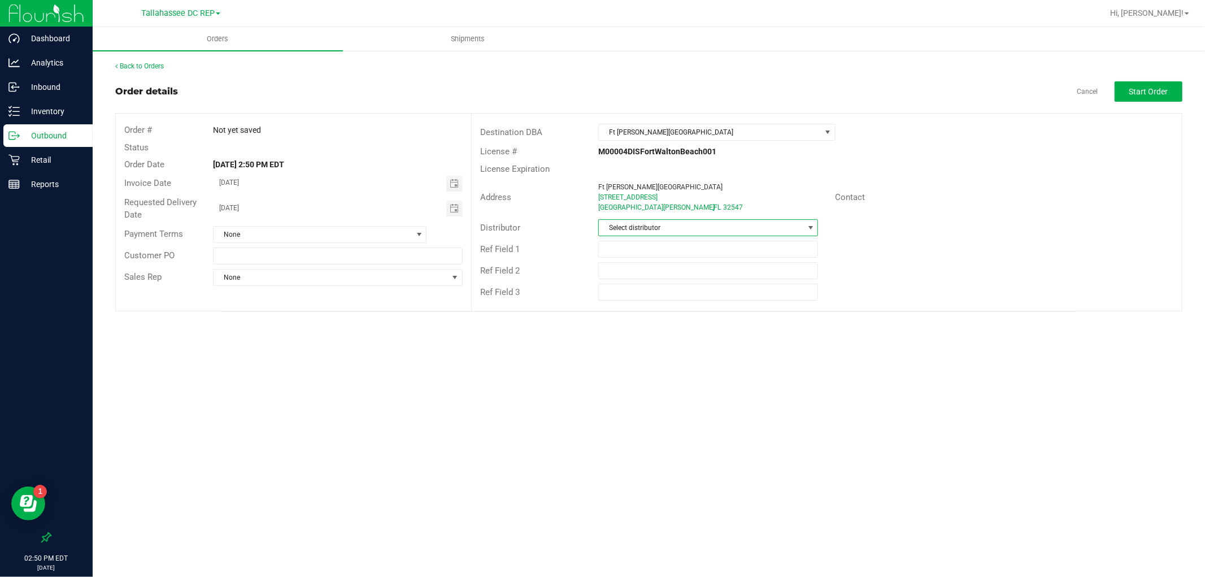
click at [666, 227] on span "Select distributor" at bounding box center [701, 228] width 204 height 16
type input "tall"
click at [648, 277] on li "Tallahassee DC REP" at bounding box center [708, 276] width 219 height 19
click at [648, 252] on input "text" at bounding box center [708, 249] width 220 height 17
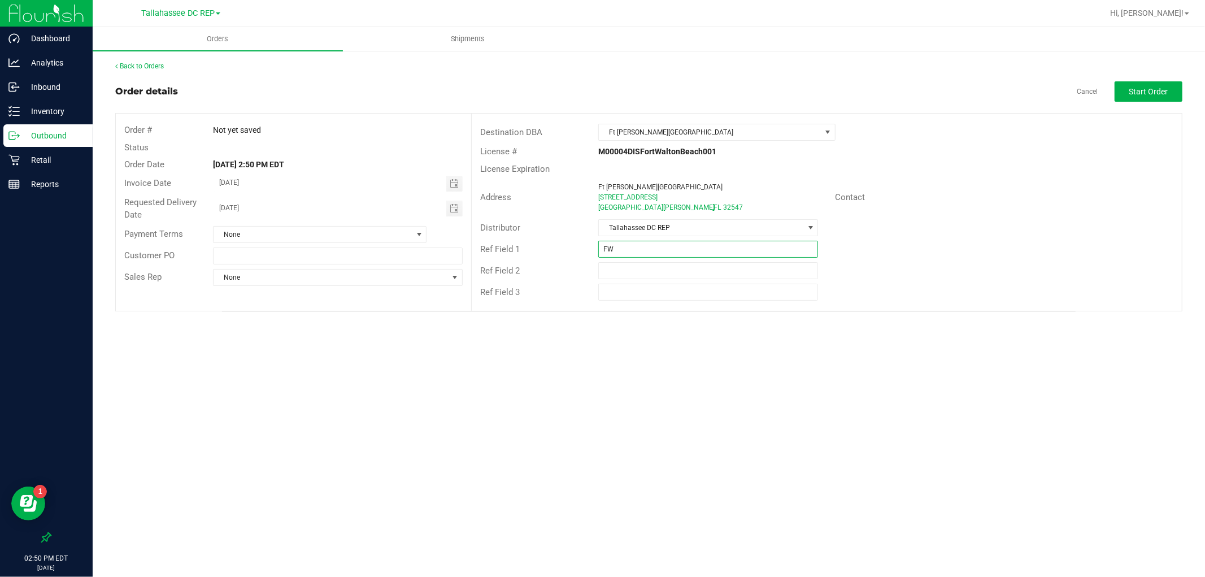
type input "FWB WC"
click at [1116, 83] on button "Start Order" at bounding box center [1148, 91] width 68 height 20
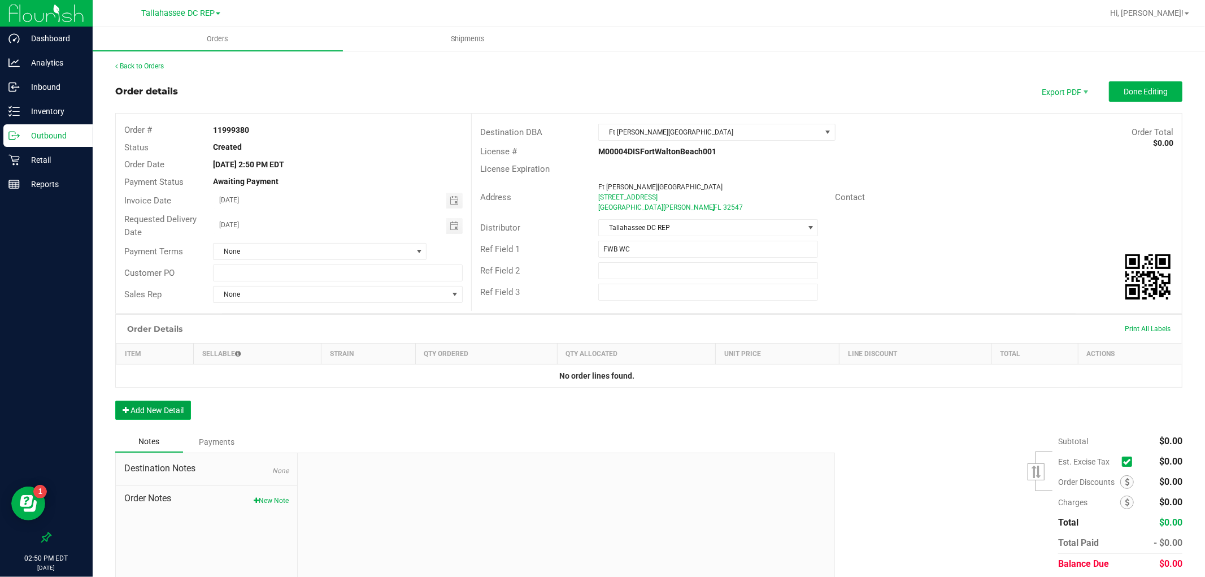
click at [189, 409] on button "Add New Detail" at bounding box center [153, 409] width 76 height 19
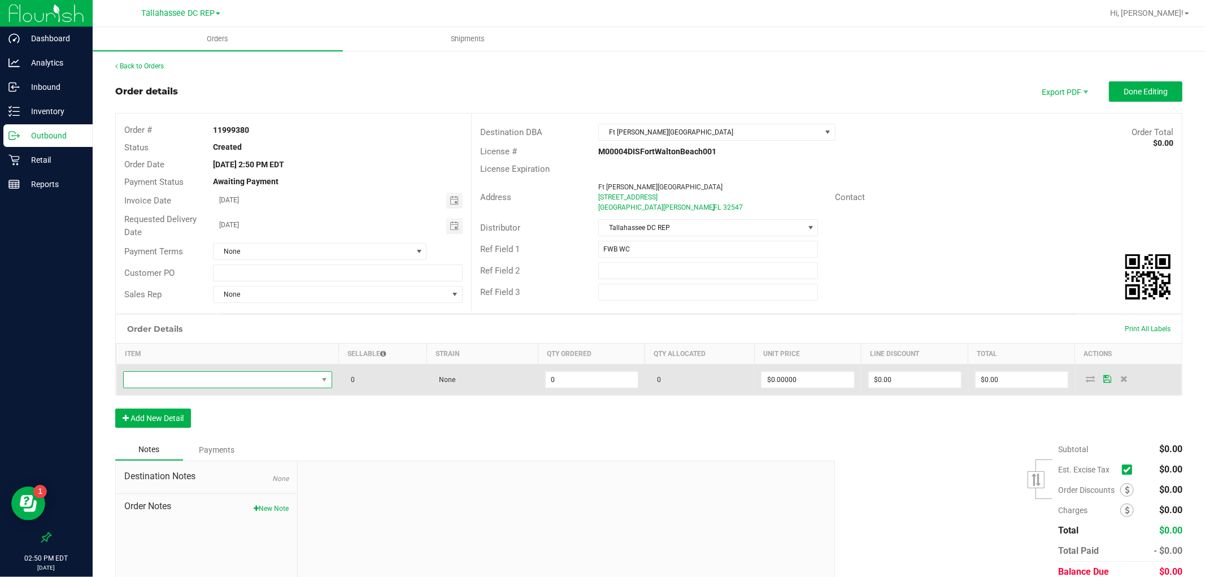
click at [216, 381] on span "NO DATA FOUND" at bounding box center [221, 380] width 194 height 16
type input "GRV - BOWL - GRAV - STANDARD SPOON - 4IN - SMOKE"
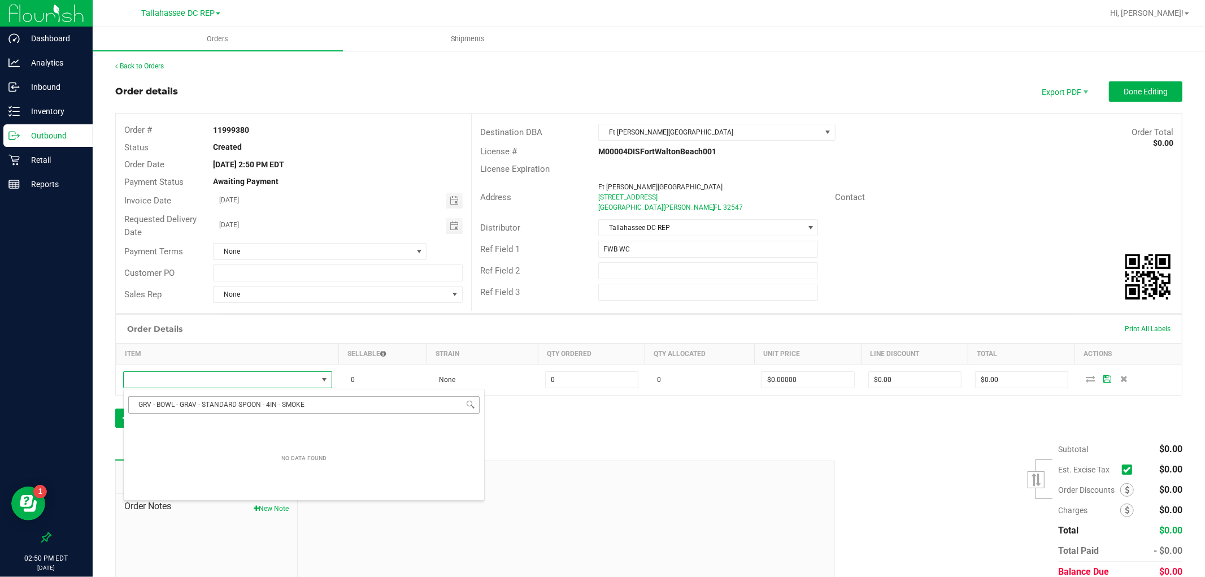
scroll to position [17, 205]
click at [263, 427] on li "GRV 4in Smoke Standard Spoon Bowl" at bounding box center [304, 427] width 360 height 16
type input "0 ea"
type input "$18.00000"
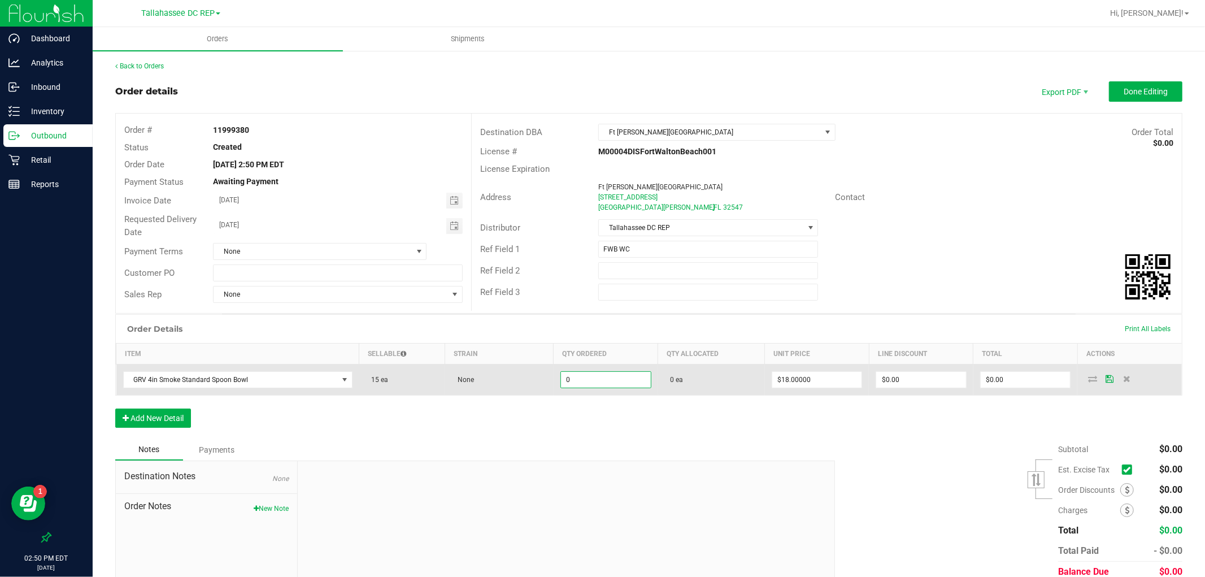
click at [582, 382] on input "0" at bounding box center [606, 380] width 90 height 16
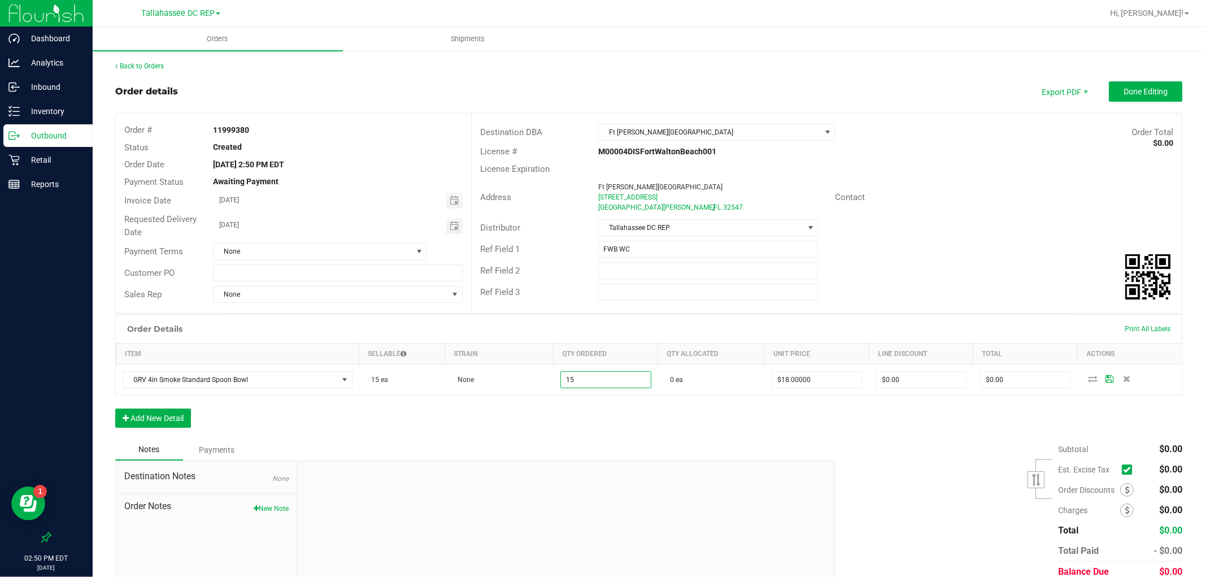
type input "15 ea"
type input "$270.00"
click at [589, 420] on div "Order Details Print All Labels Item Sellable Strain Qty Ordered Qty Allocated U…" at bounding box center [648, 376] width 1067 height 125
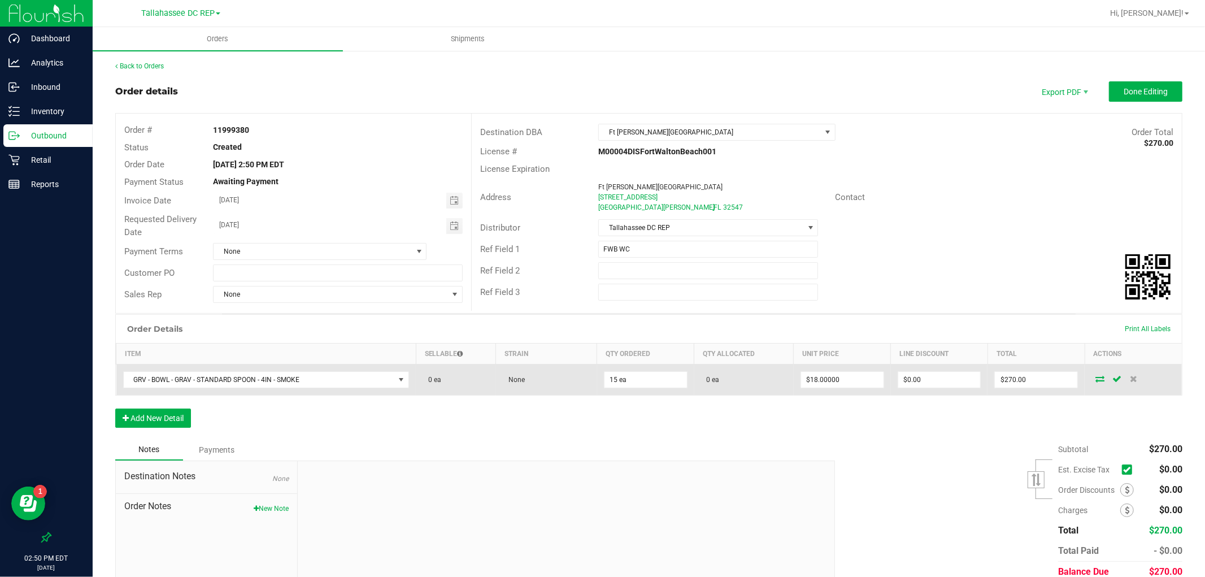
click at [1095, 378] on icon at bounding box center [1099, 378] width 9 height 7
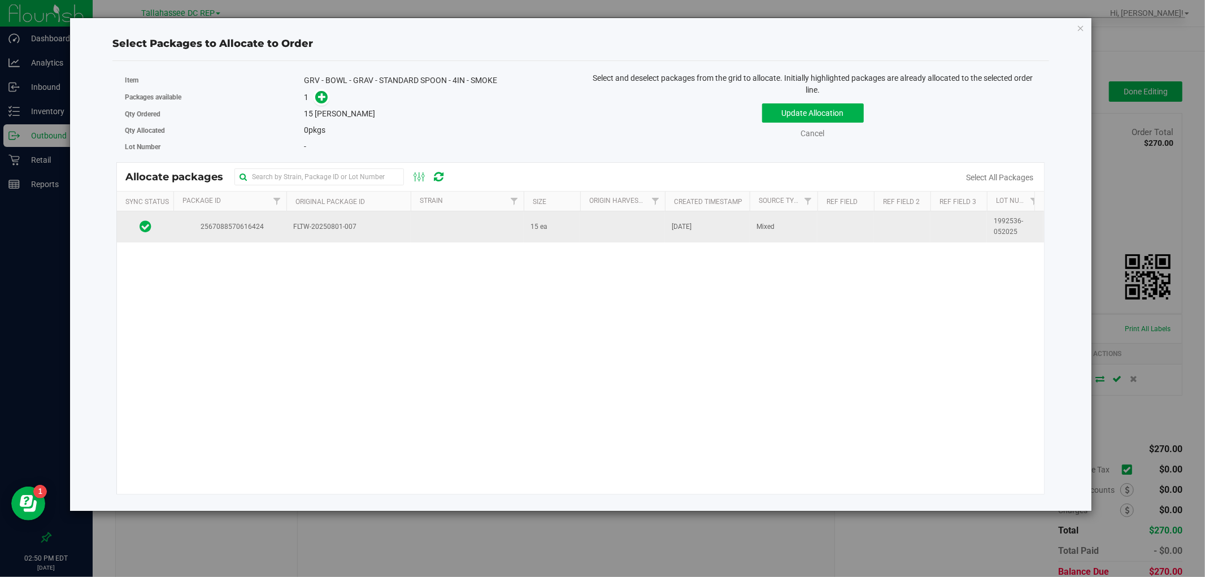
click at [408, 229] on td "FLTW-20250801-007" at bounding box center [348, 226] width 124 height 30
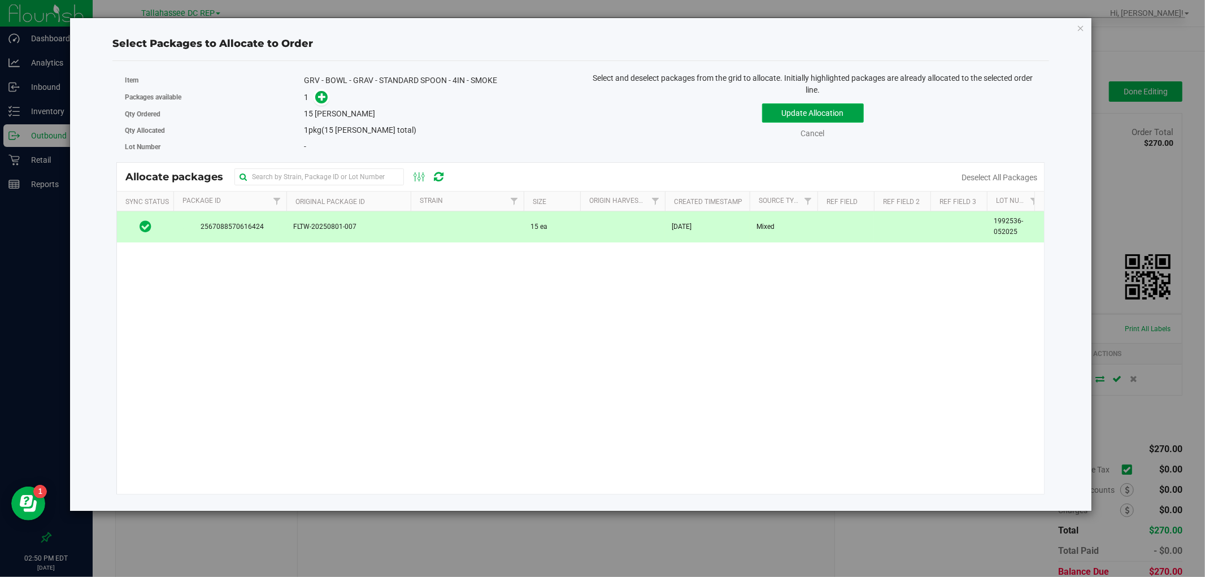
click at [814, 112] on button "Update Allocation" at bounding box center [813, 112] width 102 height 19
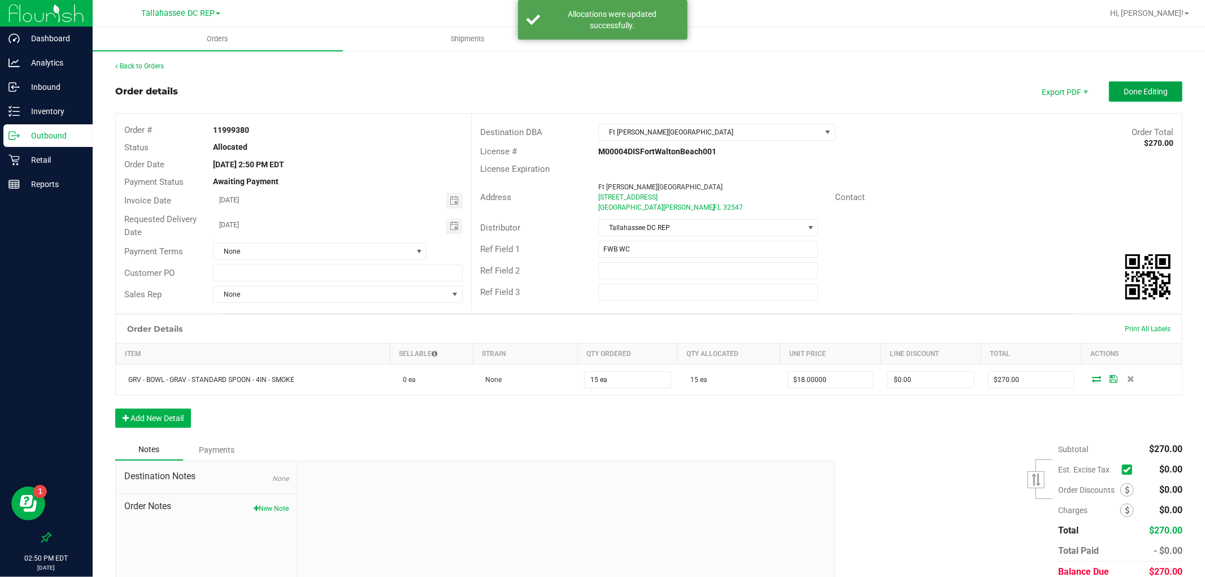
click at [1123, 89] on span "Done Editing" at bounding box center [1145, 91] width 44 height 9
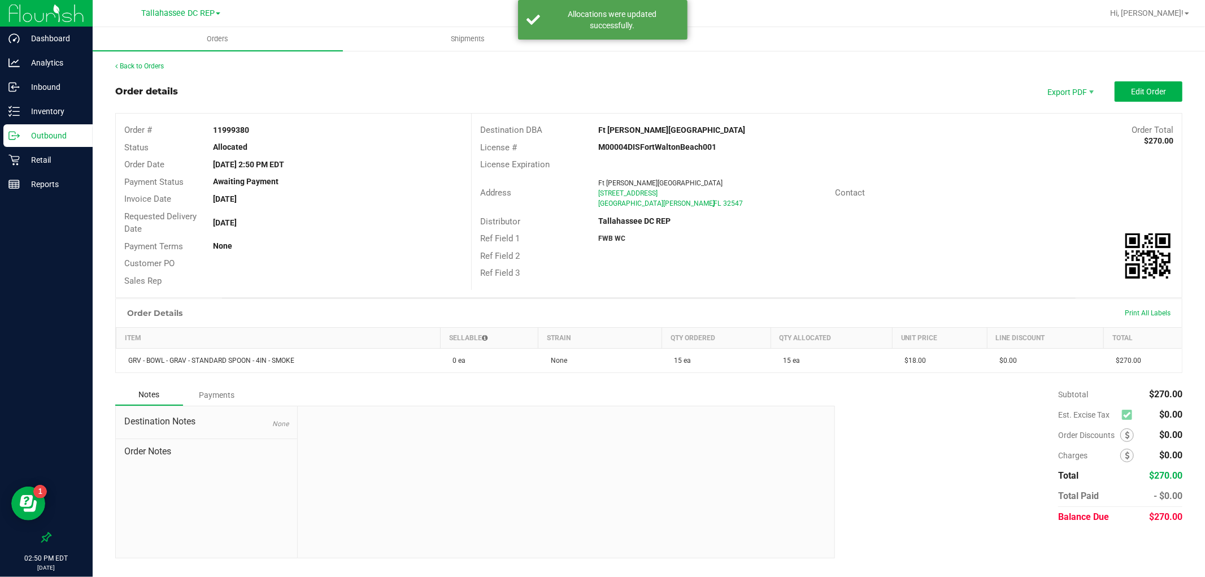
click at [34, 137] on p "Outbound" at bounding box center [54, 136] width 68 height 14
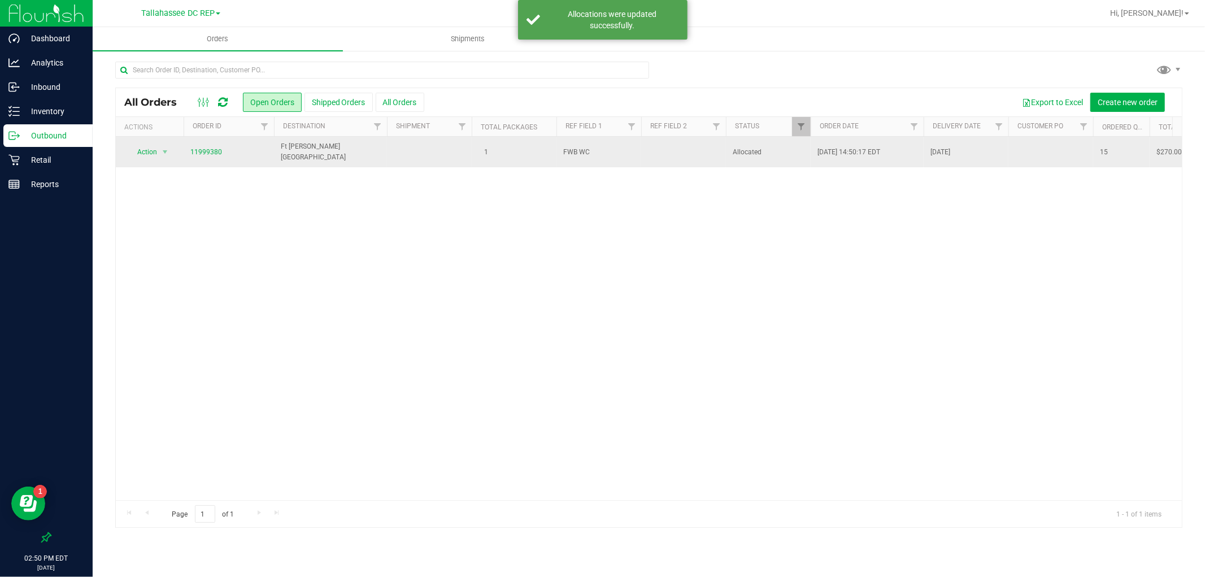
click at [262, 160] on td "11999380" at bounding box center [229, 152] width 90 height 30
click at [328, 156] on td "Ft [PERSON_NAME][GEOGRAPHIC_DATA]" at bounding box center [330, 152] width 113 height 30
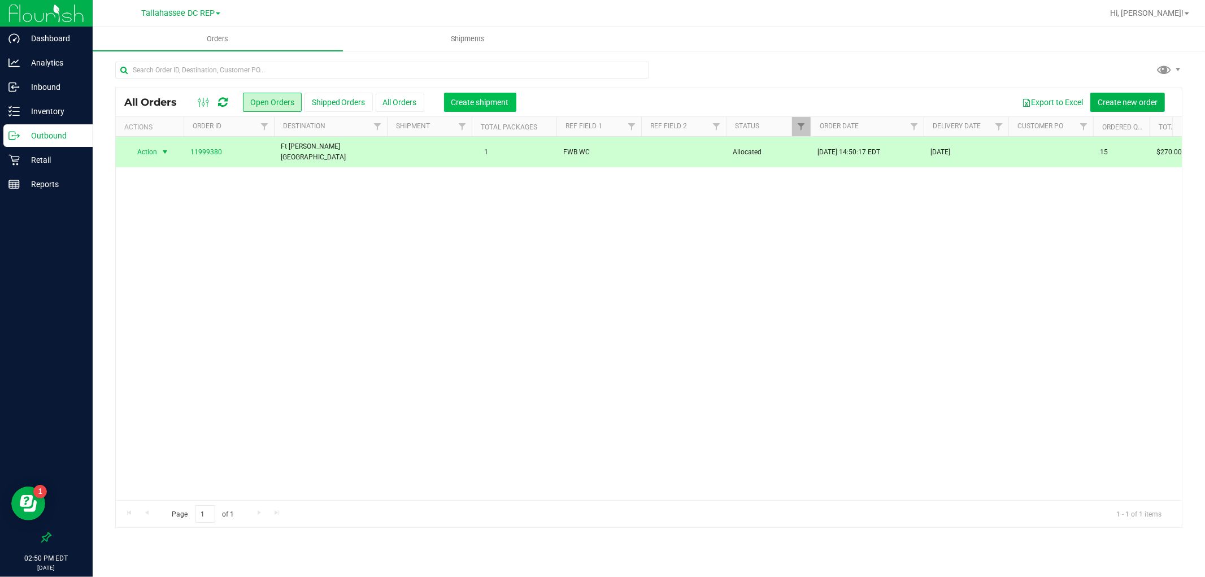
click at [481, 105] on span "Create shipment" at bounding box center [480, 102] width 58 height 9
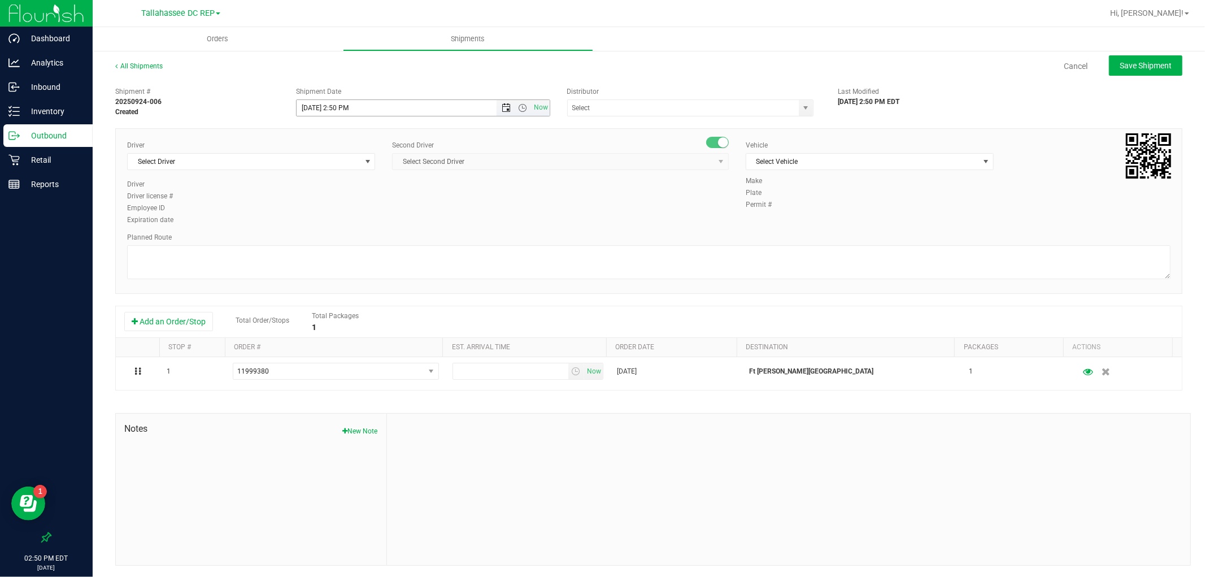
click at [503, 106] on span "Open the date view" at bounding box center [506, 107] width 9 height 9
click at [366, 221] on link "25" at bounding box center [371, 223] width 16 height 18
click at [513, 105] on span "Open the time view" at bounding box center [522, 107] width 19 height 9
click at [342, 229] on li "8:00 AM" at bounding box center [419, 233] width 249 height 15
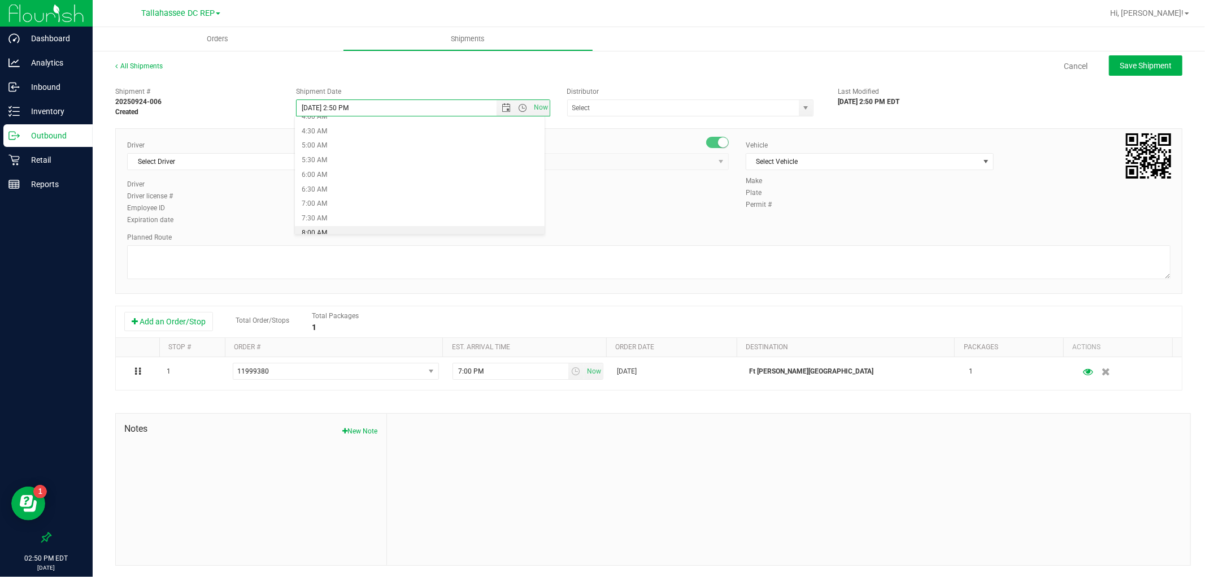
type input "[DATE] 8:00 AM"
click at [729, 109] on input "text" at bounding box center [680, 108] width 224 height 16
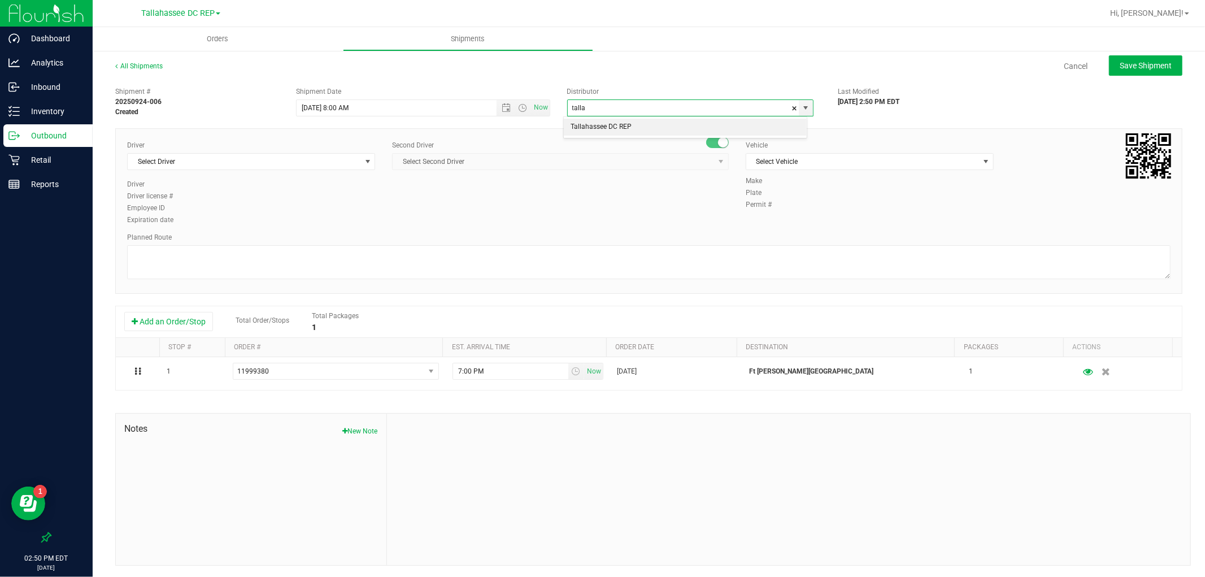
click at [574, 130] on li "Tallahassee DC REP" at bounding box center [685, 127] width 243 height 17
type input "Tallahassee DC REP"
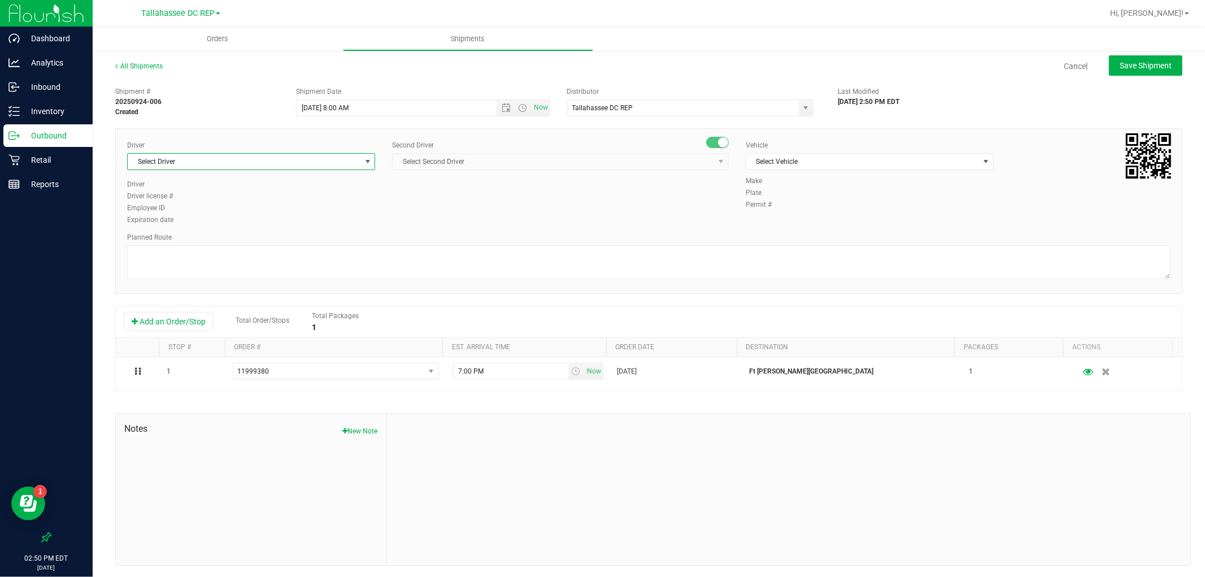
click at [168, 162] on span "Select Driver" at bounding box center [244, 162] width 233 height 16
click at [181, 204] on span "[PERSON_NAME] - 100000662" at bounding box center [180, 209] width 92 height 15
type input "[PERSON_NAME]"
click at [410, 162] on span "Select Second Driver" at bounding box center [553, 162] width 321 height 16
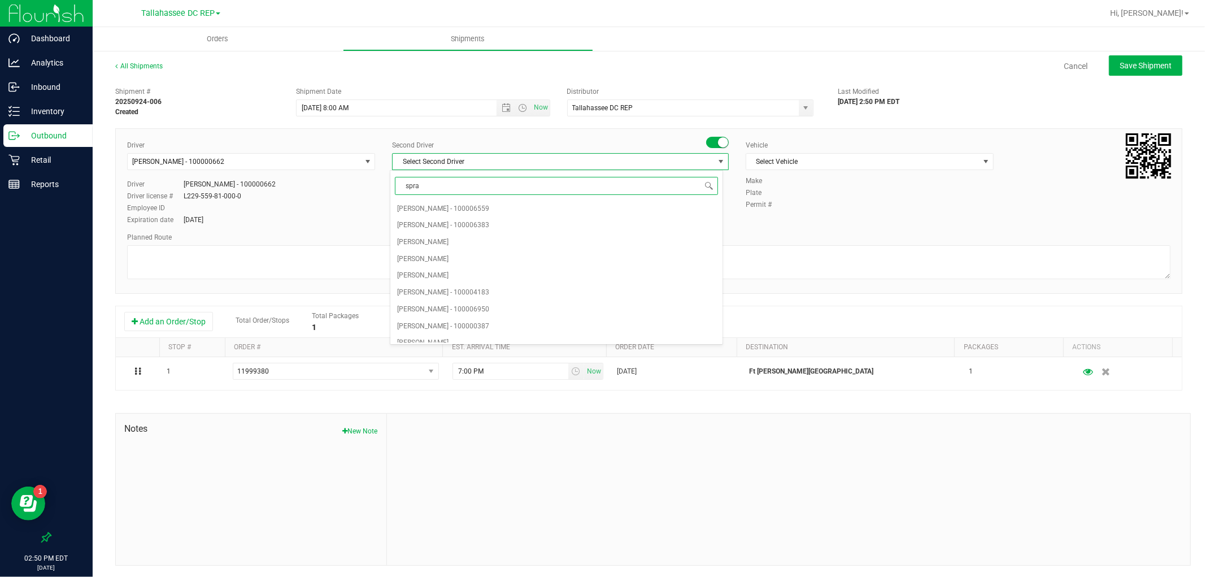
type input "sprat"
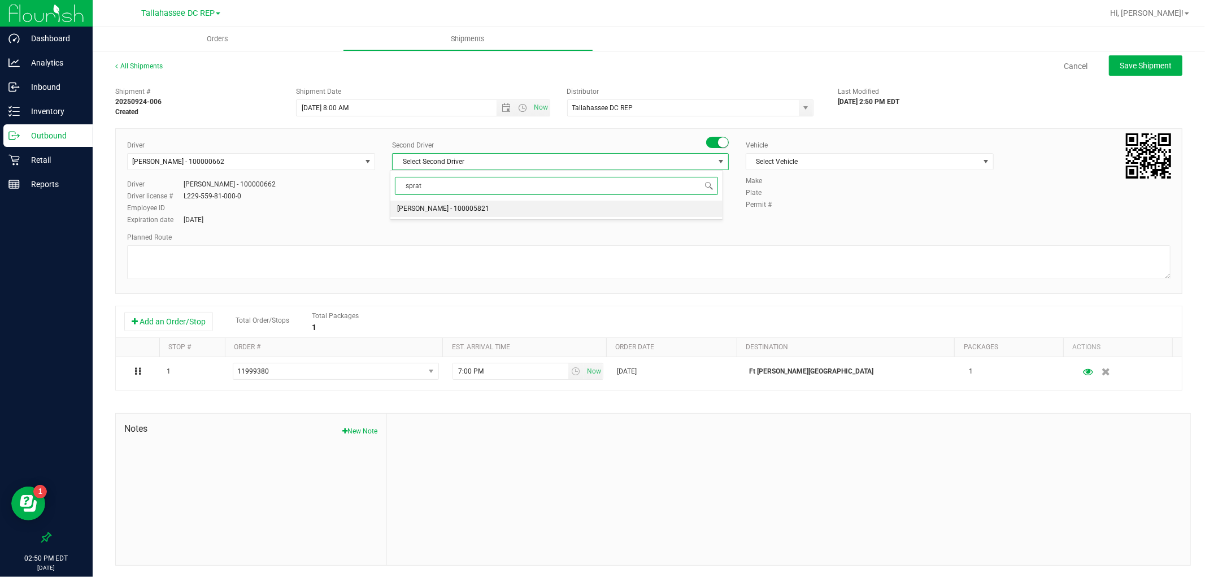
click at [427, 207] on span "[PERSON_NAME] - 100005821" at bounding box center [443, 209] width 92 height 15
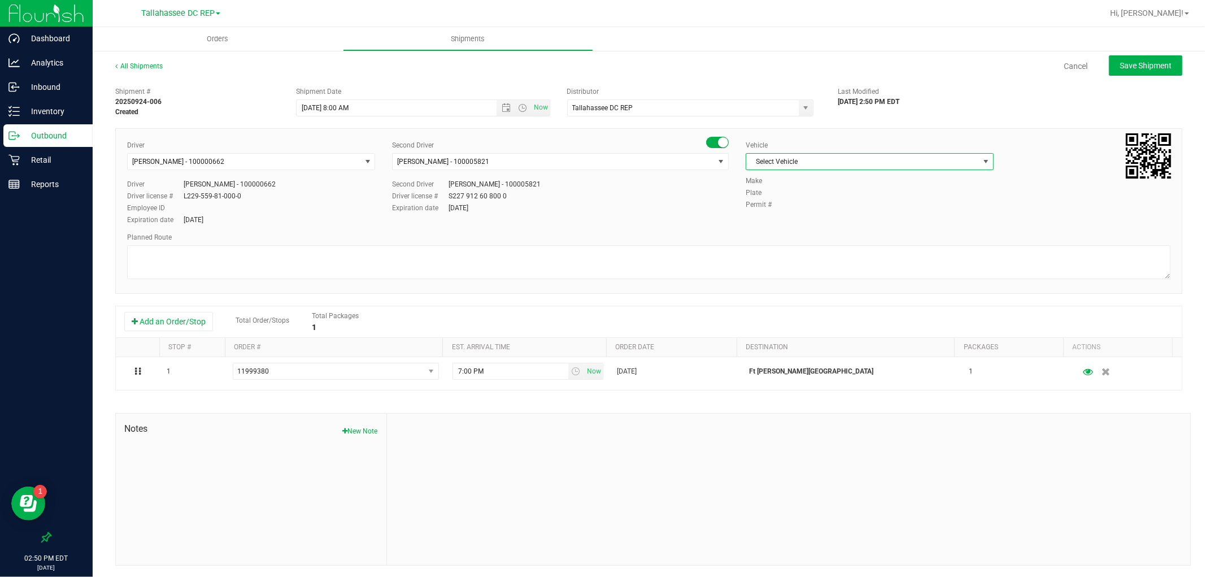
click at [839, 156] on span "Select Vehicle" at bounding box center [862, 162] width 233 height 16
click at [805, 302] on li "FL-SAVANA-01" at bounding box center [862, 303] width 245 height 17
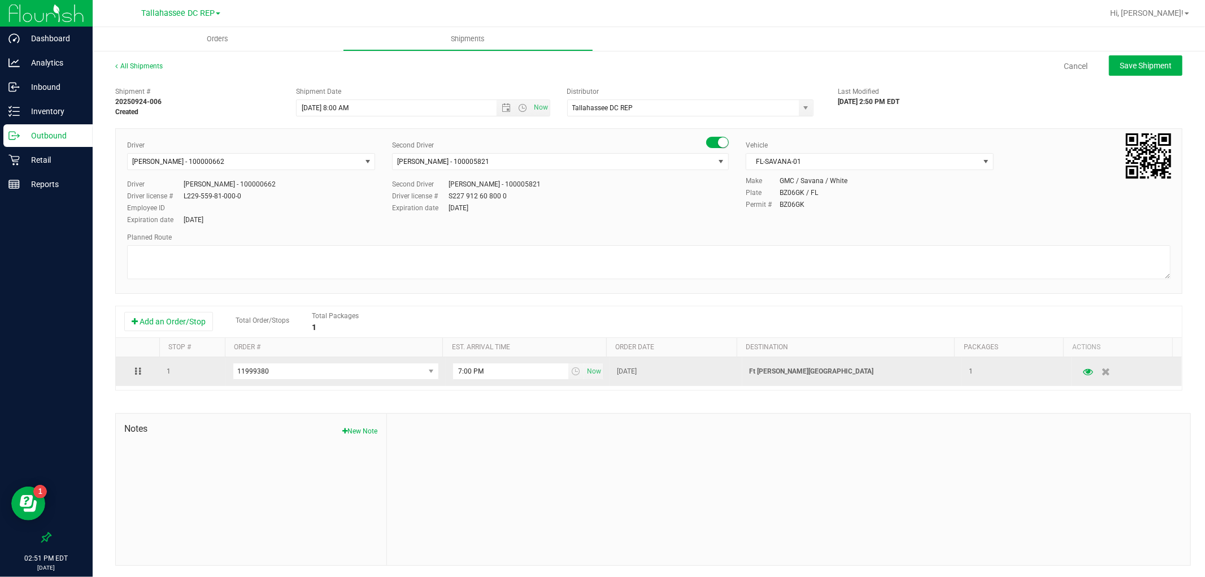
click at [761, 374] on p "Ft [PERSON_NAME][GEOGRAPHIC_DATA]" at bounding box center [852, 371] width 206 height 11
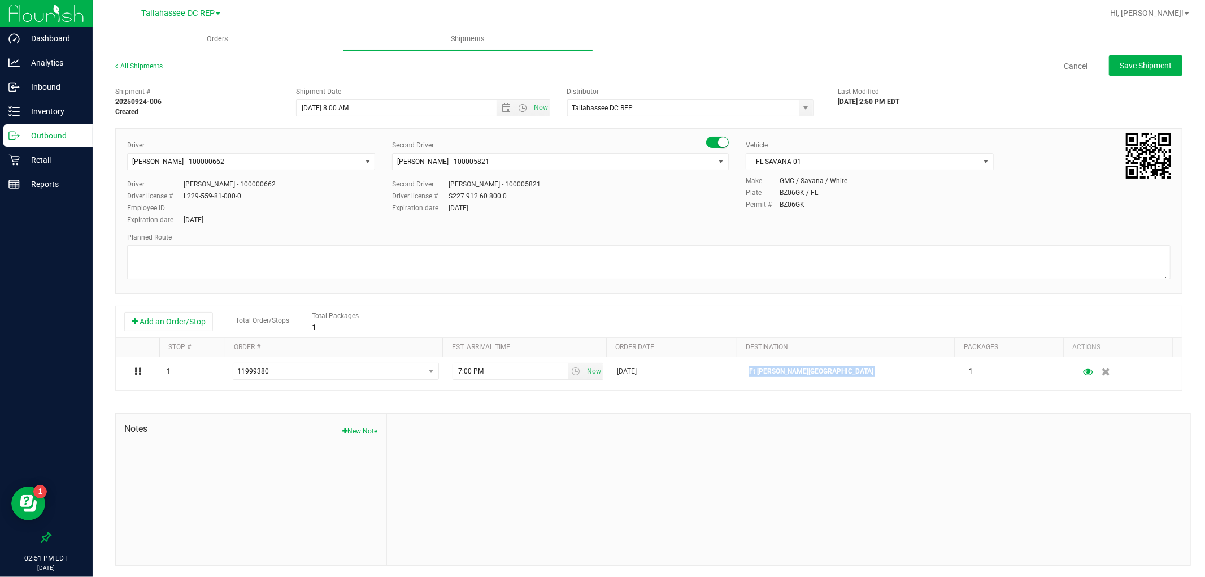
copy p "Ft [PERSON_NAME][GEOGRAPHIC_DATA]"
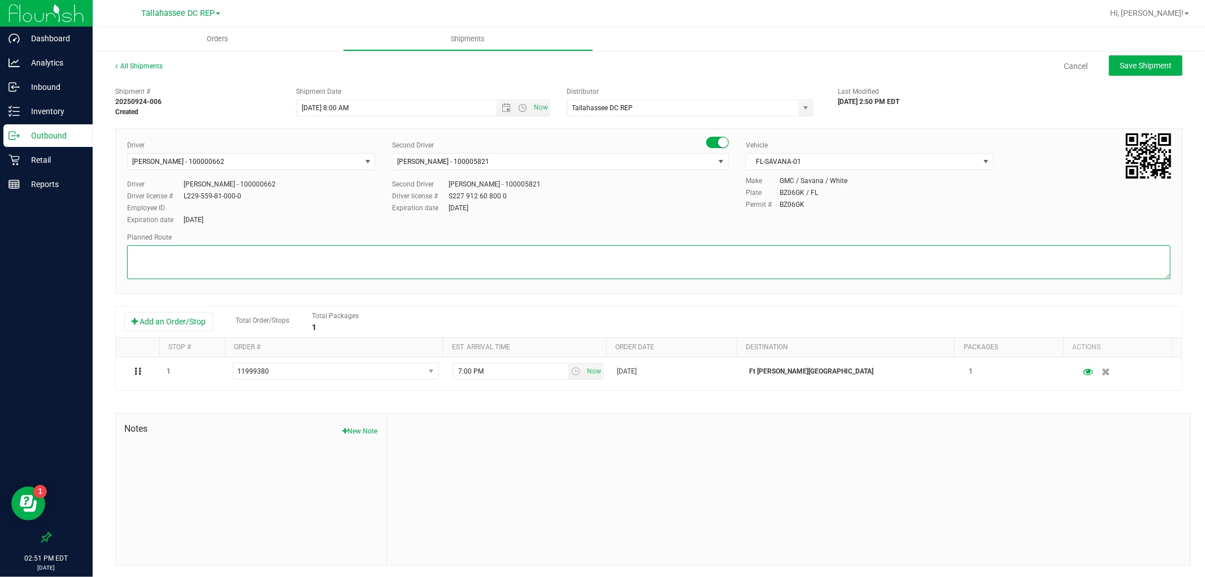
click at [461, 263] on textarea at bounding box center [648, 262] width 1043 height 34
paste textarea "Ft [PERSON_NAME][GEOGRAPHIC_DATA]"
click at [137, 268] on textarea at bounding box center [648, 262] width 1043 height 34
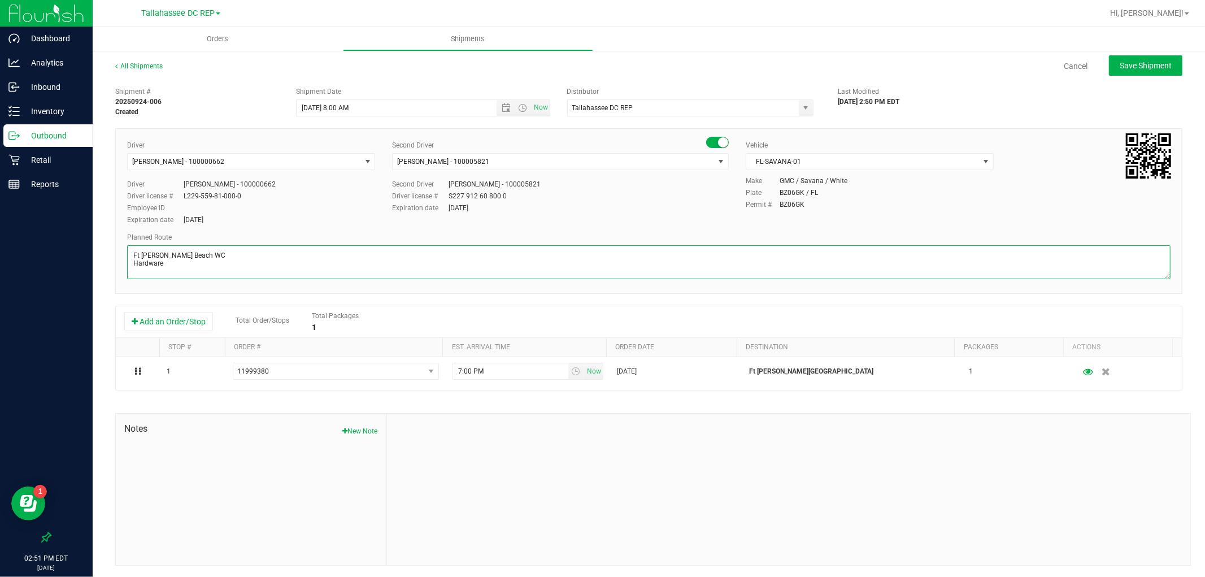
drag, startPoint x: 156, startPoint y: 272, endPoint x: 106, endPoint y: 239, distance: 59.7
click at [106, 239] on div "All Shipments Cancel Save Shipment Shipment # 20250924-006 Created Shipment Dat…" at bounding box center [649, 313] width 1112 height 527
paste textarea ". [PERSON_NAME][GEOGRAPHIC_DATA] WC 6 TOTES / SEALS - 212901 - 212912 TLH WC - …"
click at [241, 260] on textarea at bounding box center [648, 262] width 1043 height 34
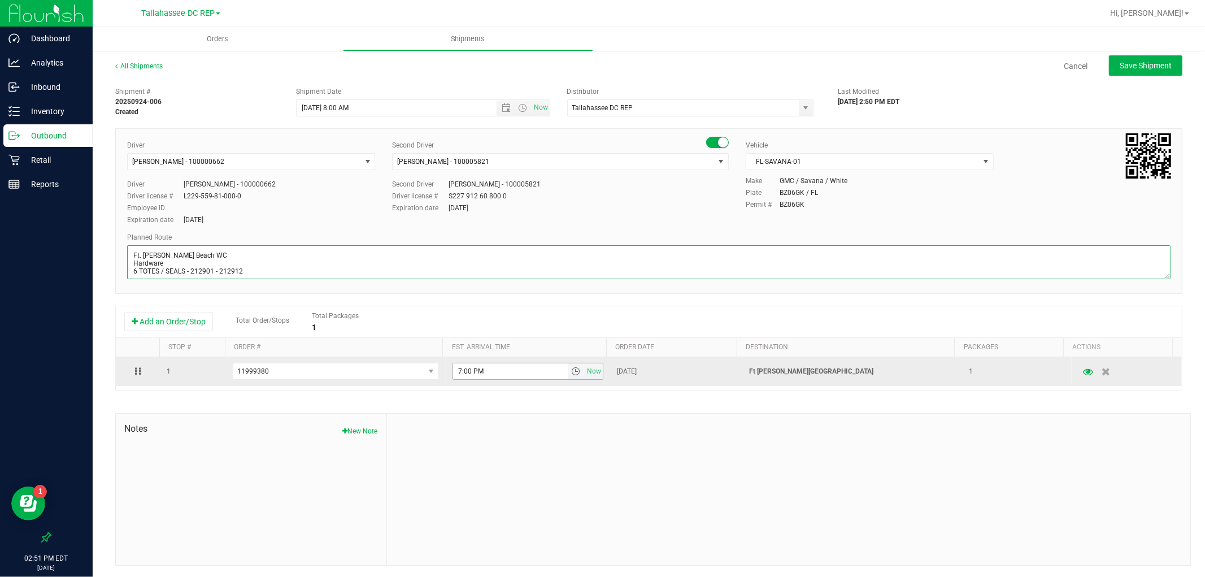
click at [571, 376] on span "select" at bounding box center [575, 371] width 9 height 9
type textarea "Ft. [PERSON_NAME] Beach WC Hardware 6 TOTES / SEALS - 212901 - 212912 TLH WC - …"
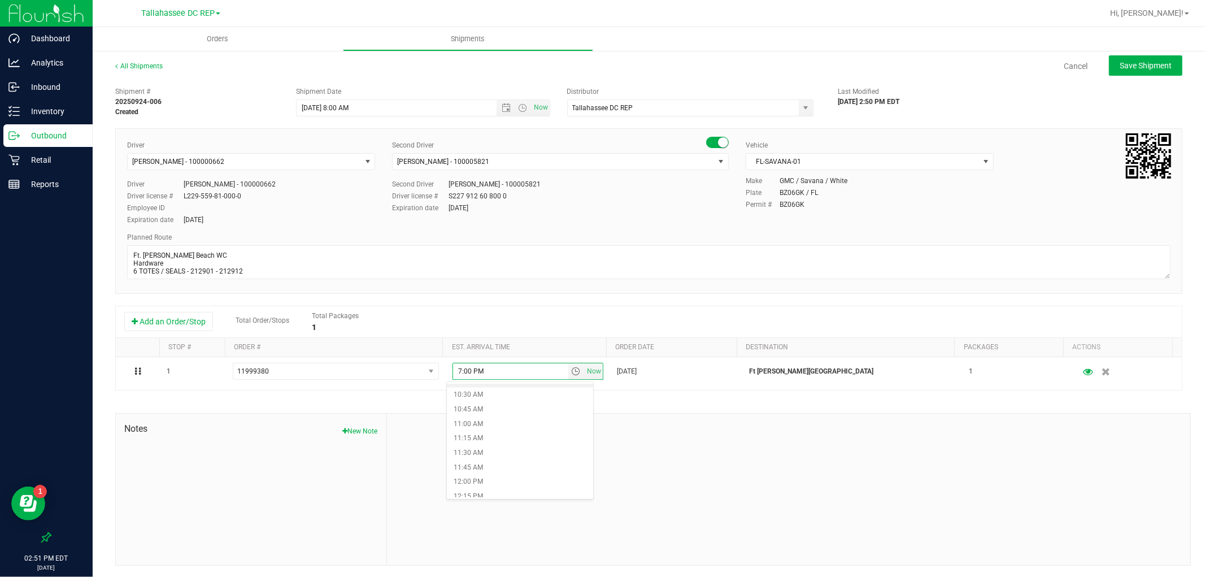
scroll to position [627, 0]
click at [478, 405] on li "11:00 AM" at bounding box center [520, 402] width 146 height 15
click at [1119, 70] on button "Save Shipment" at bounding box center [1145, 65] width 73 height 20
type input "[DATE] 12:00 PM"
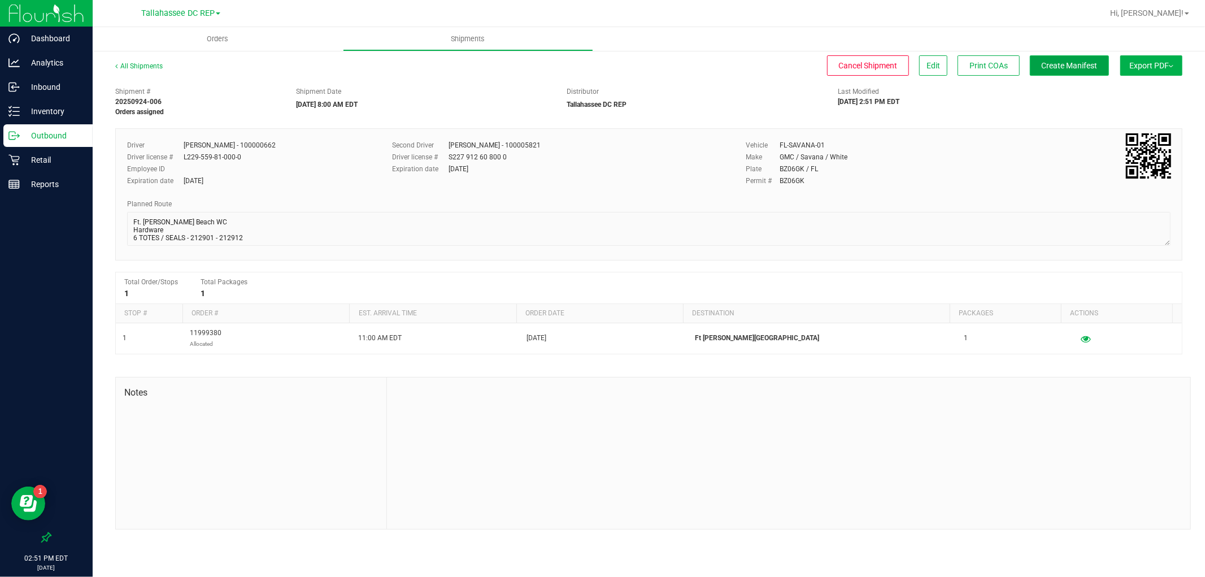
click at [1101, 71] on button "Create Manifest" at bounding box center [1069, 65] width 79 height 20
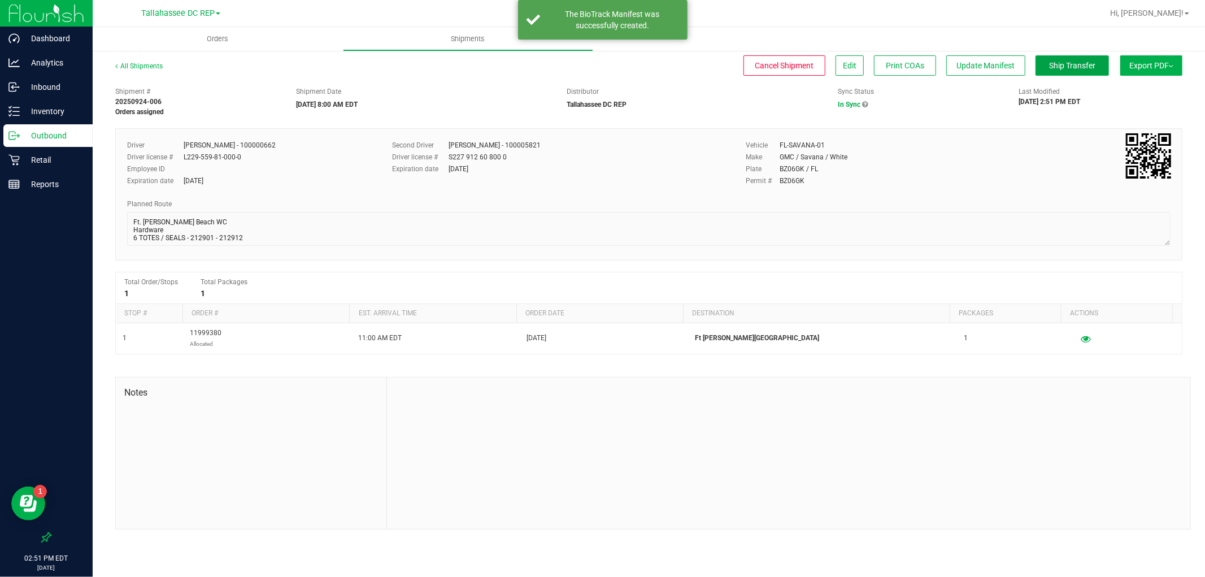
click at [1101, 71] on button "Ship Transfer" at bounding box center [1071, 65] width 73 height 20
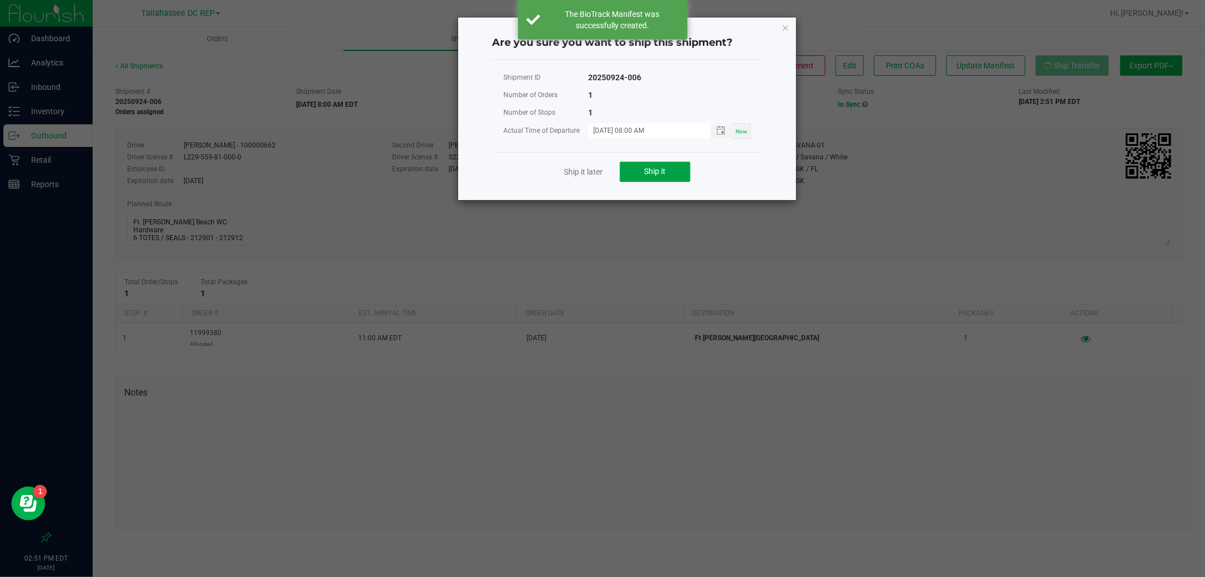
click at [674, 171] on button "Ship it" at bounding box center [655, 172] width 71 height 20
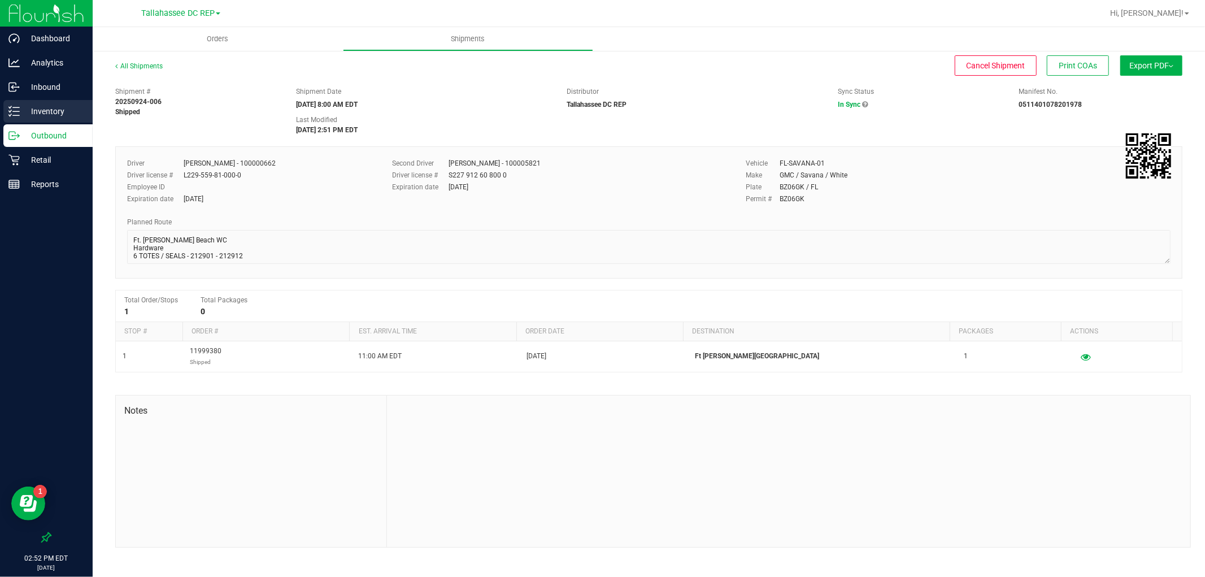
click at [69, 116] on p "Inventory" at bounding box center [54, 111] width 68 height 14
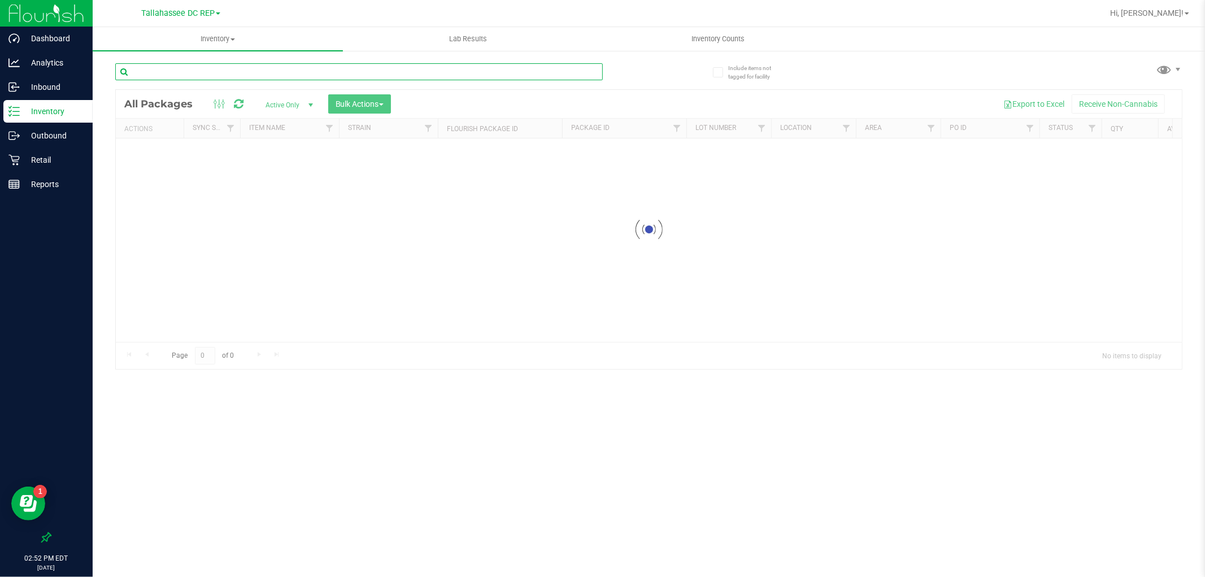
click at [239, 73] on input "text" at bounding box center [358, 71] width 487 height 17
paste input "Ft. [PERSON_NAME] Beach WC 6 TOTES / SEALS - 212901 - 212912 TLH WC - 8:15 AM P…"
click at [239, 73] on input "Ft. [PERSON_NAME] Beach WC 6 TOTES / SEALS - 212901 - 212912 TLH WC - 8:15 AM P…" at bounding box center [358, 71] width 487 height 17
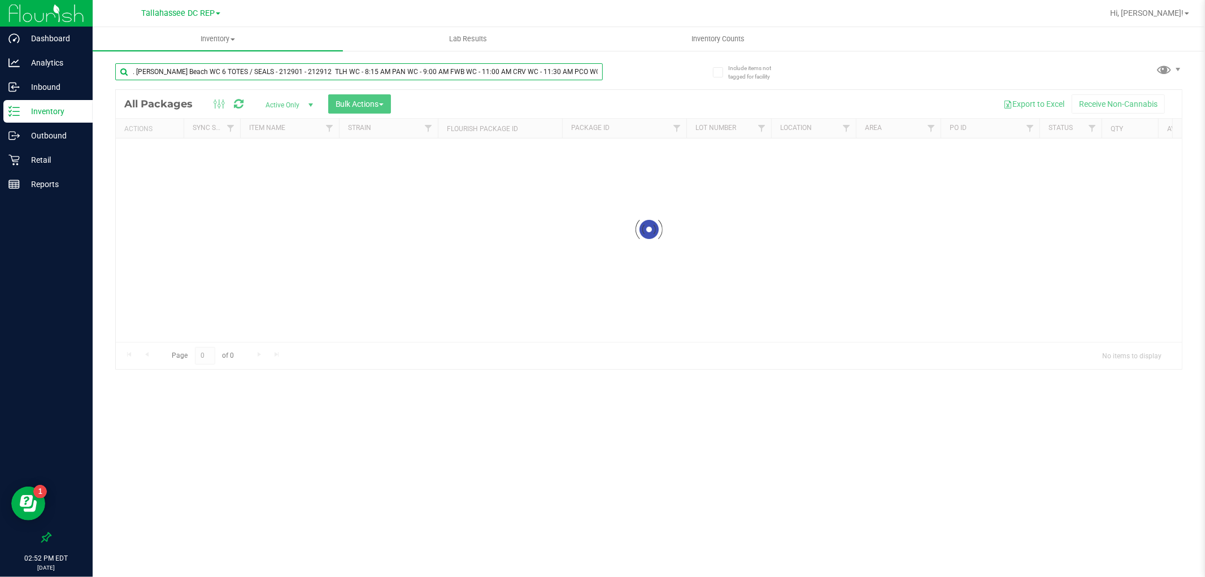
click at [239, 73] on input "Ft. [PERSON_NAME] Beach WC 6 TOTES / SEALS - 212901 - 212912 TLH WC - 8:15 AM P…" at bounding box center [358, 71] width 487 height 17
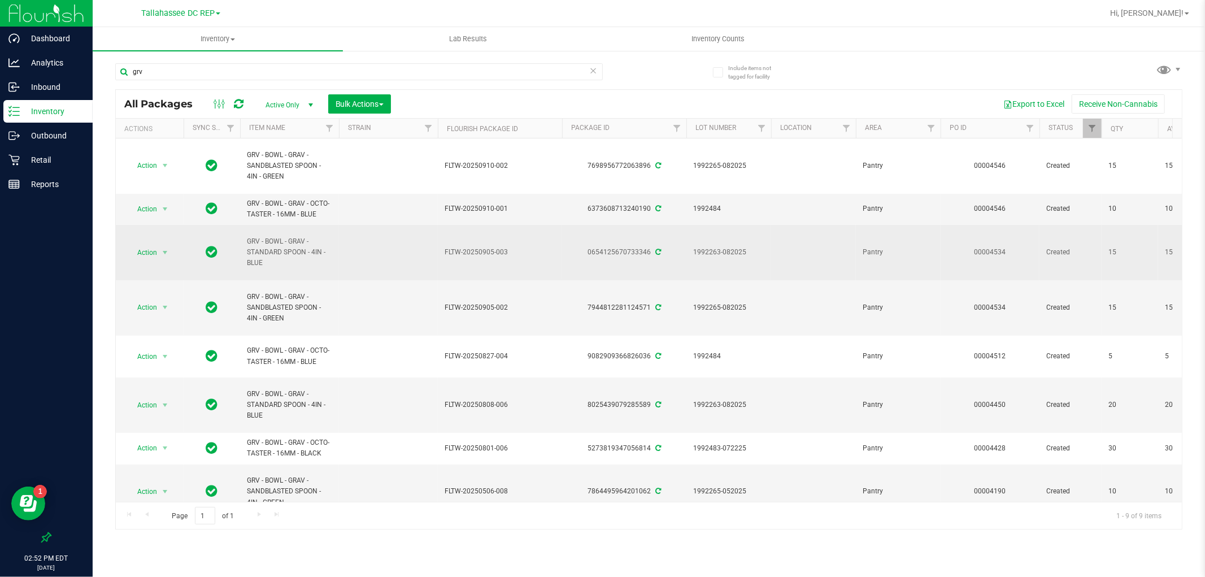
drag, startPoint x: 263, startPoint y: 266, endPoint x: 245, endPoint y: 250, distance: 24.8
click at [245, 250] on td "GRV - BOWL - GRAV - STANDARD SPOON - 4IN - BLUE" at bounding box center [289, 252] width 99 height 55
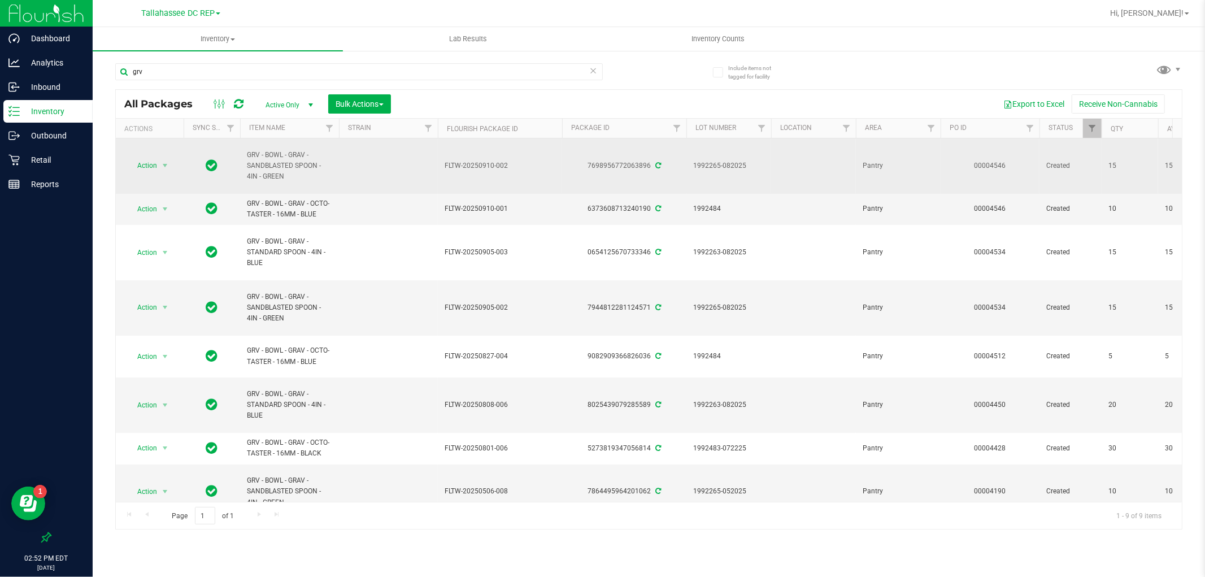
copy span "GRV - BOWL - GRAV - STANDARD SPOON - 4IN - BLUE"
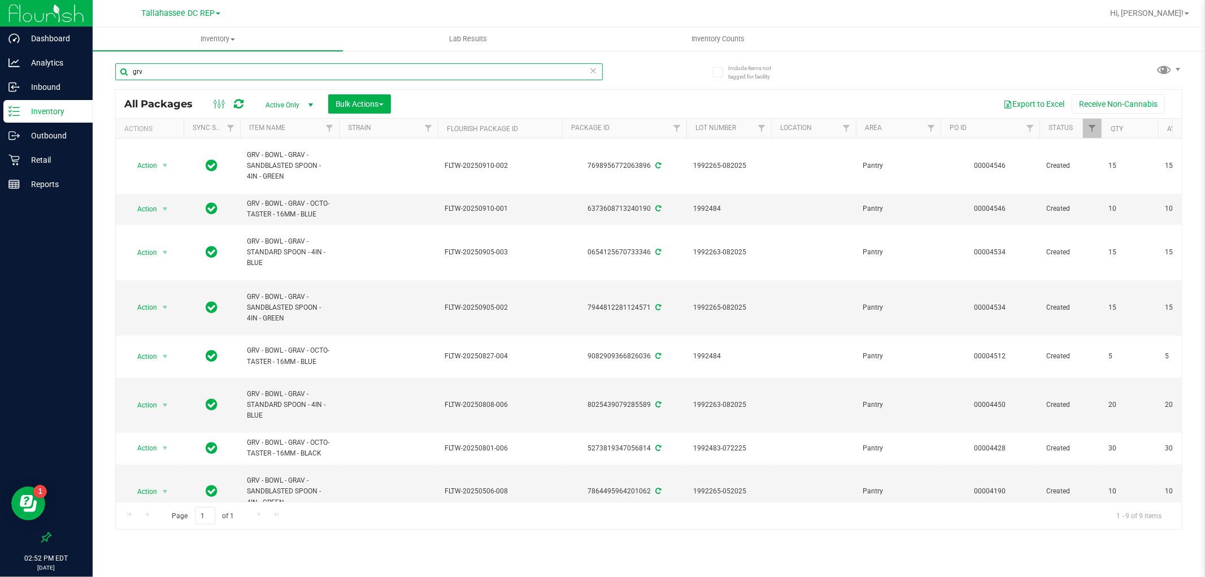
click at [257, 67] on input "grv" at bounding box center [358, 71] width 487 height 17
paste input "GRV - BOWL - GRAV - STANDARD SPOON - 4IN - BLUE"
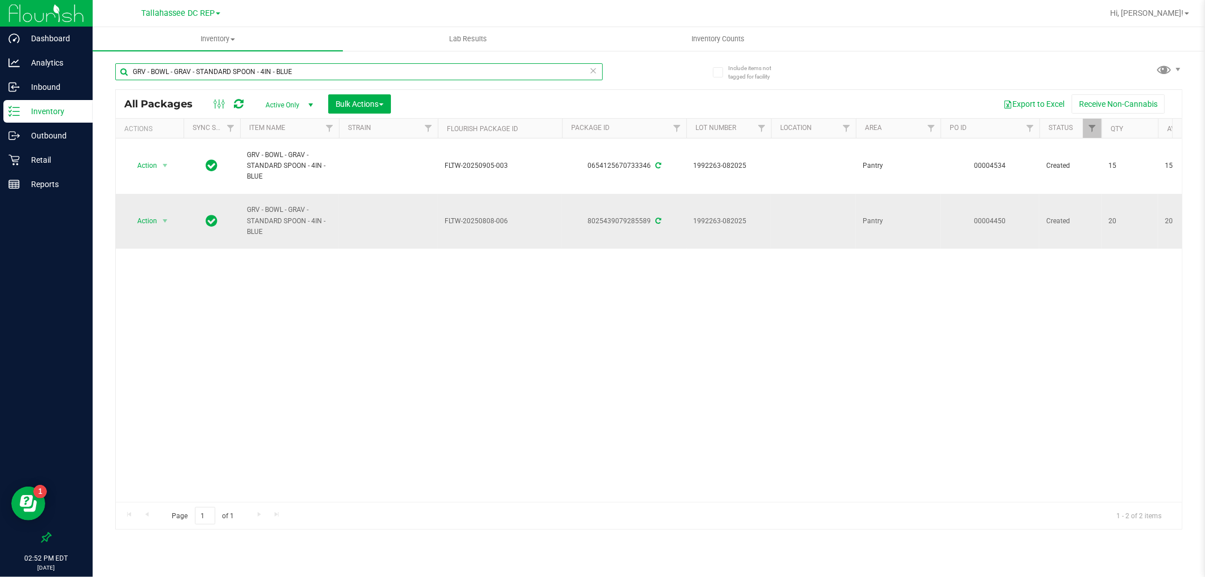
type input "GRV - BOWL - GRAV - STANDARD SPOON - 4IN - BLUE"
click at [154, 221] on span "Action" at bounding box center [142, 221] width 30 height 16
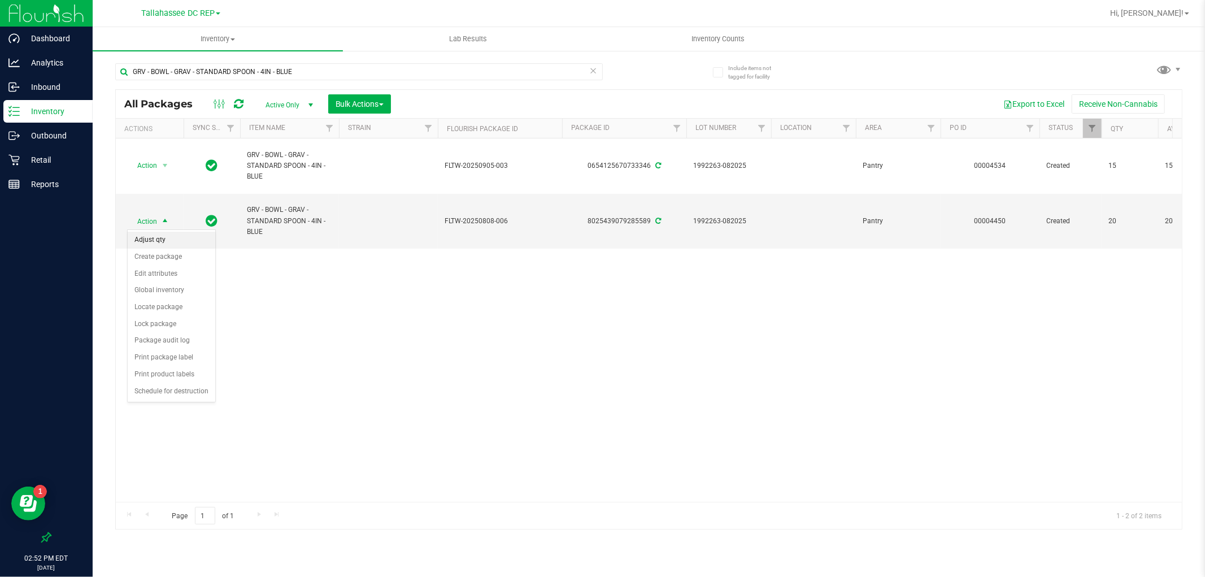
click at [194, 243] on li "Adjust qty" at bounding box center [172, 240] width 88 height 17
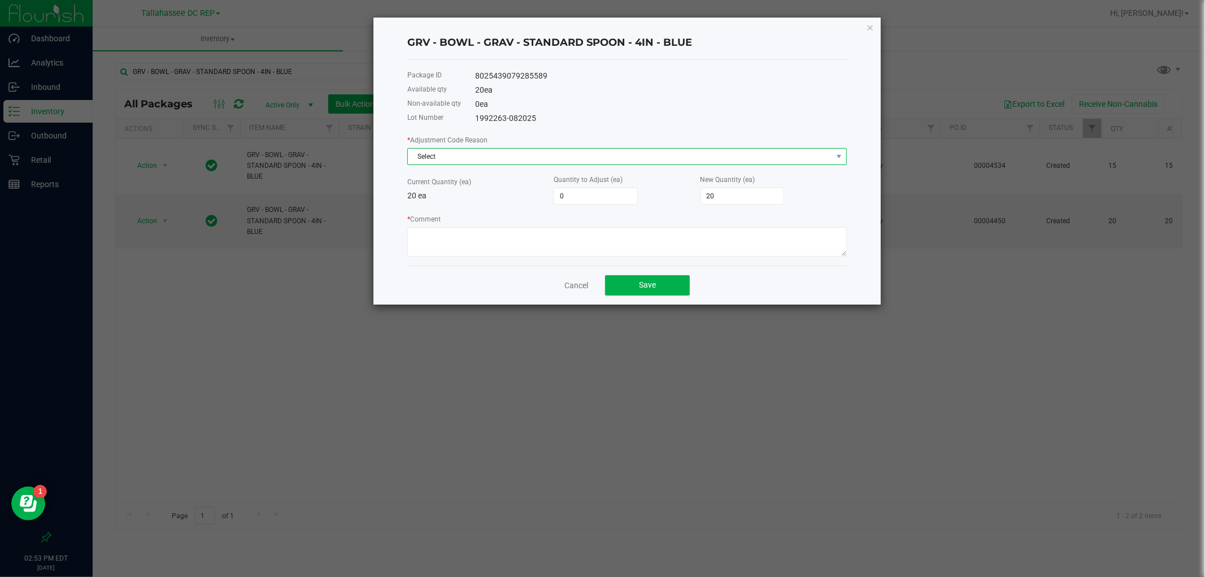
click at [458, 153] on span "Select" at bounding box center [620, 157] width 424 height 16
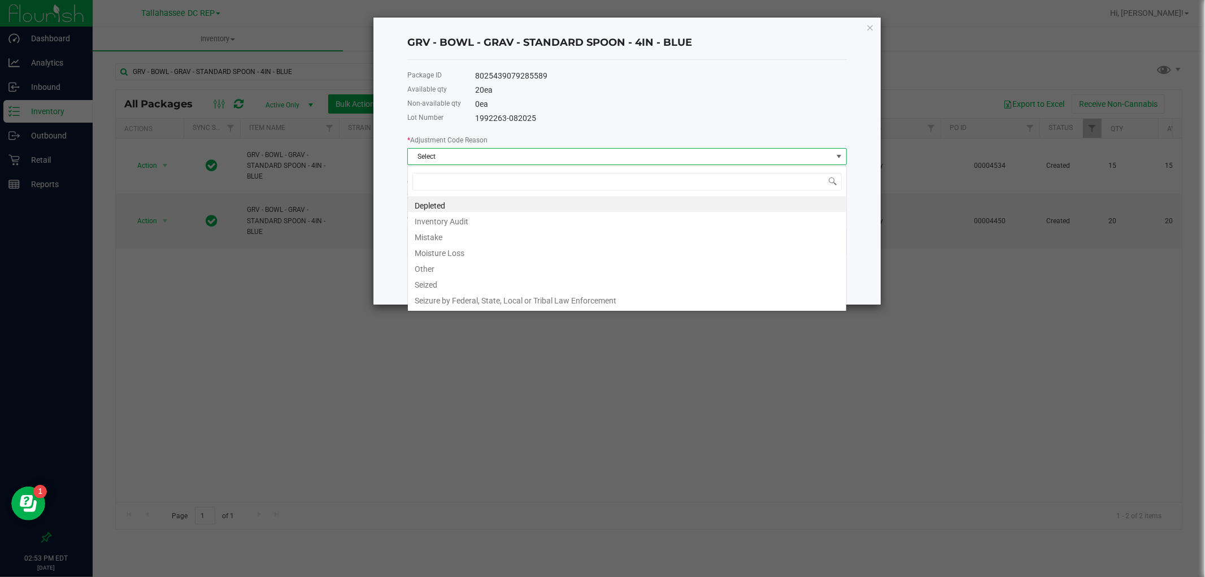
scroll to position [17, 439]
click at [473, 232] on li "Mistake" at bounding box center [627, 236] width 438 height 16
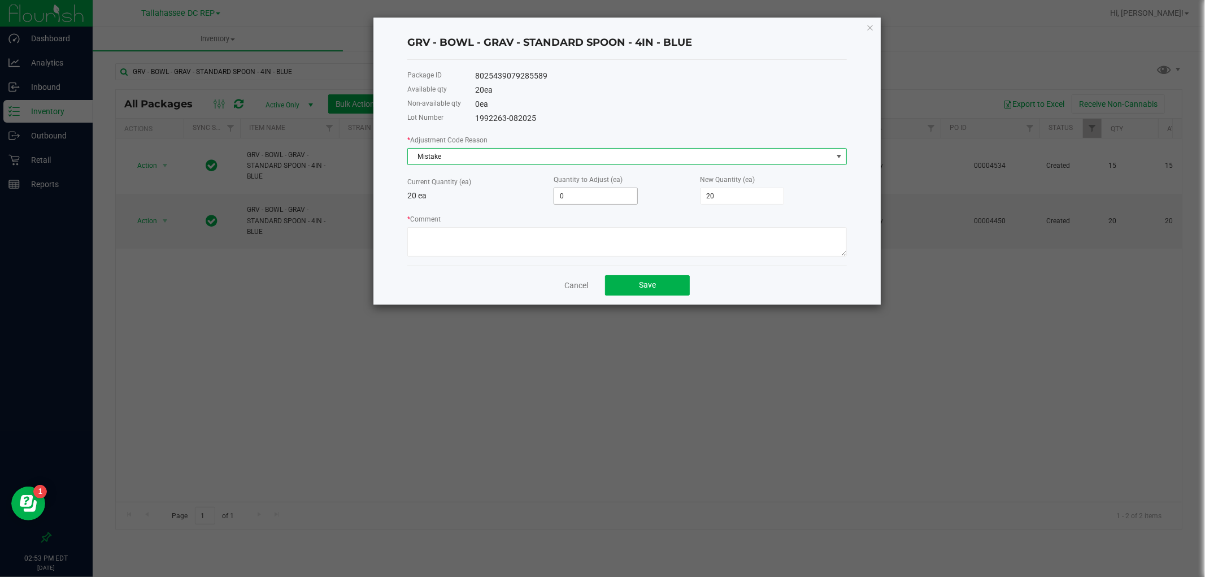
click at [594, 199] on input "0" at bounding box center [595, 196] width 83 height 16
click at [594, 198] on input "0" at bounding box center [595, 196] width 83 height 16
type input "3"
type input "23"
type input "30"
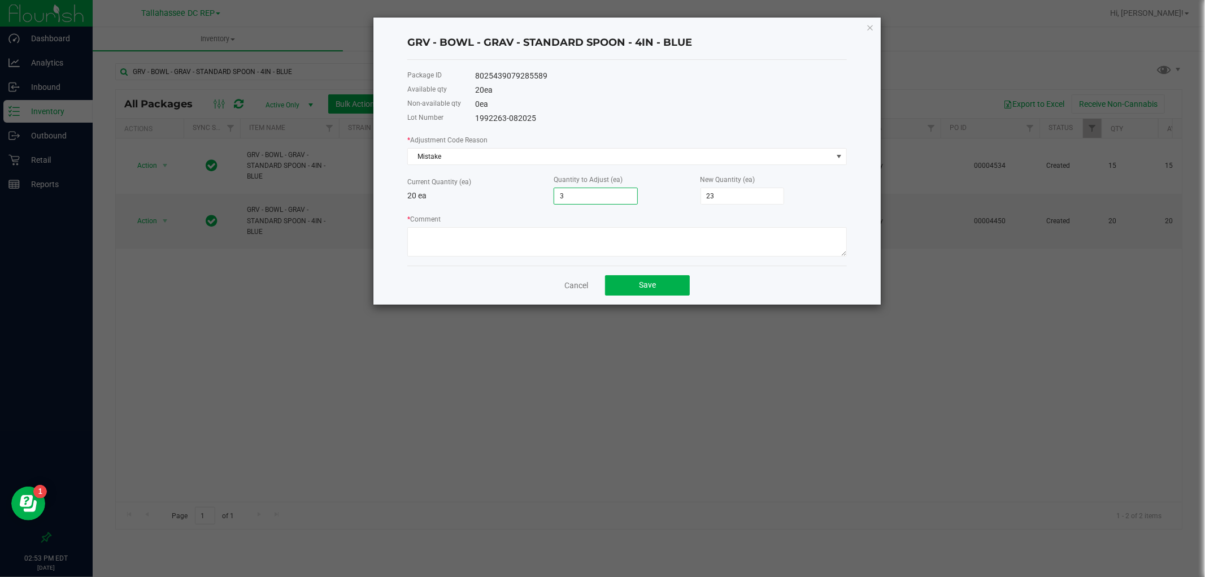
type input "50"
type input "30"
click at [495, 244] on textarea "* Comment" at bounding box center [626, 241] width 439 height 29
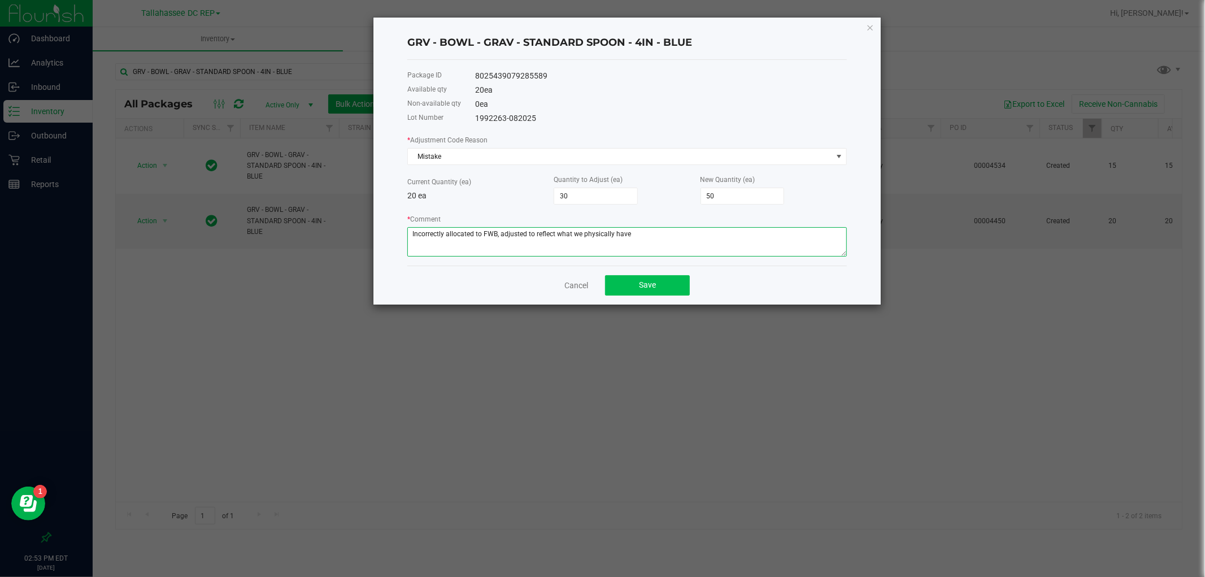
type textarea "Incorrectly allocated to FWB, adjusted to reflect what we physically have"
click at [624, 278] on button "Save" at bounding box center [647, 285] width 85 height 20
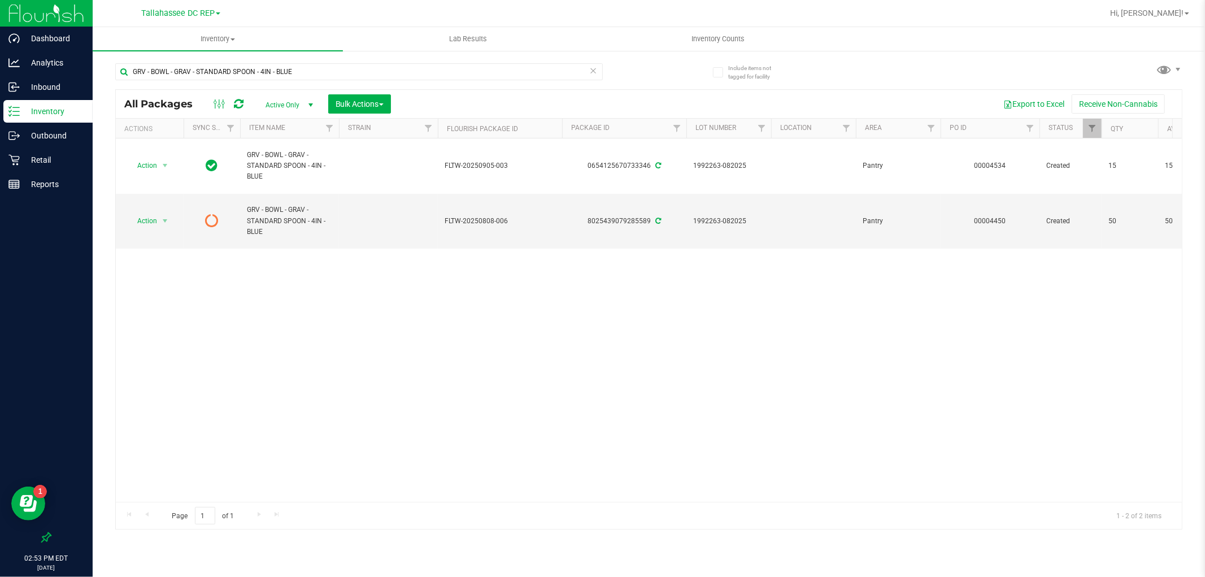
click at [624, 278] on div "Action Action Adjust qty Create package Edit attributes Global inventory Locate…" at bounding box center [649, 319] width 1066 height 363
click at [211, 72] on input "GRV - BOWL - GRAV - STANDARD SPOON - 4IN - BLUE" at bounding box center [358, 71] width 487 height 17
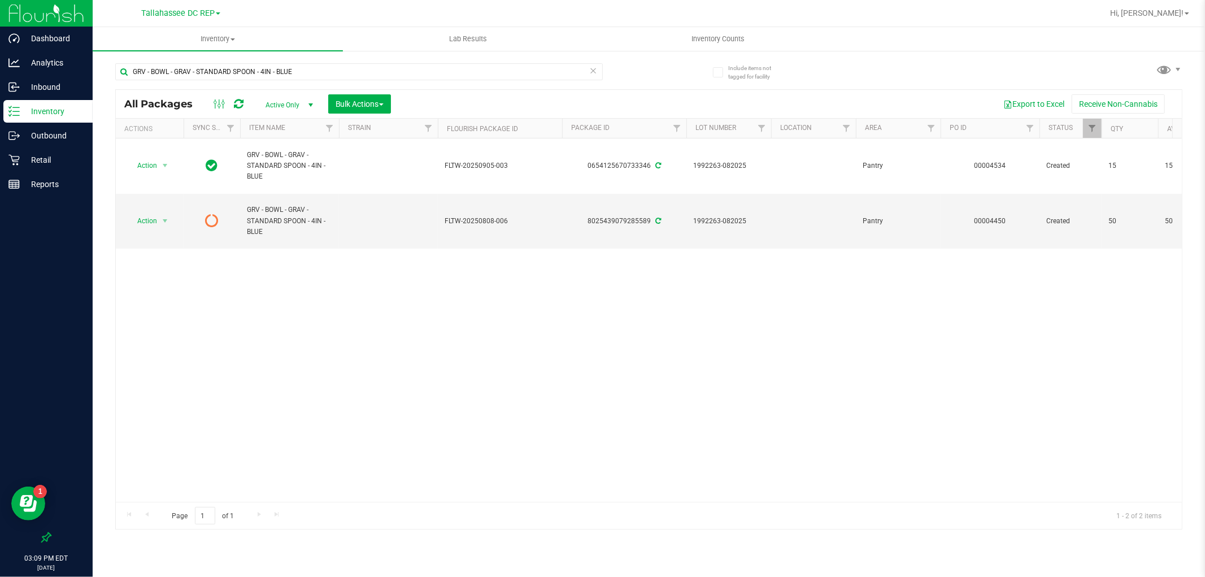
click at [595, 71] on icon at bounding box center [593, 70] width 8 height 14
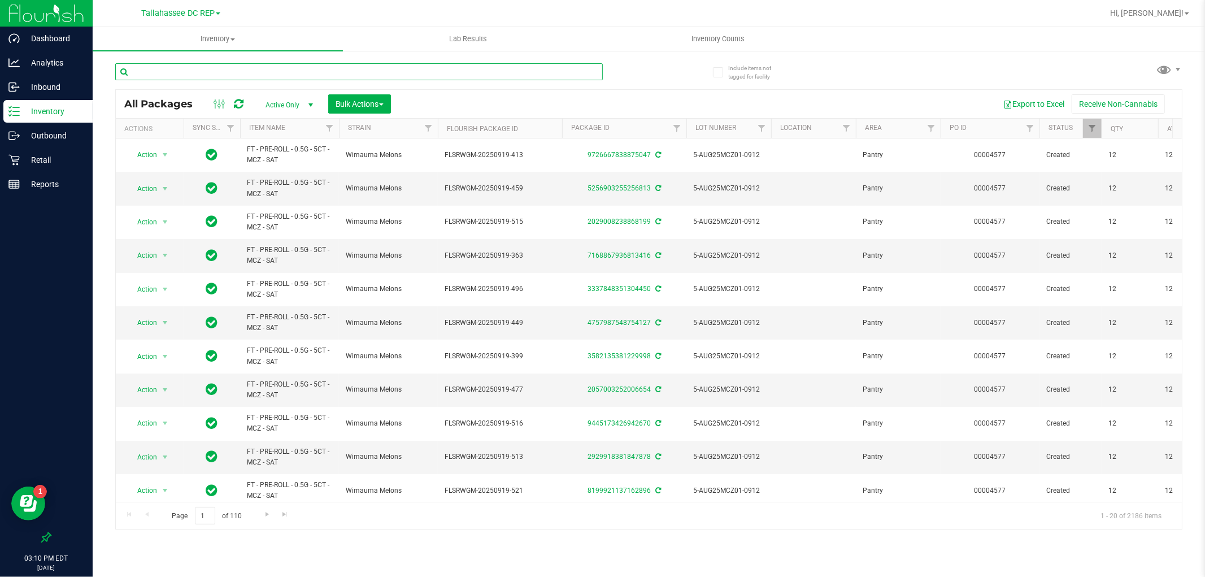
click at [209, 72] on input "text" at bounding box center [358, 71] width 487 height 17
paste input "GRV - BOWL - GRAV - STANDARD SPOON - 4IN - BLUE"
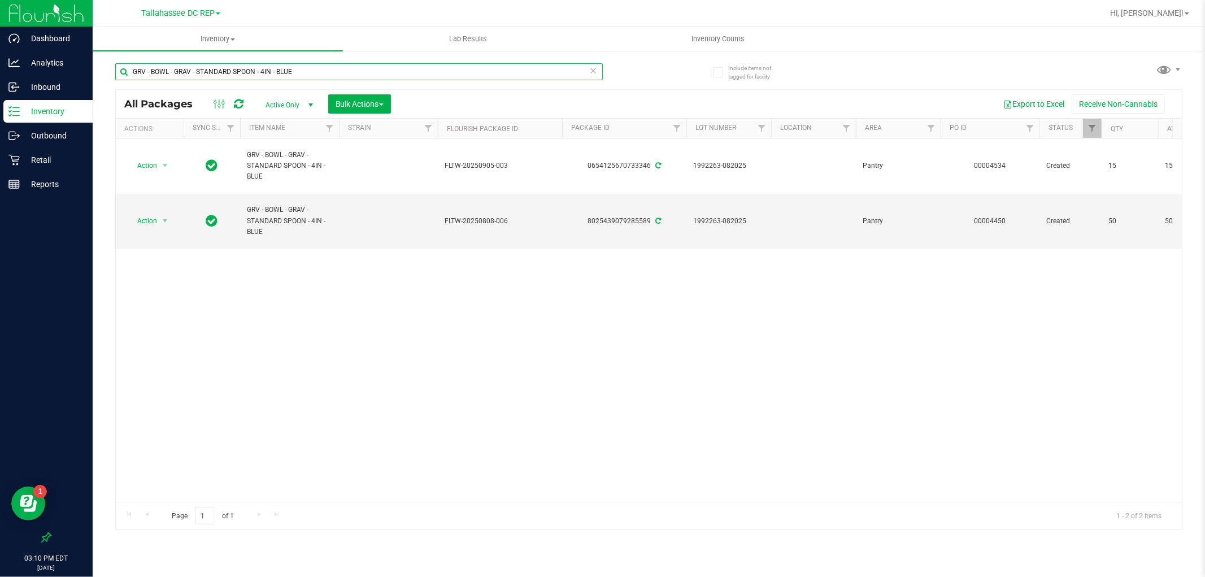
type input "GRV - BOWL - GRAV - STANDARD SPOON - 4IN - BLUE"
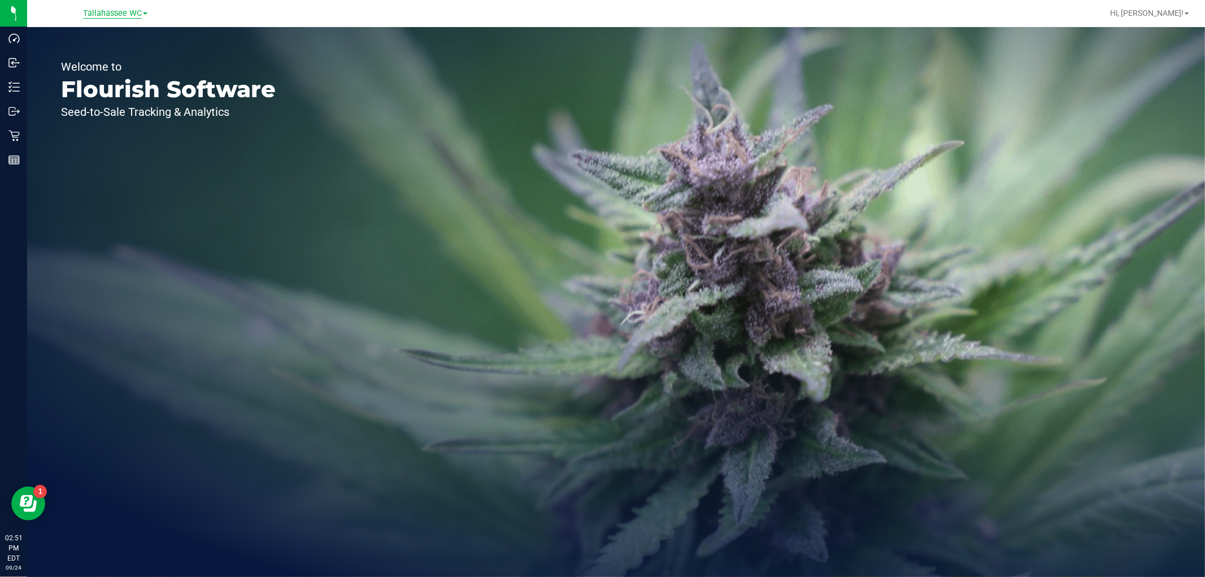
click at [138, 17] on span "Tallahassee WC" at bounding box center [112, 13] width 59 height 10
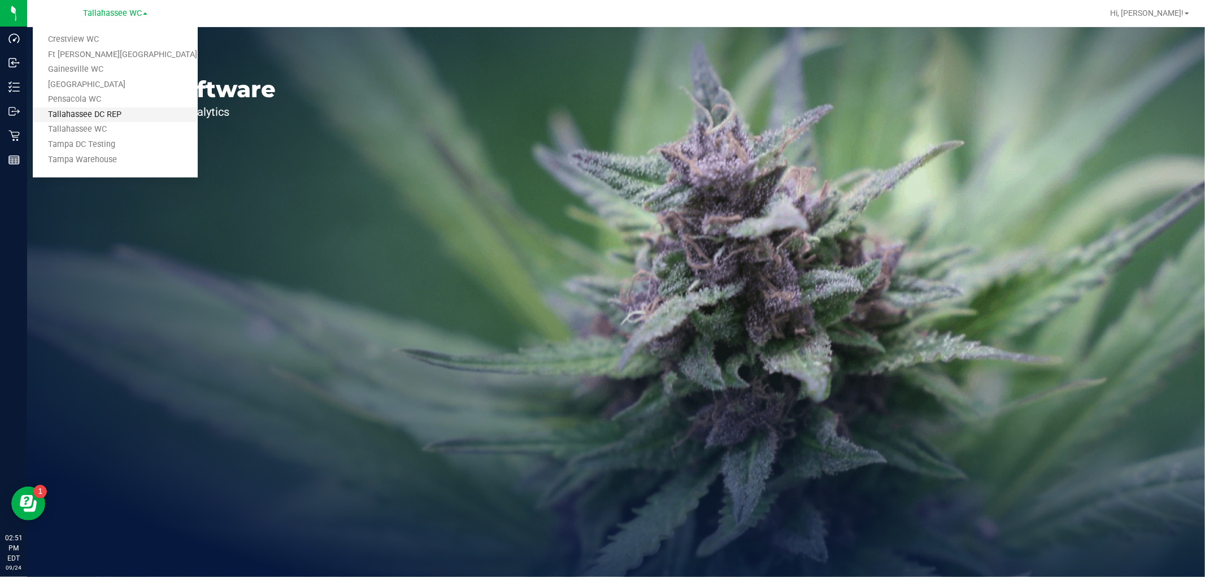
click at [137, 111] on link "Tallahassee DC REP" at bounding box center [115, 114] width 165 height 15
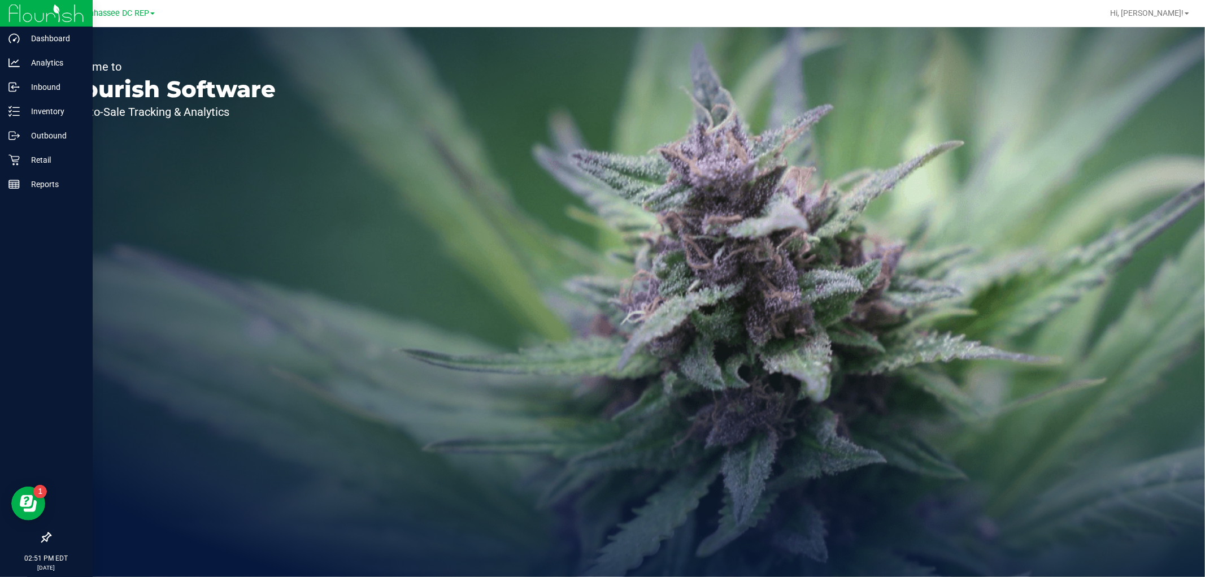
click at [42, 537] on icon at bounding box center [46, 537] width 10 height 10
click at [41, 538] on input "checkbox" at bounding box center [41, 538] width 0 height 0
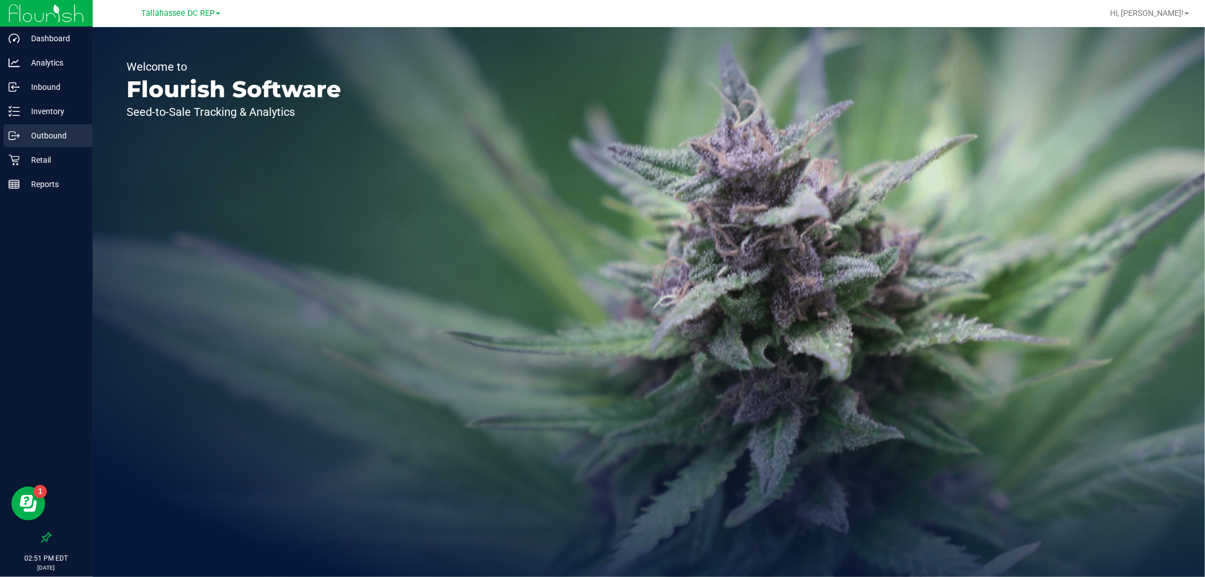
click at [68, 137] on p "Outbound" at bounding box center [54, 136] width 68 height 14
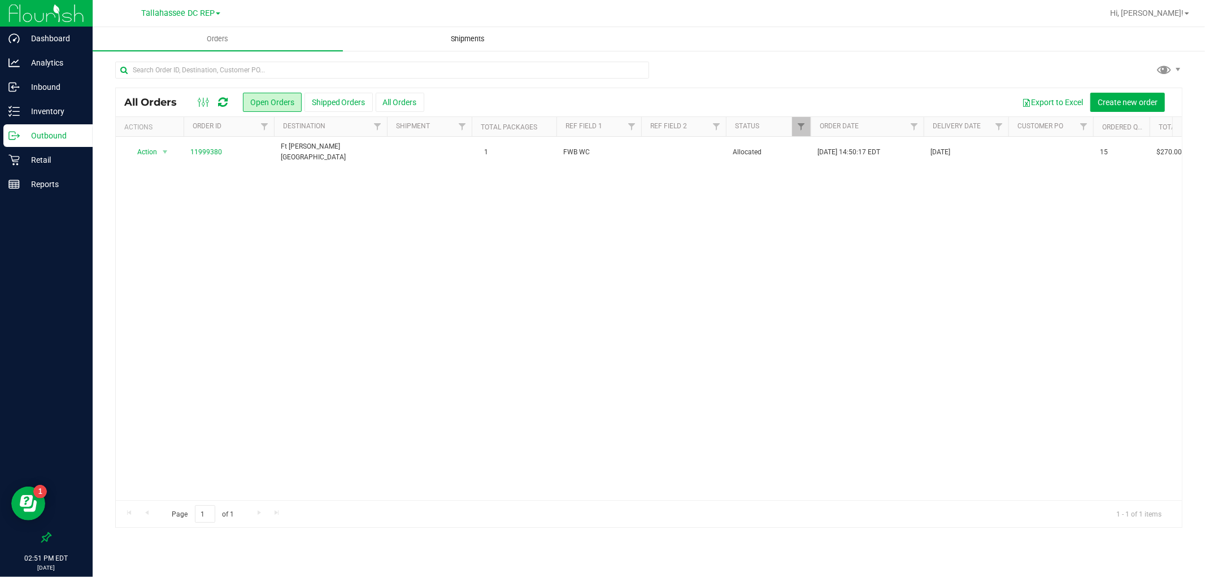
click at [478, 46] on uib-tab-heading "Shipments" at bounding box center [467, 39] width 249 height 23
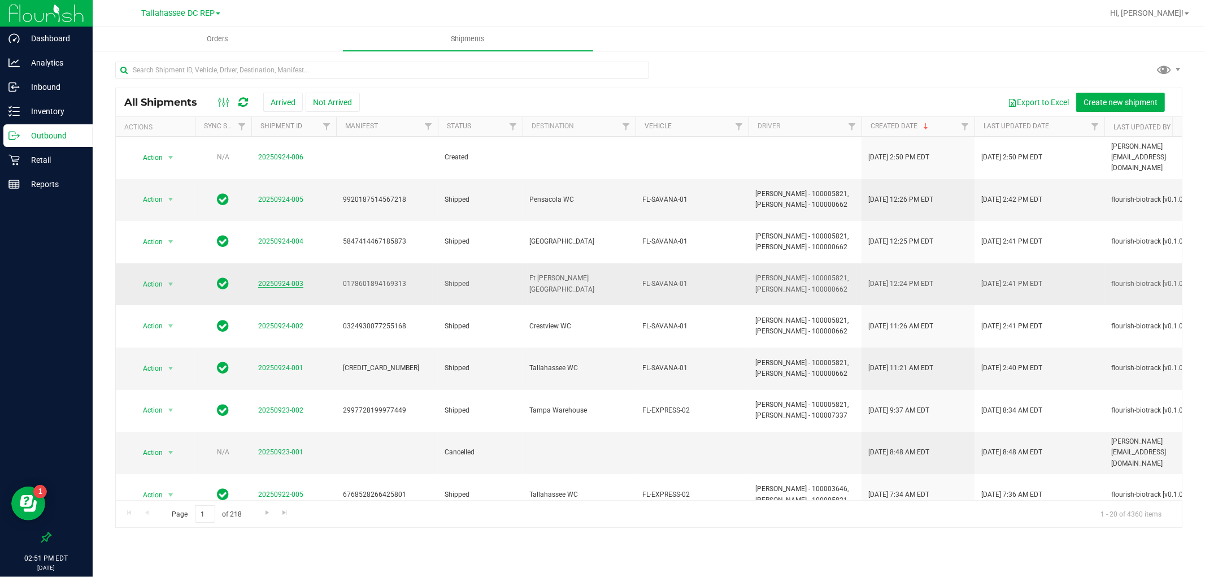
click at [274, 280] on link "20250924-003" at bounding box center [280, 284] width 45 height 8
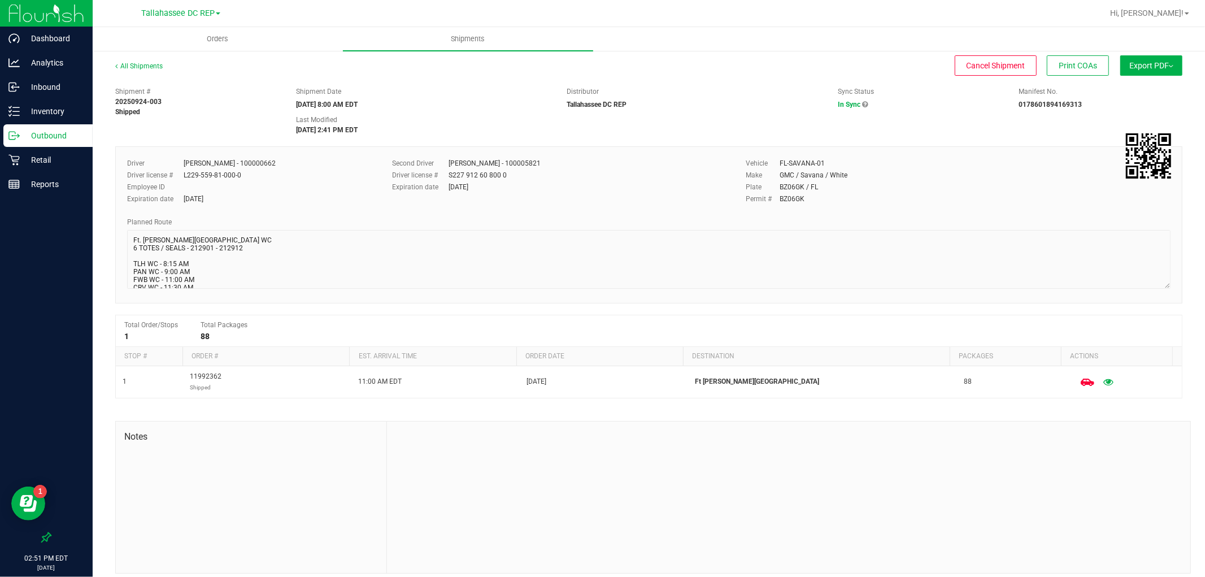
click at [1166, 303] on div "Driver Brandon Lunt - 100000662 Driver license # L229-559-81-000-0 Employee ID …" at bounding box center [648, 224] width 1067 height 157
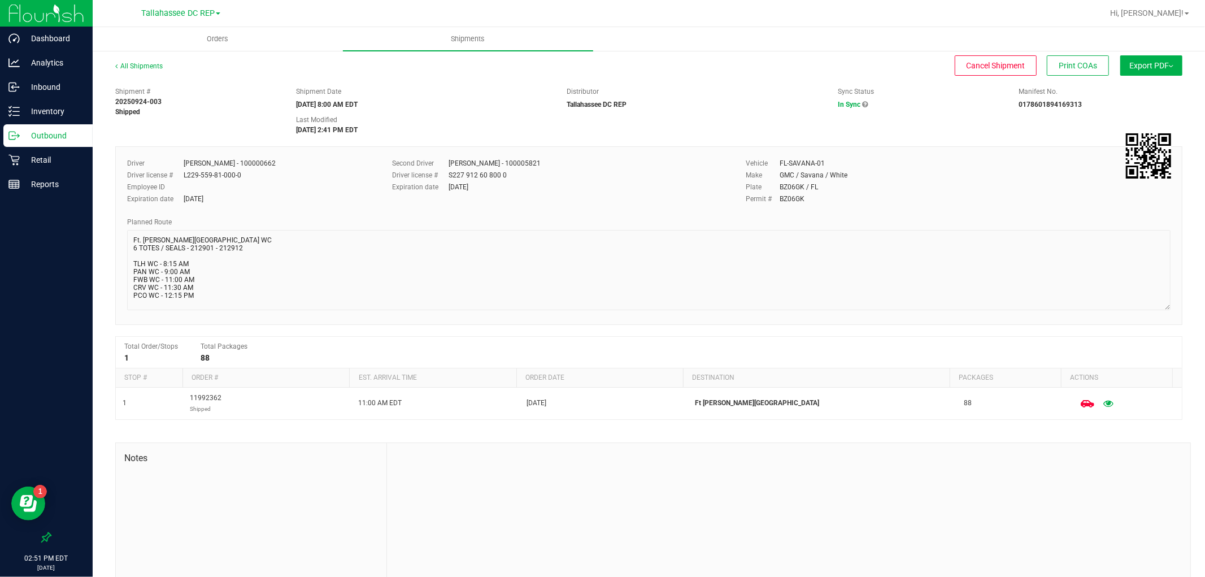
click at [89, 224] on div "Dashboard Analytics Inbound Inventory Outbound Retail Reports 02:51 PM EDT 09/2…" at bounding box center [602, 288] width 1205 height 577
click at [76, 138] on p "Outbound" at bounding box center [54, 136] width 68 height 14
